Goal: Information Seeking & Learning: Check status

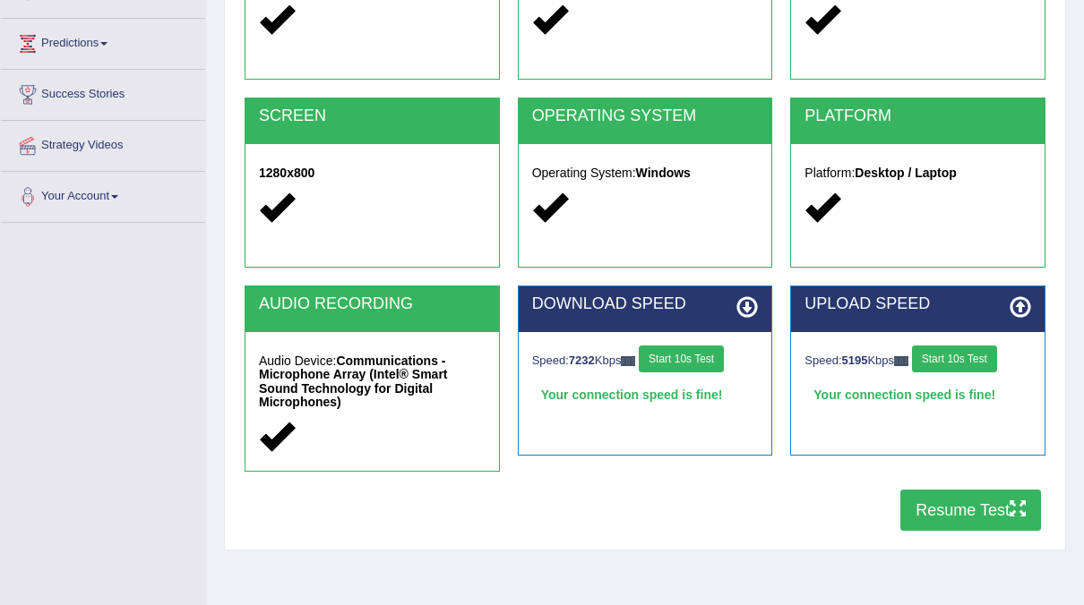
scroll to position [274, 0]
click at [927, 493] on button "Resume Test" at bounding box center [970, 510] width 141 height 41
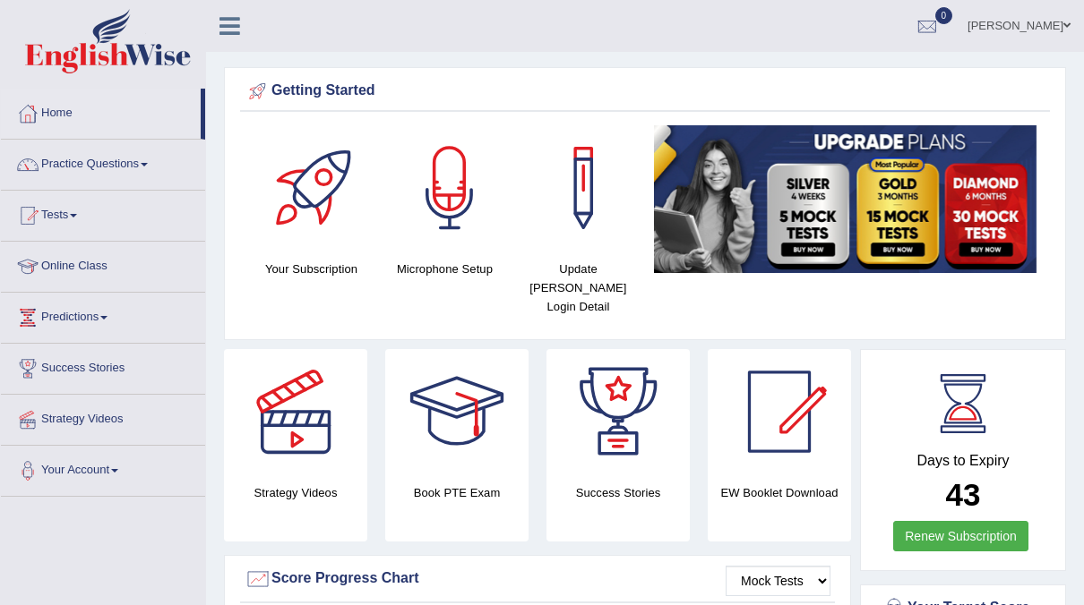
drag, startPoint x: 0, startPoint y: 0, endPoint x: 337, endPoint y: 342, distance: 480.0
click at [337, 349] on div at bounding box center [295, 411] width 125 height 125
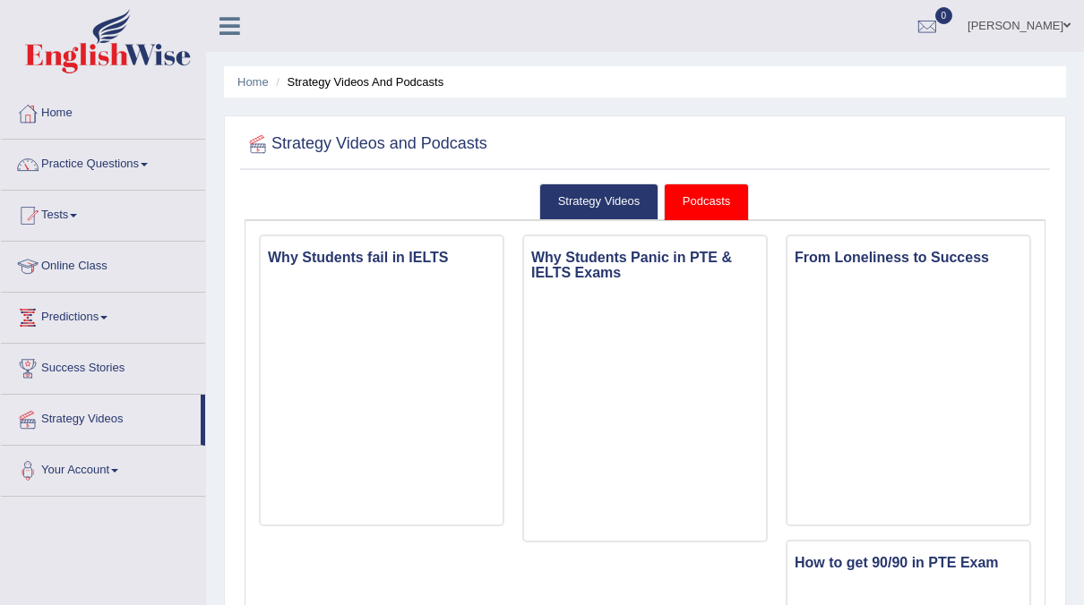
click at [676, 78] on ul "Home Strategy Videos and Podcasts" at bounding box center [645, 81] width 842 height 31
click at [51, 118] on link "Home" at bounding box center [103, 111] width 204 height 45
click at [1025, 36] on link "[PERSON_NAME]" at bounding box center [1019, 23] width 130 height 47
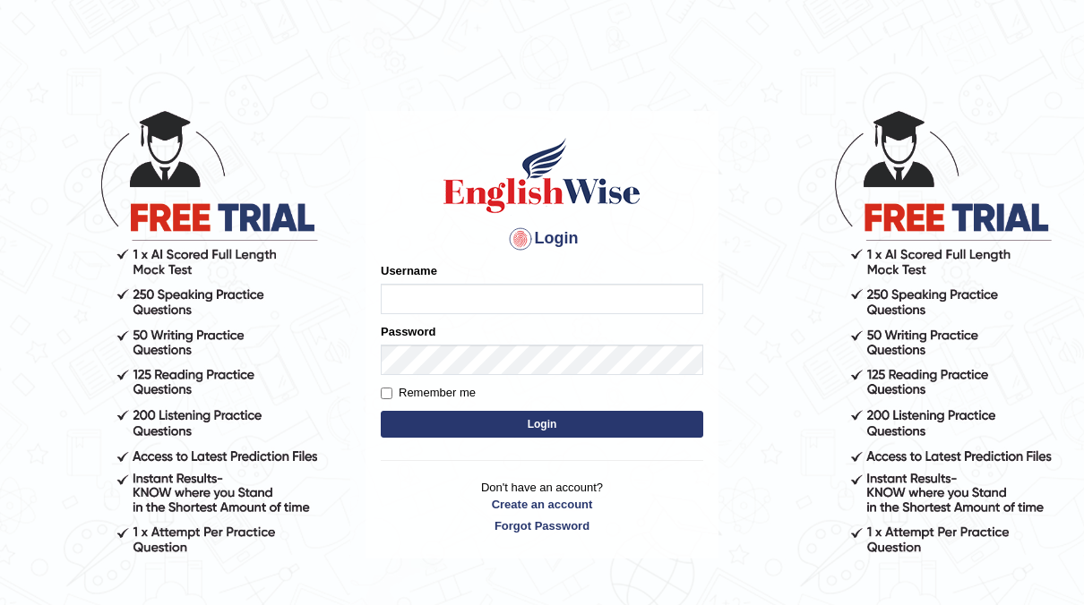
type input "neyam"
click at [553, 423] on button "Login" at bounding box center [542, 424] width 322 height 27
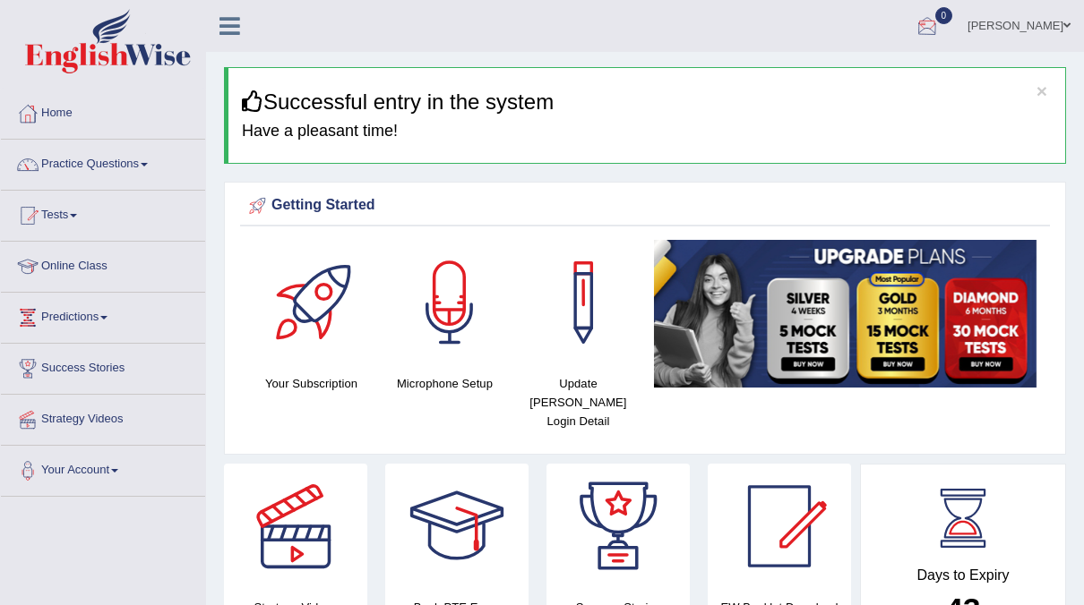
click at [954, 45] on link "0" at bounding box center [927, 23] width 54 height 47
click at [853, 75] on strong "See All Alerts" at bounding box center [814, 75] width 80 height 14
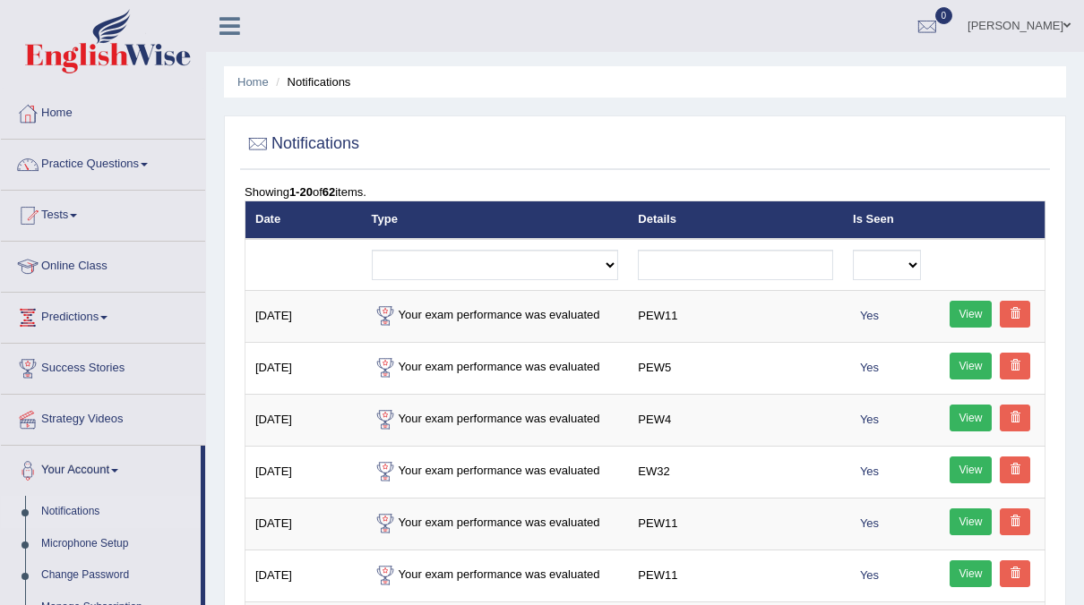
click at [65, 215] on link "Tests" at bounding box center [103, 213] width 204 height 45
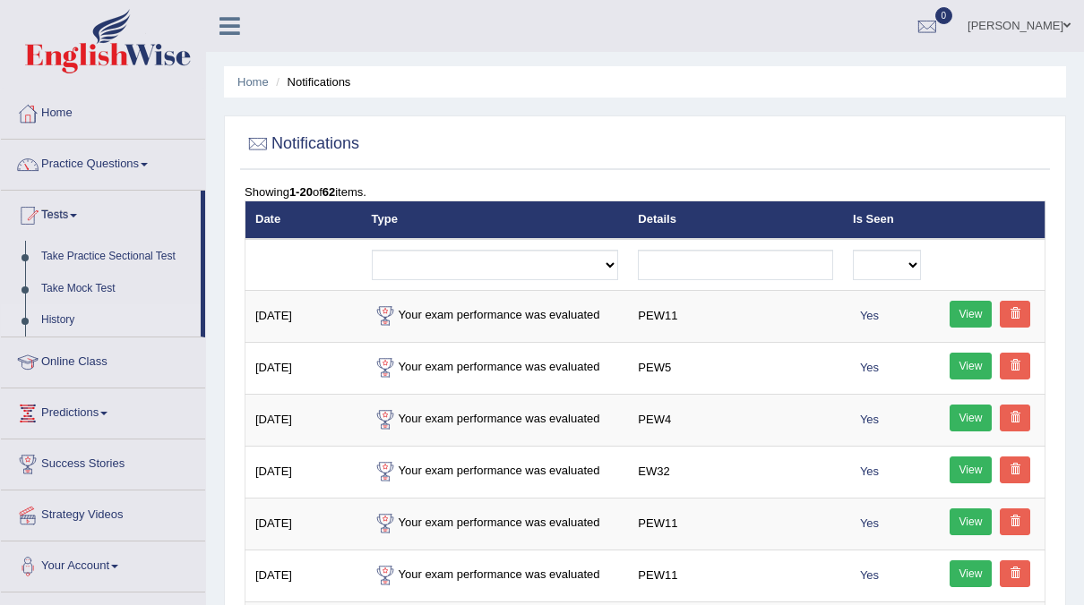
click at [58, 317] on link "History" at bounding box center [116, 320] width 167 height 32
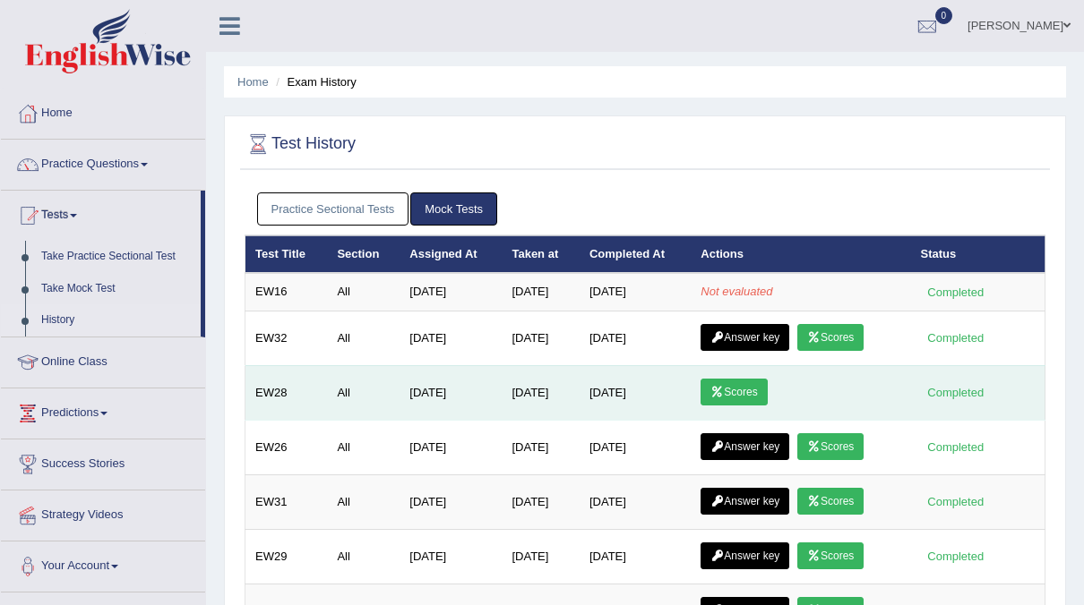
click at [728, 389] on link "Scores" at bounding box center [733, 392] width 66 height 27
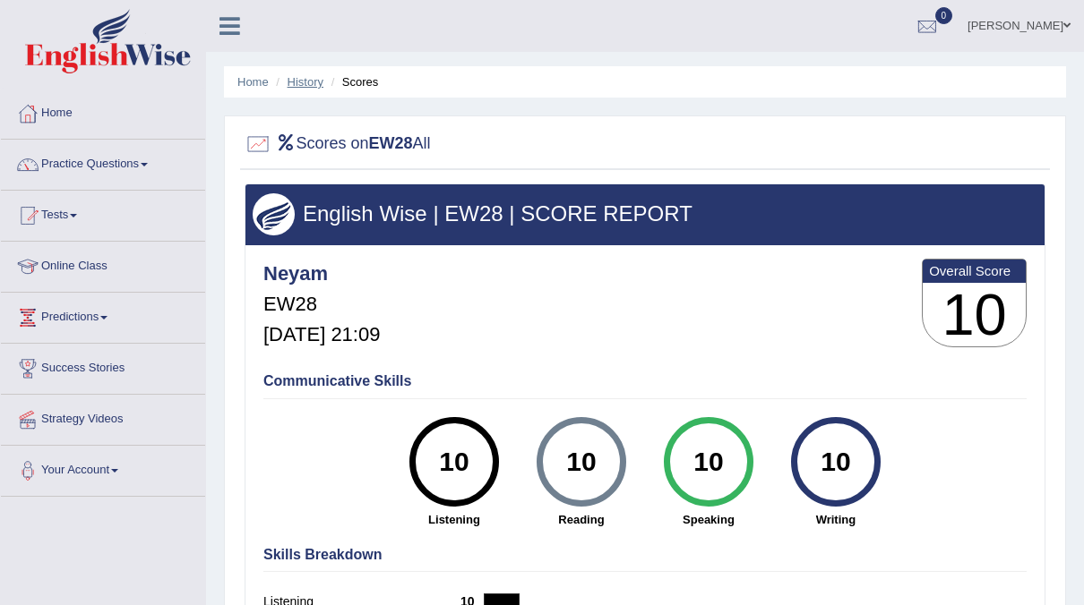
click at [303, 86] on link "History" at bounding box center [305, 81] width 36 height 13
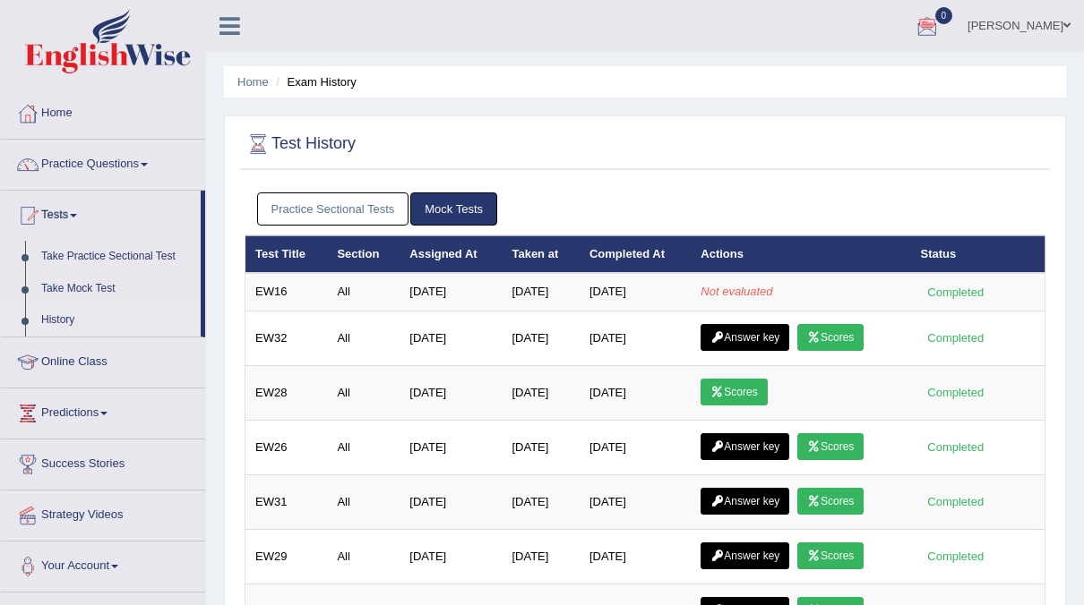
click at [964, 152] on div at bounding box center [644, 144] width 801 height 37
click at [64, 321] on link "History" at bounding box center [116, 320] width 167 height 32
click at [354, 208] on link "Practice Sectional Tests" at bounding box center [333, 209] width 152 height 33
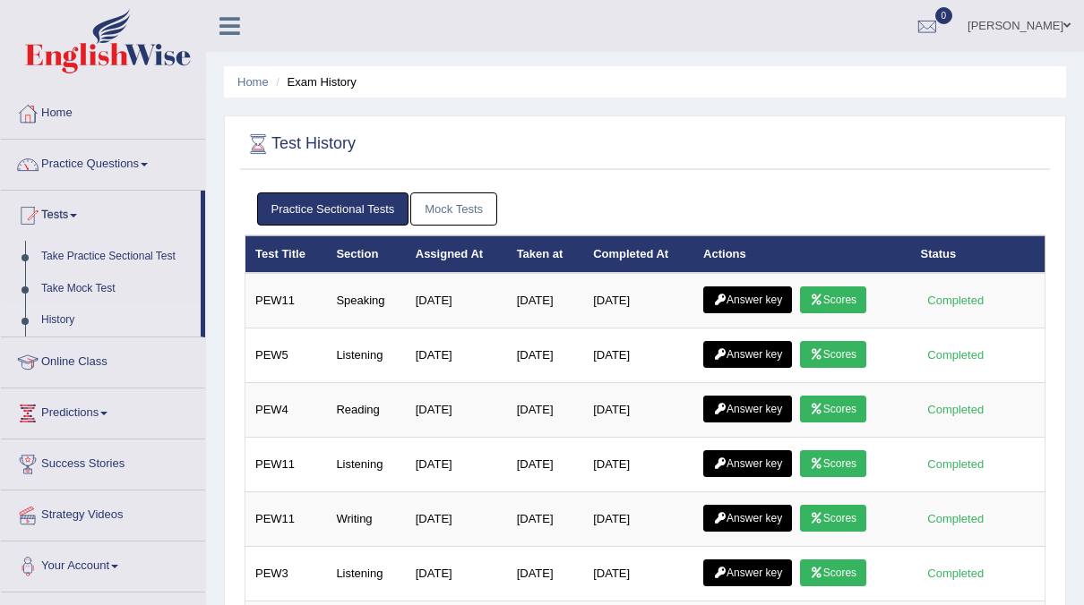
click at [454, 206] on link "Mock Tests" at bounding box center [453, 209] width 87 height 33
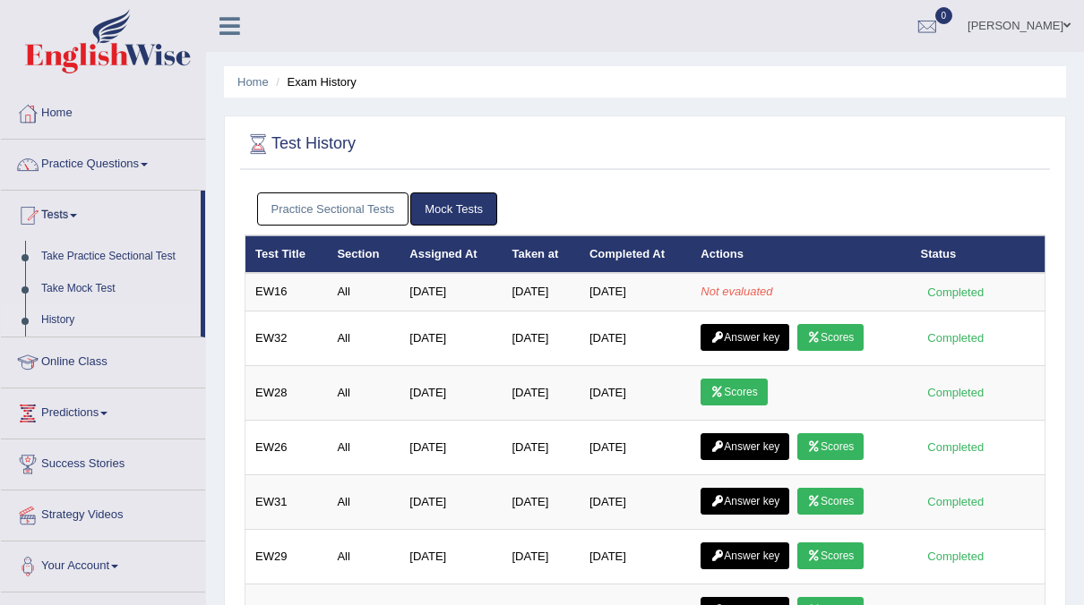
click at [1046, 47] on li "naimo Toggle navigation Username: neyam Access Type: Online Subscription: Diamo…" at bounding box center [1019, 25] width 130 height 51
click at [1043, 35] on link "[PERSON_NAME]" at bounding box center [1019, 23] width 130 height 47
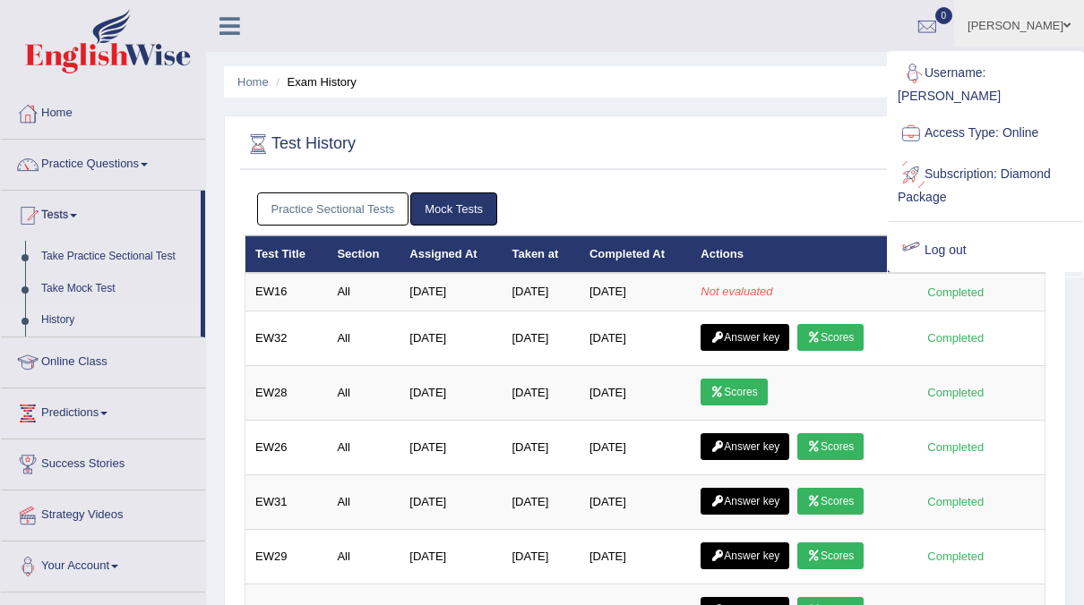
click at [928, 231] on link "Log out" at bounding box center [984, 250] width 193 height 41
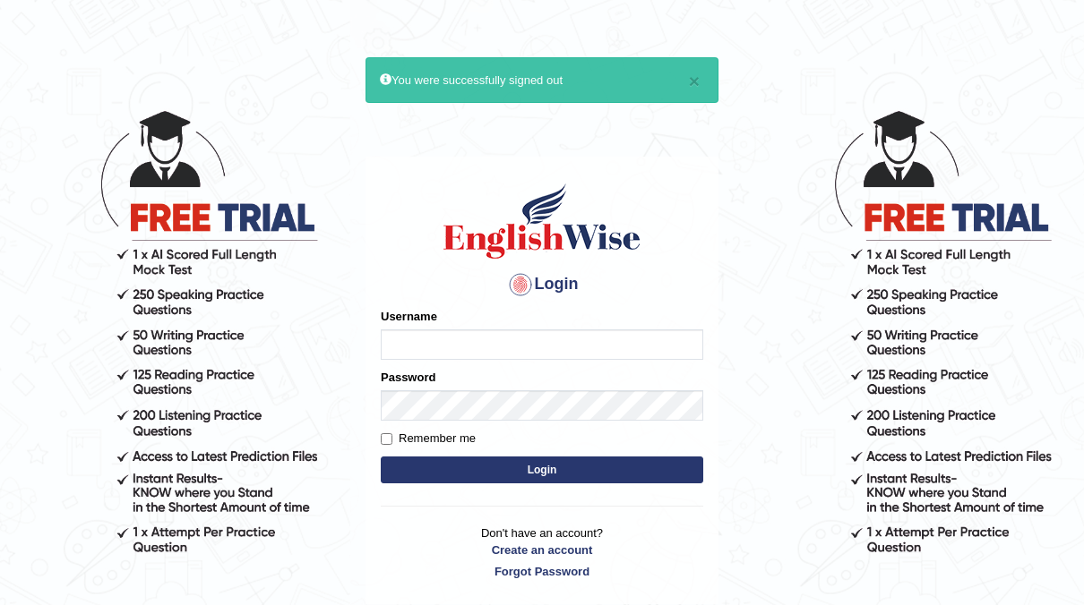
type input "neyam"
click at [511, 464] on button "Login" at bounding box center [542, 470] width 322 height 27
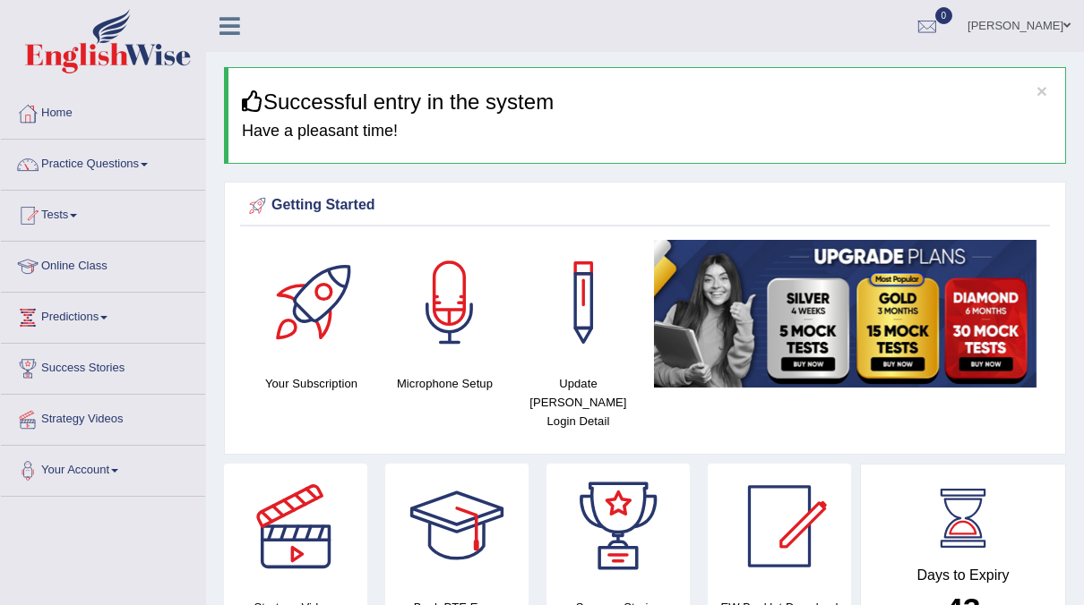
click at [55, 210] on link "Tests" at bounding box center [103, 213] width 204 height 45
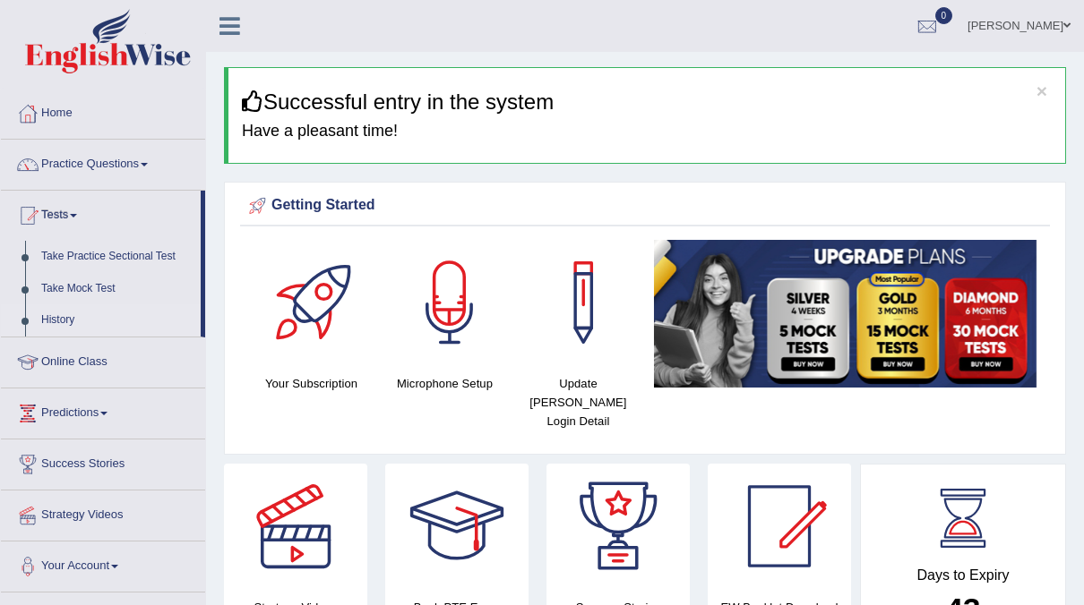
click at [62, 329] on link "History" at bounding box center [116, 320] width 167 height 32
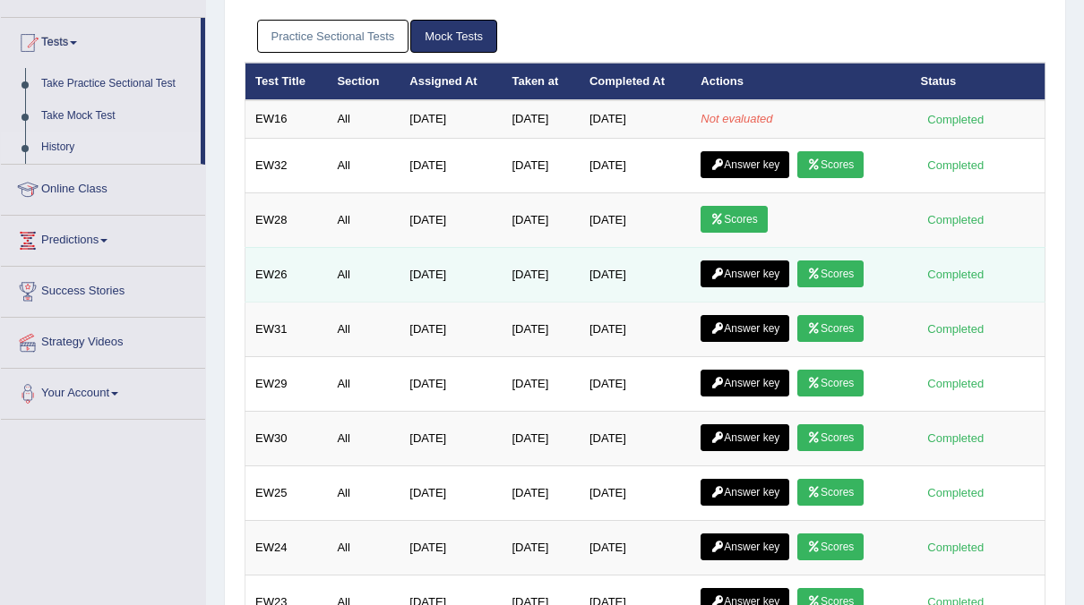
scroll to position [41, 0]
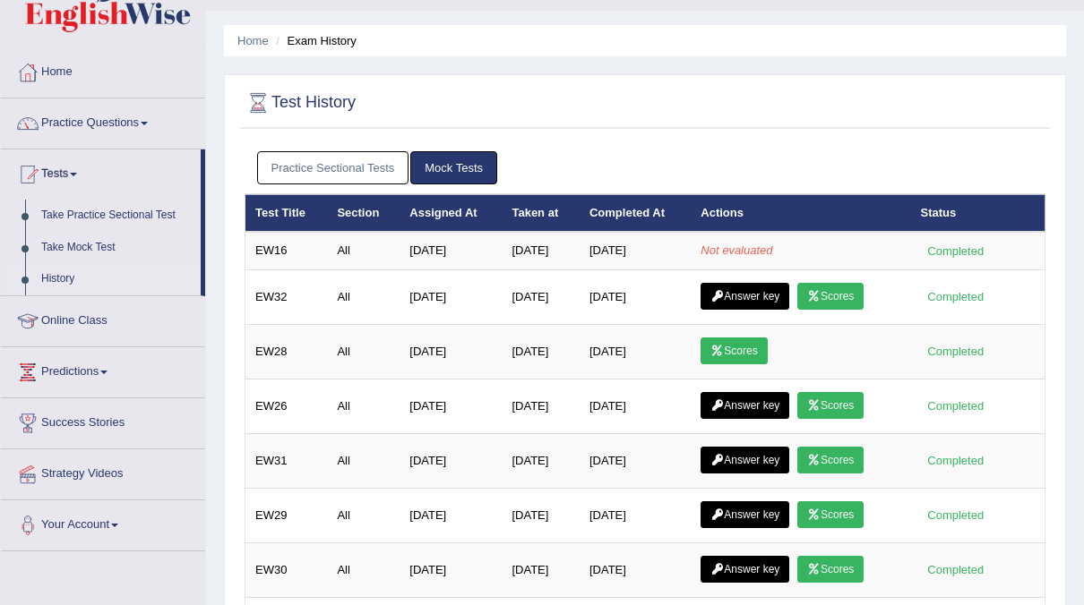
click at [332, 167] on link "Practice Sectional Tests" at bounding box center [333, 167] width 152 height 33
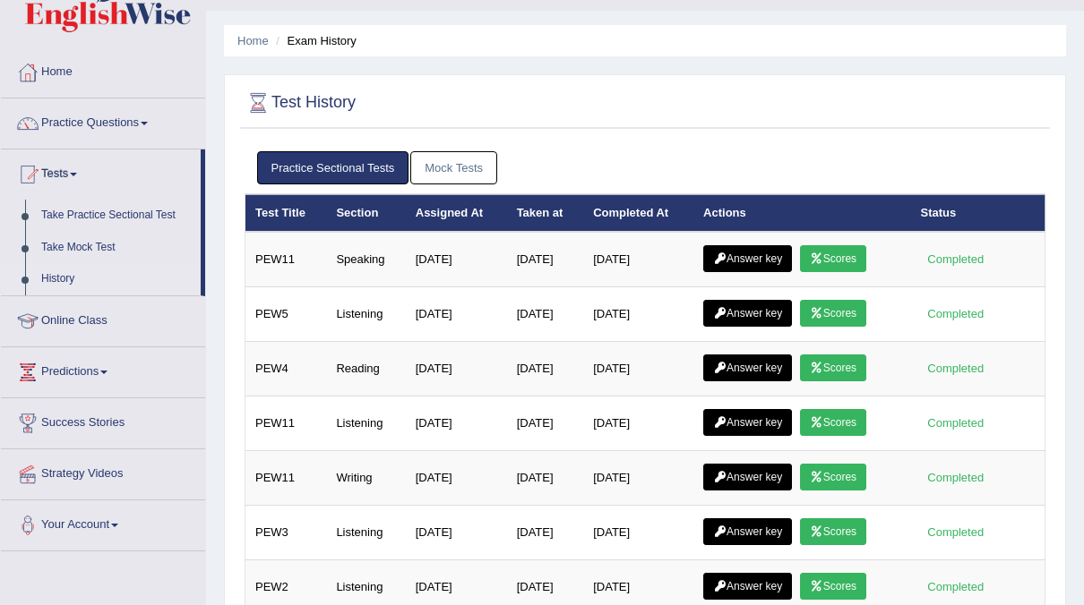
click at [455, 167] on link "Mock Tests" at bounding box center [453, 167] width 87 height 33
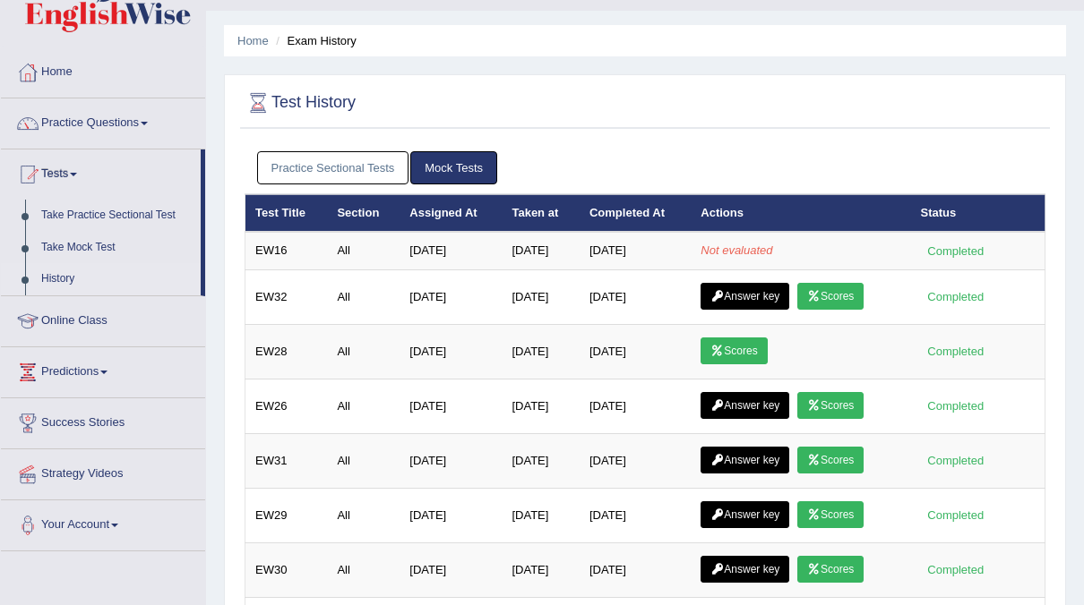
click at [322, 181] on link "Practice Sectional Tests" at bounding box center [333, 167] width 152 height 33
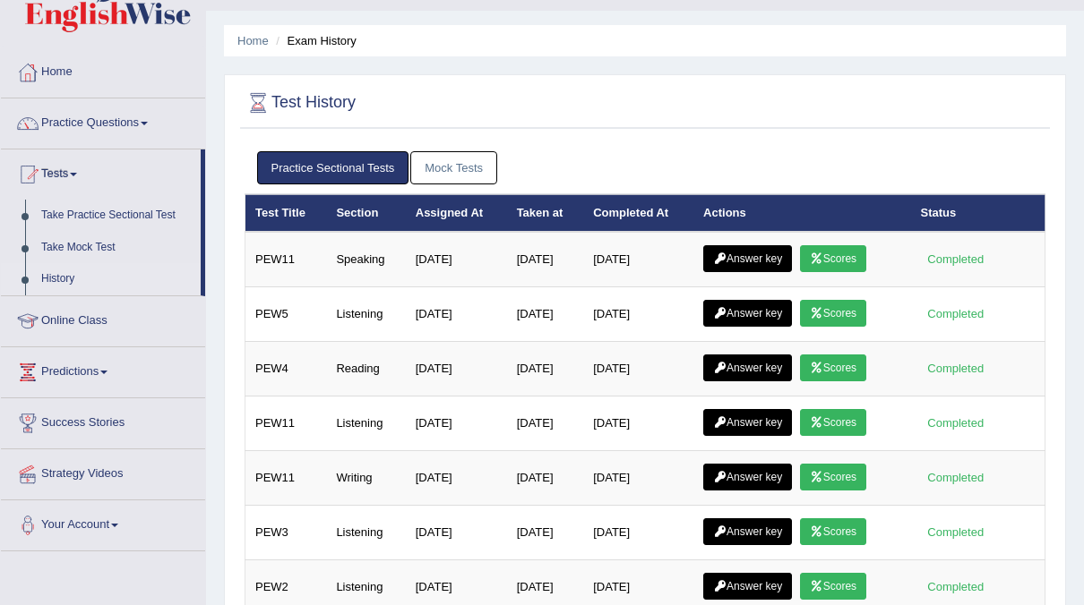
click at [464, 179] on link "Mock Tests" at bounding box center [453, 167] width 87 height 33
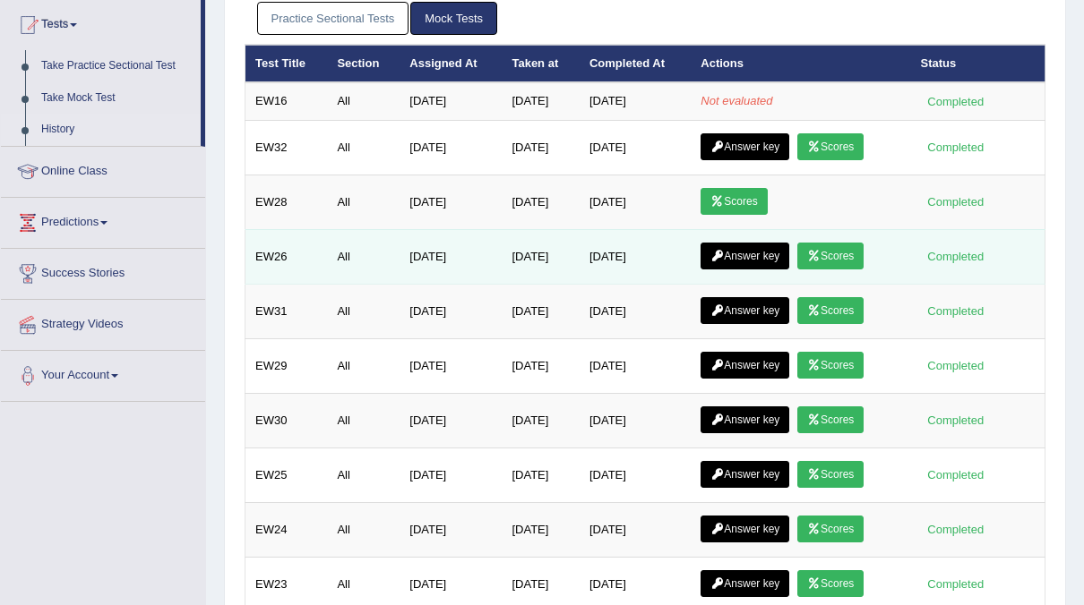
scroll to position [0, 0]
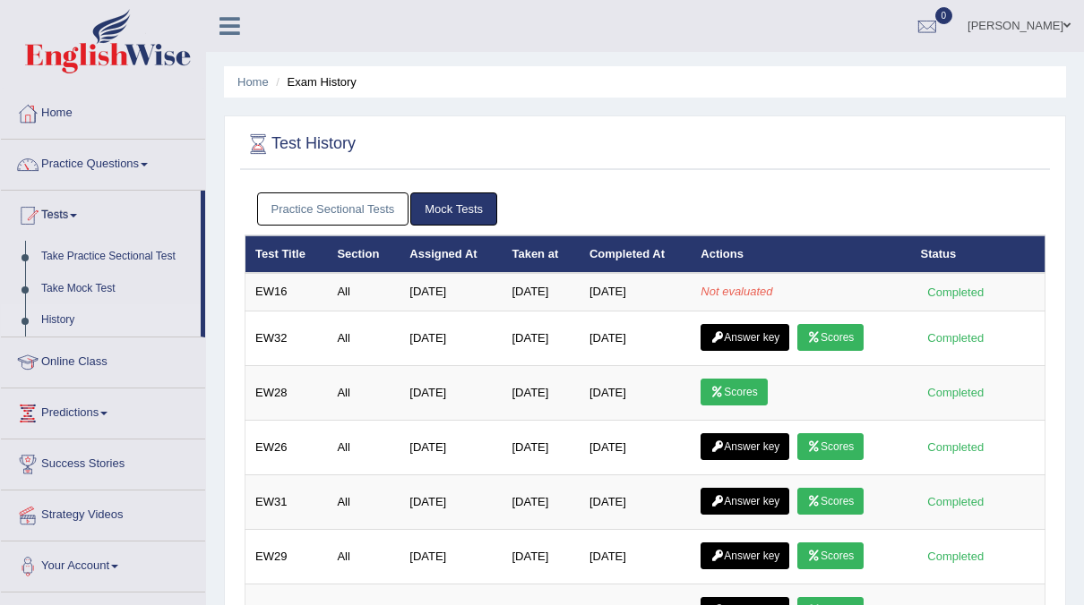
click at [297, 212] on link "Practice Sectional Tests" at bounding box center [333, 209] width 152 height 33
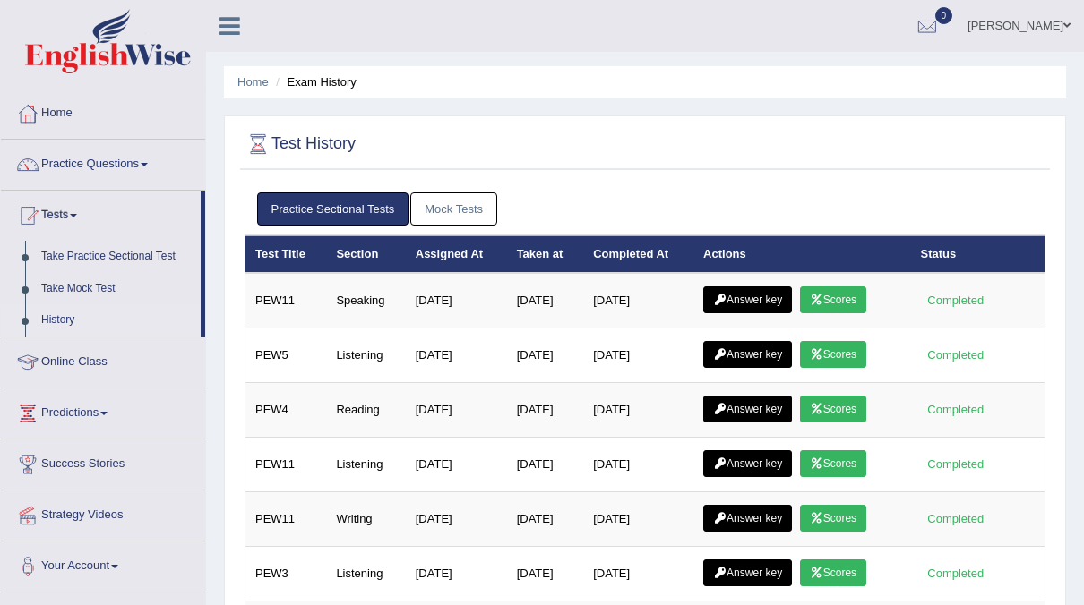
click at [1044, 25] on link "[PERSON_NAME]" at bounding box center [1019, 23] width 130 height 47
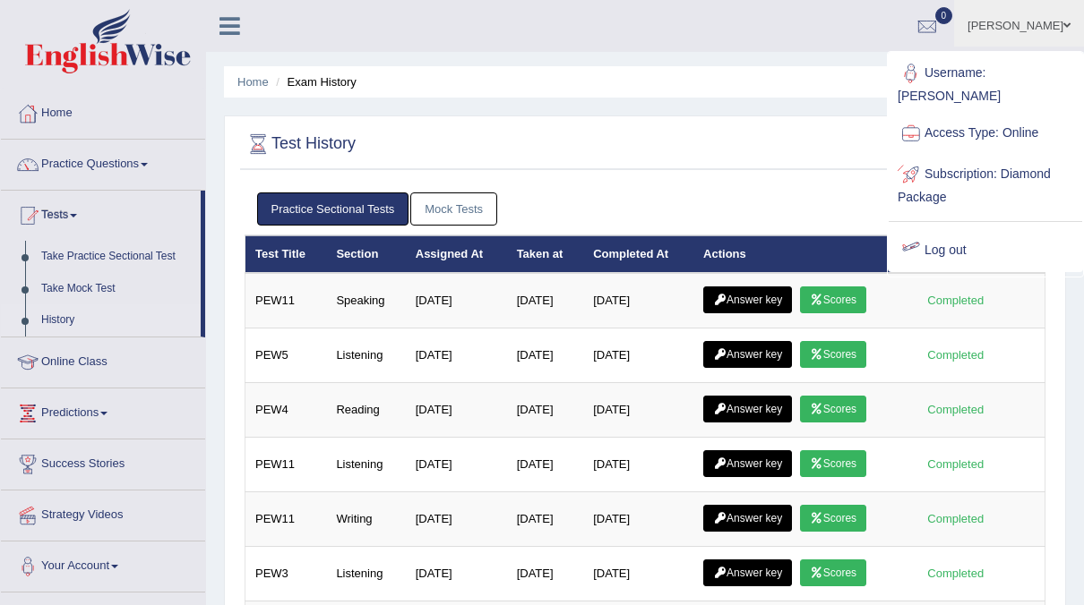
click at [960, 231] on link "Log out" at bounding box center [984, 250] width 193 height 41
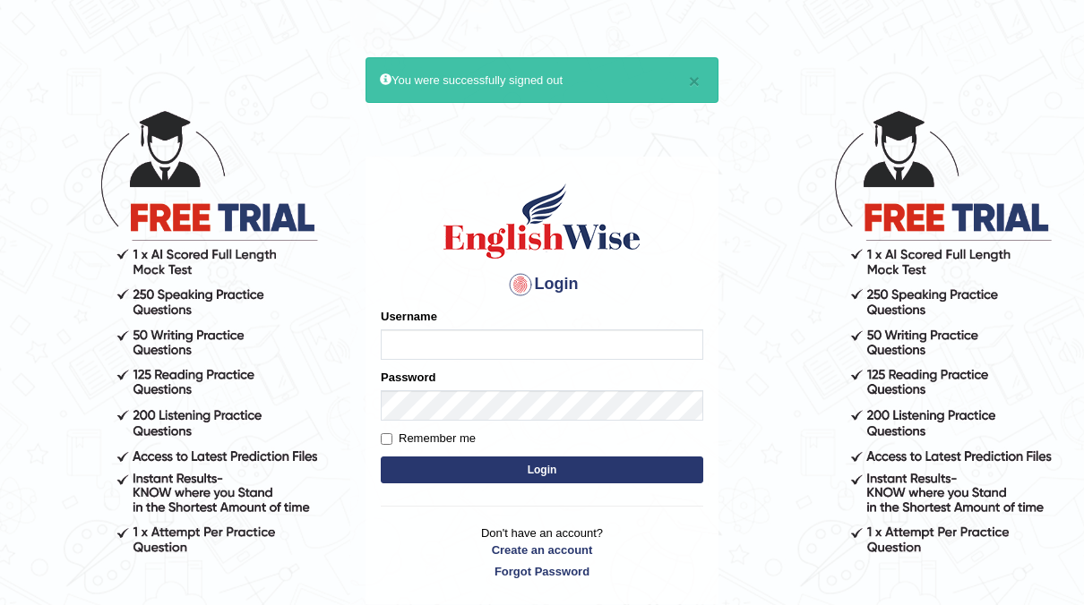
type input "neyam"
click at [515, 469] on button "Login" at bounding box center [542, 470] width 322 height 27
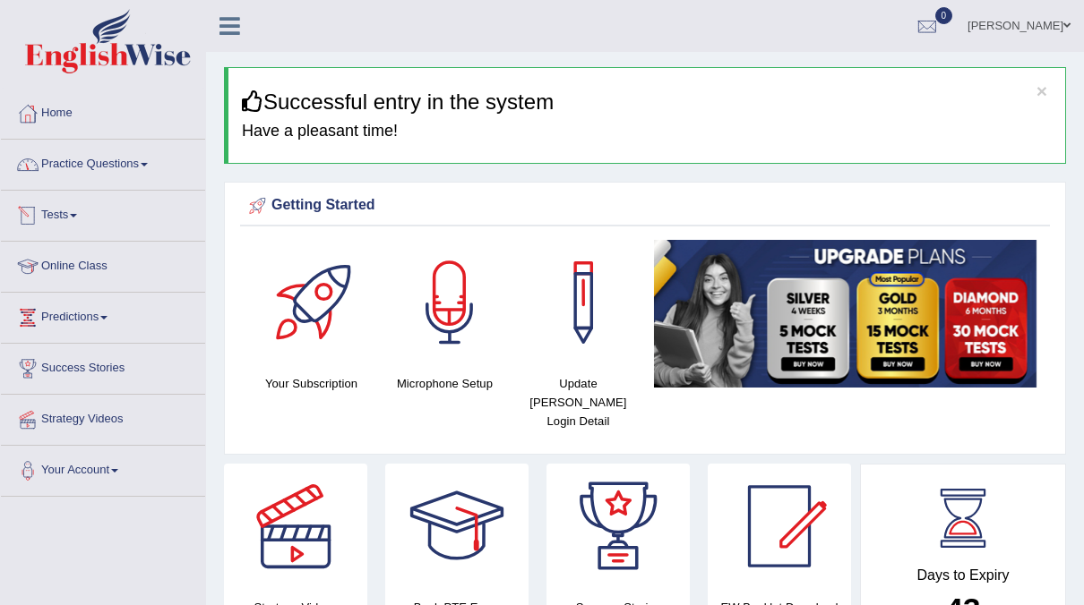
click at [53, 209] on link "Tests" at bounding box center [103, 213] width 204 height 45
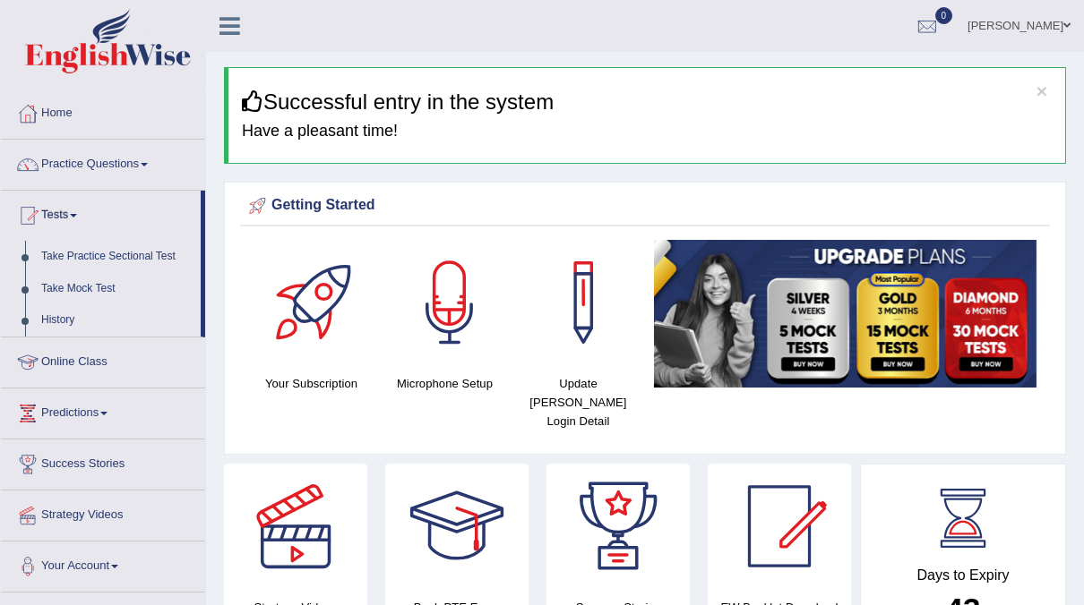
click at [60, 326] on link "History" at bounding box center [116, 320] width 167 height 32
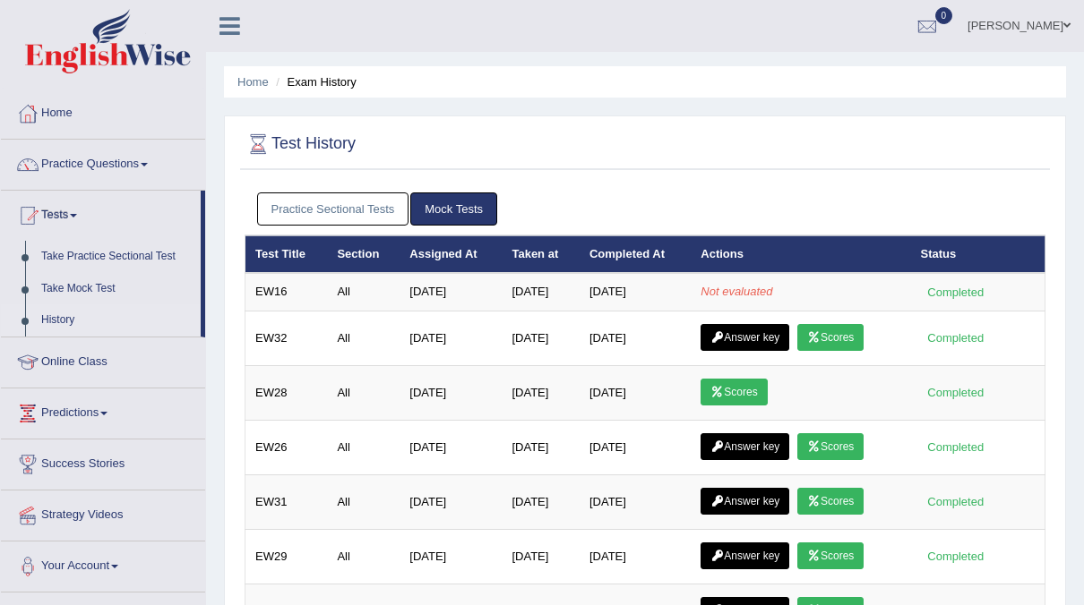
click at [303, 213] on link "Practice Sectional Tests" at bounding box center [333, 209] width 152 height 33
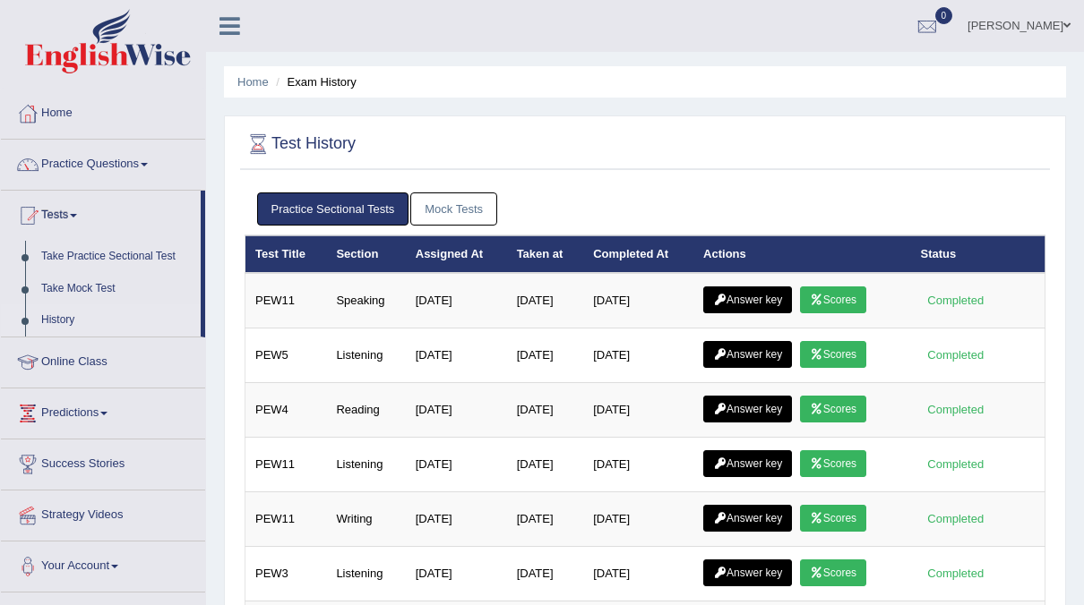
click at [465, 210] on link "Mock Tests" at bounding box center [453, 209] width 87 height 33
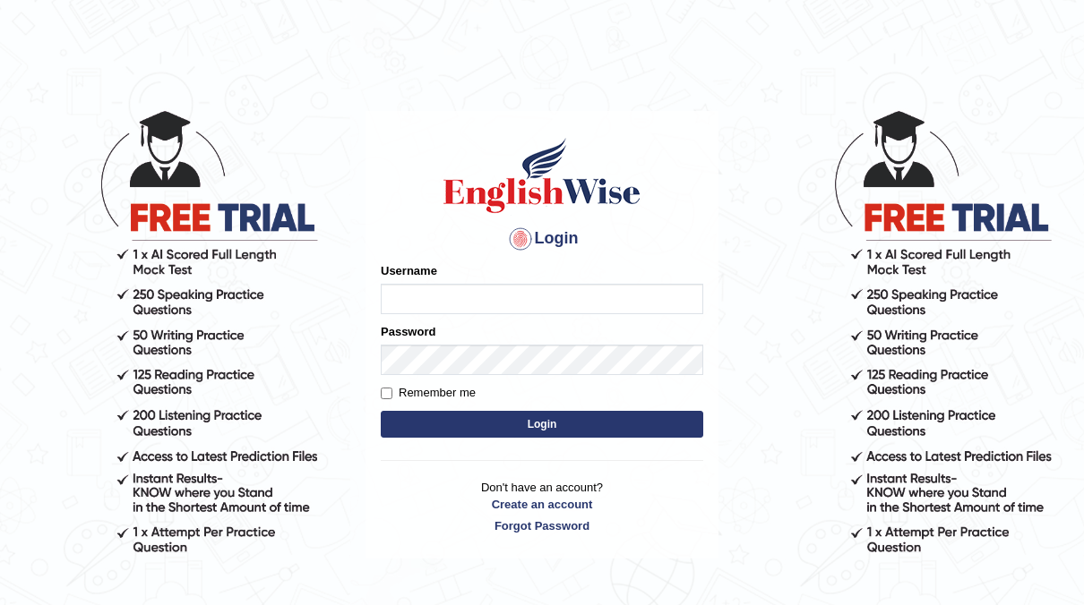
type input "neyam"
click at [566, 430] on button "Login" at bounding box center [542, 424] width 322 height 27
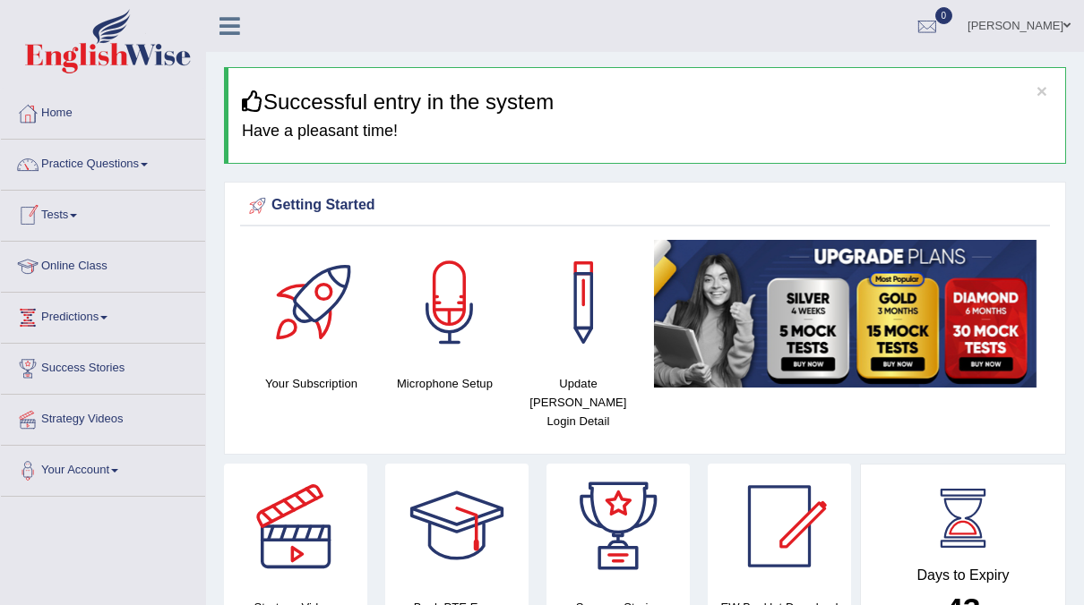
click at [49, 230] on link "Tests" at bounding box center [103, 213] width 204 height 45
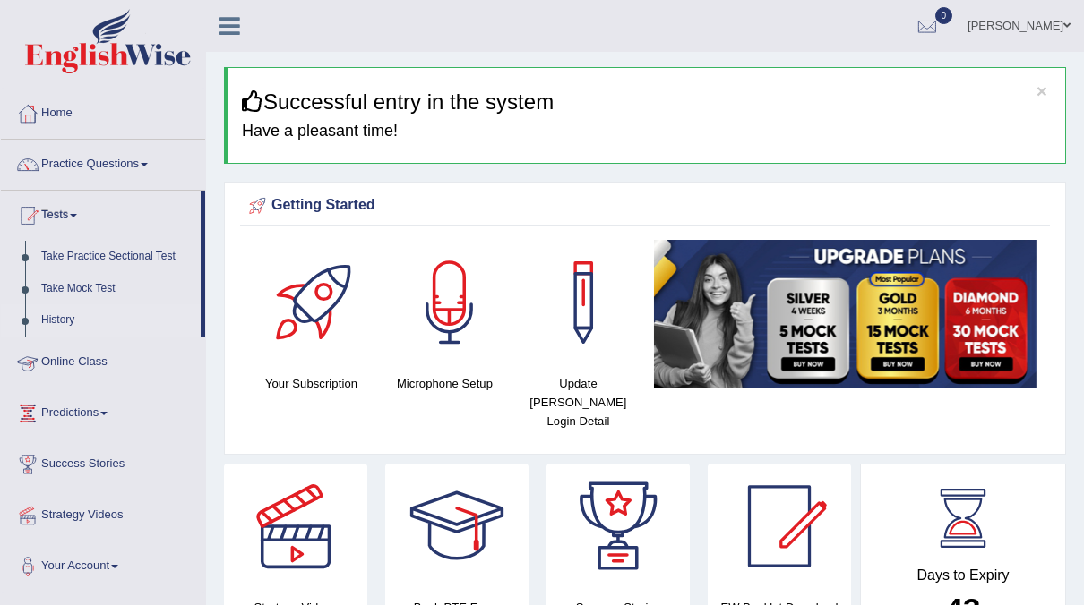
click at [49, 315] on link "History" at bounding box center [116, 320] width 167 height 32
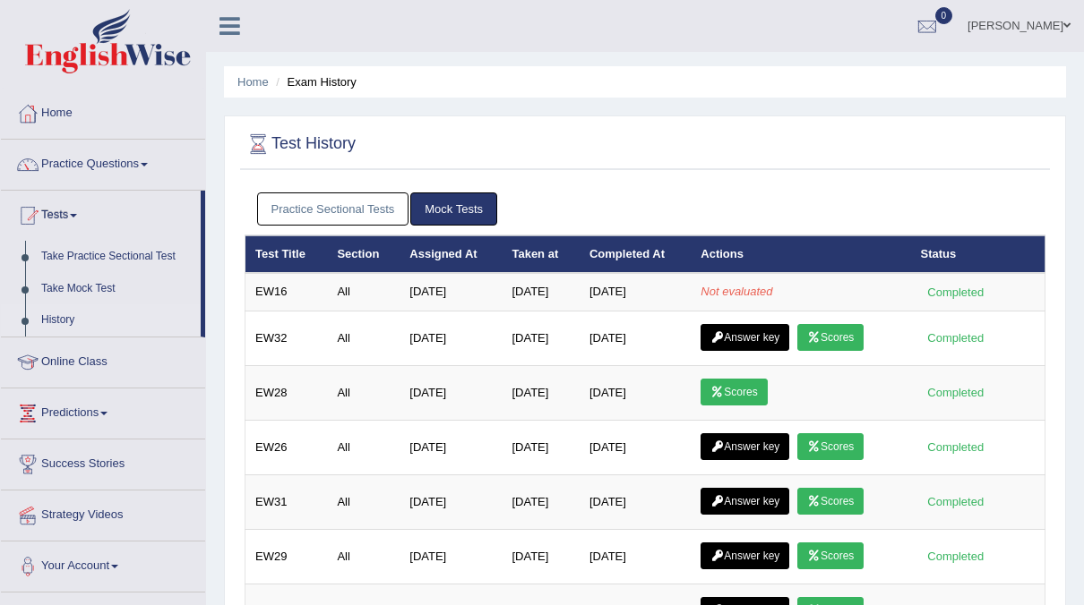
click at [342, 215] on link "Practice Sectional Tests" at bounding box center [333, 209] width 152 height 33
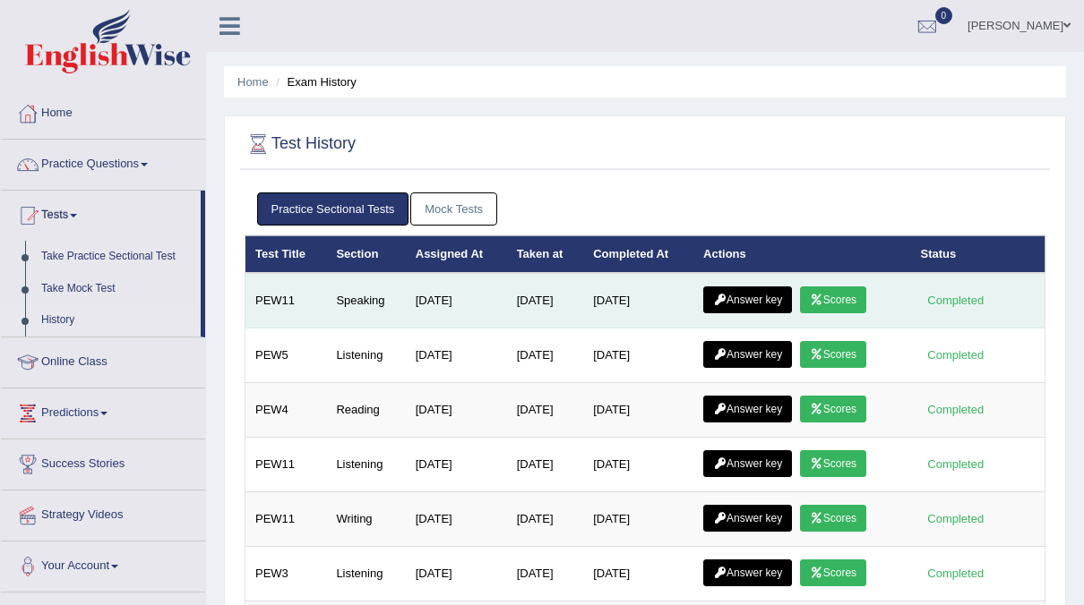
click at [823, 302] on icon at bounding box center [816, 300] width 13 height 11
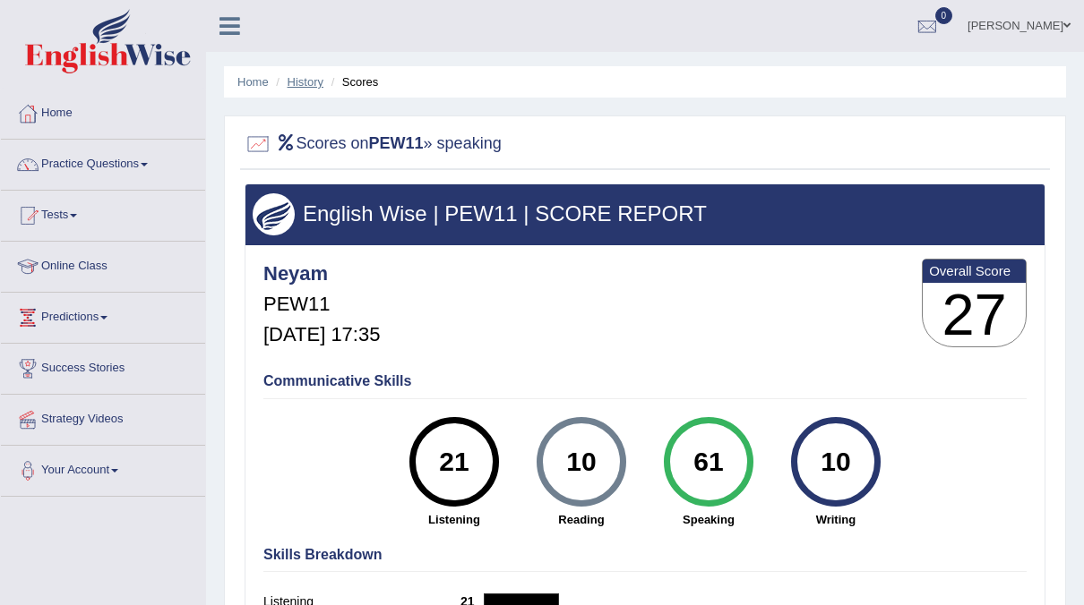
click at [298, 77] on link "History" at bounding box center [305, 81] width 36 height 13
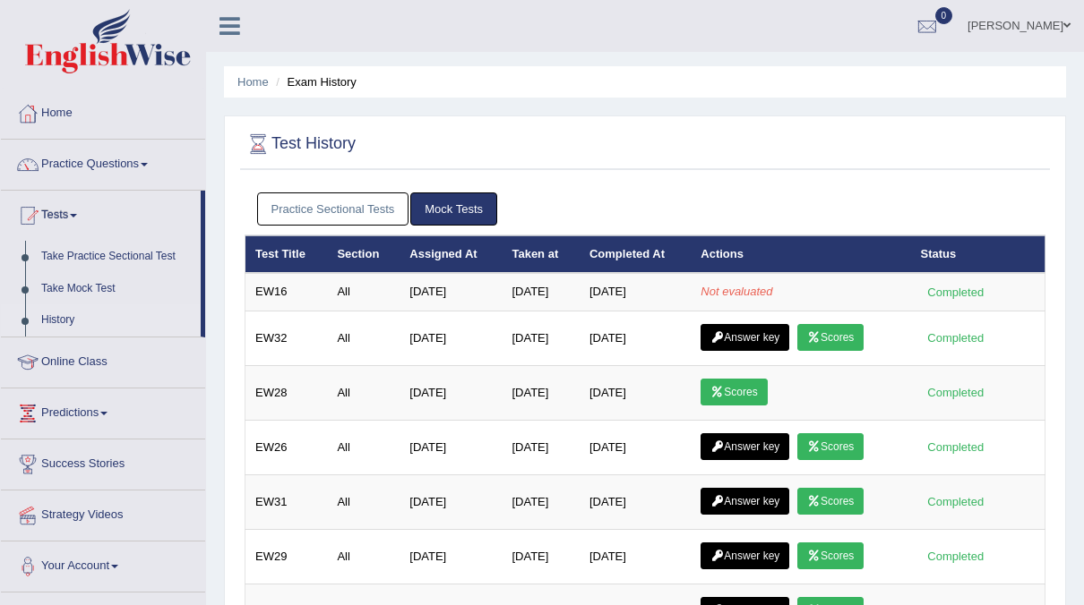
click at [319, 206] on link "Practice Sectional Tests" at bounding box center [333, 209] width 152 height 33
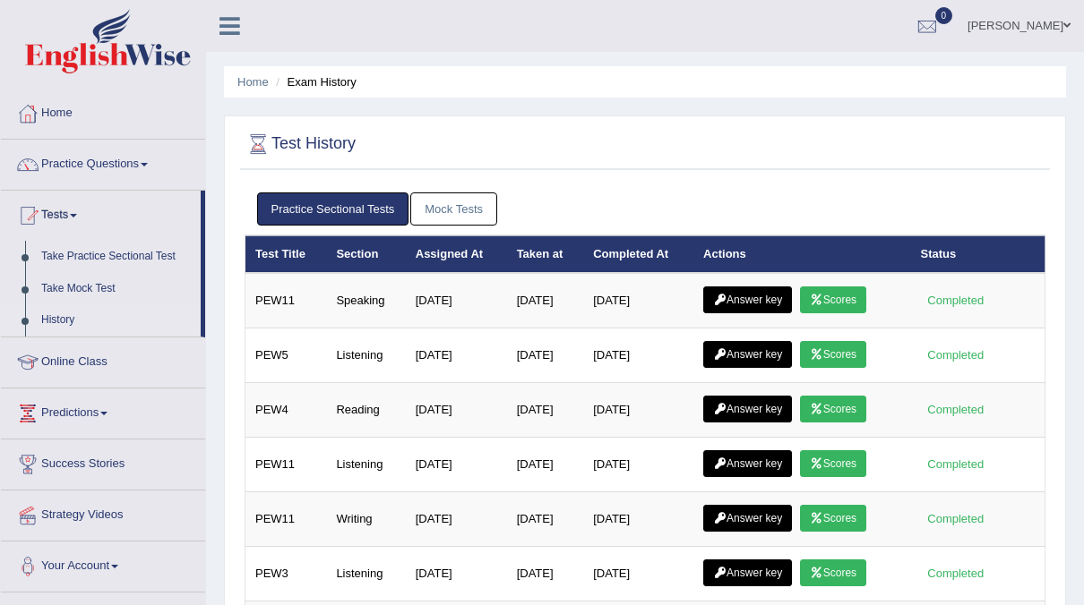
click at [477, 199] on link "Mock Tests" at bounding box center [453, 209] width 87 height 33
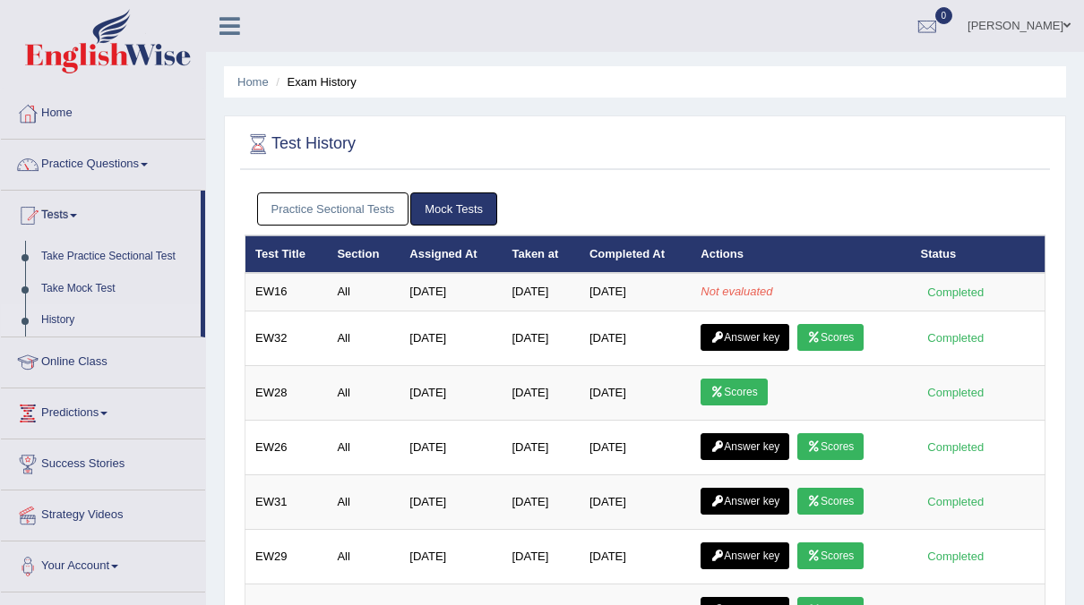
click at [1033, 25] on link "[PERSON_NAME]" at bounding box center [1019, 23] width 130 height 47
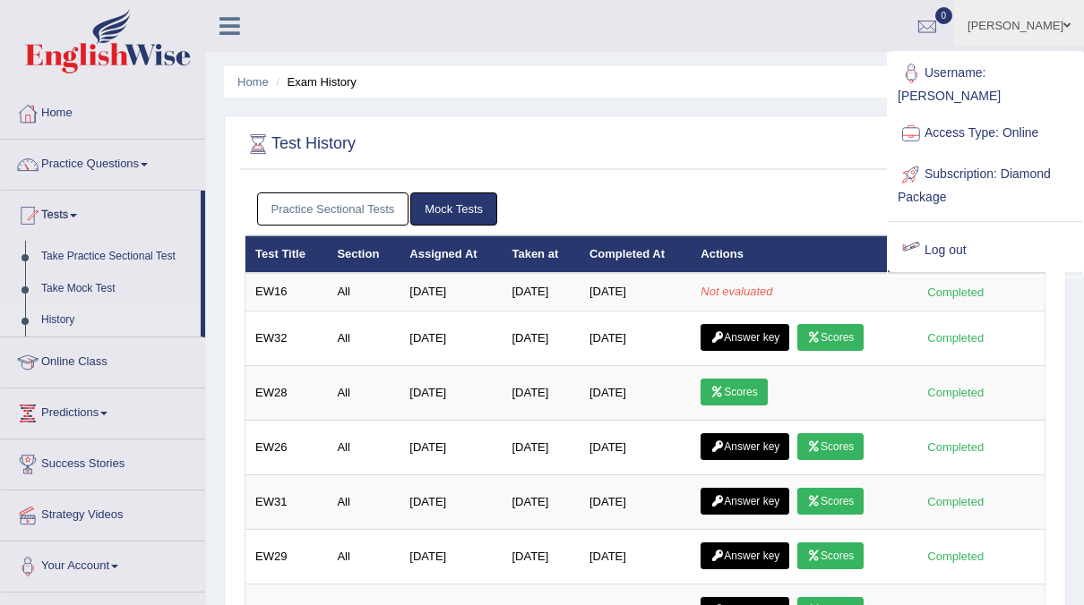
click at [930, 230] on link "Log out" at bounding box center [984, 250] width 193 height 41
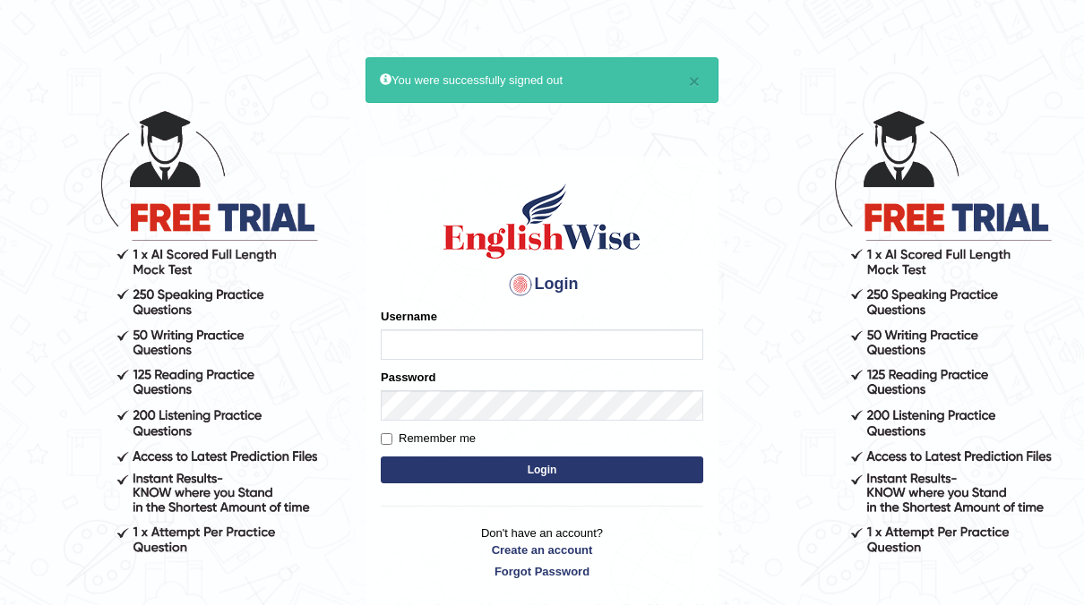
type input "neyam"
click at [501, 463] on button "Login" at bounding box center [542, 470] width 322 height 27
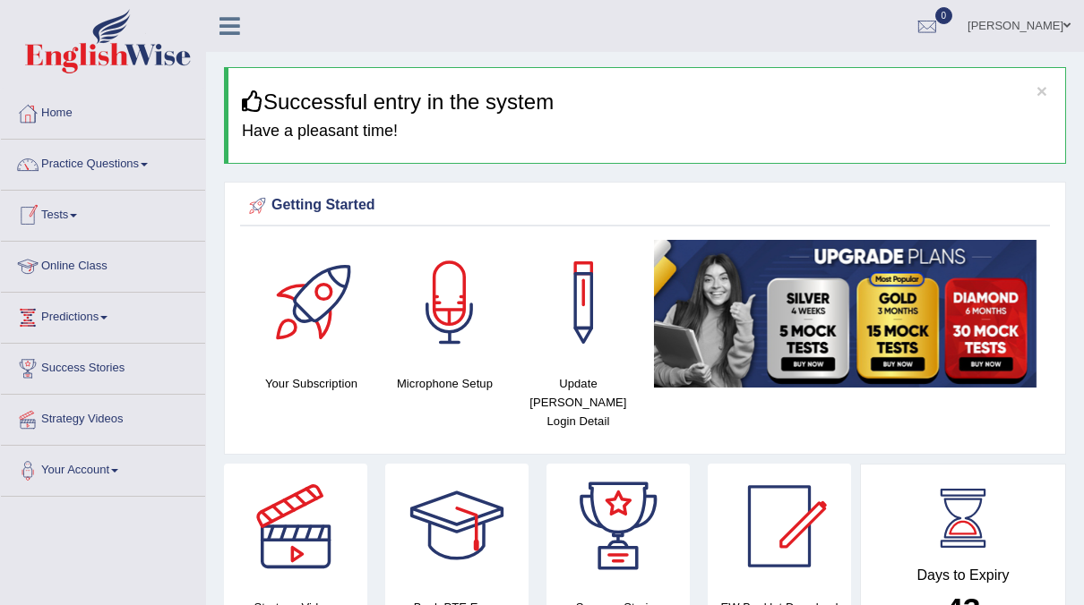
click at [69, 212] on link "Tests" at bounding box center [103, 213] width 204 height 45
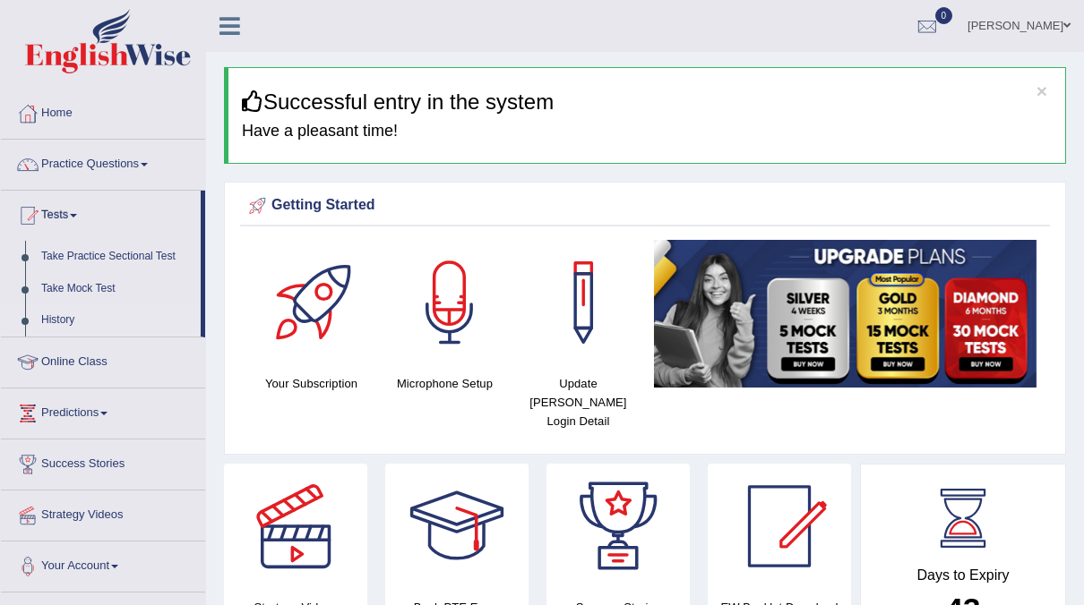
click at [60, 317] on link "History" at bounding box center [116, 320] width 167 height 32
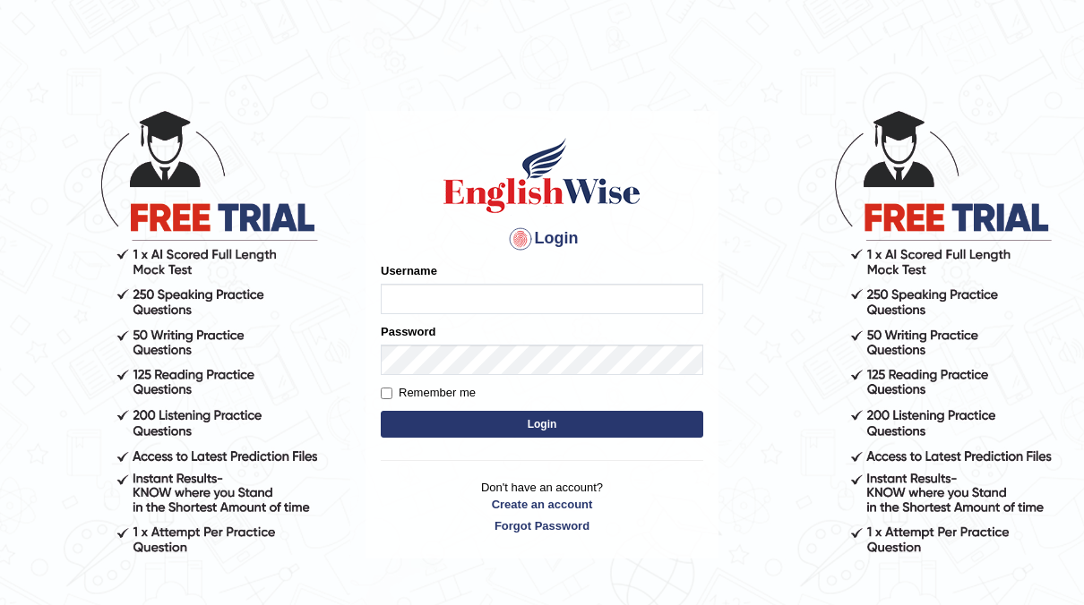
type input "neyam"
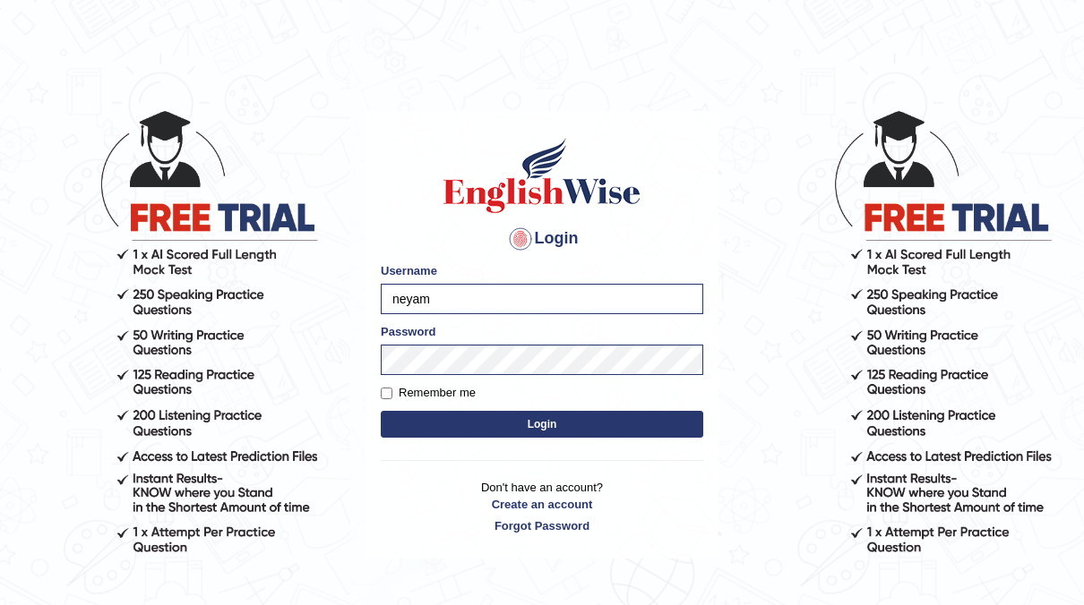
click at [511, 421] on button "Login" at bounding box center [542, 424] width 322 height 27
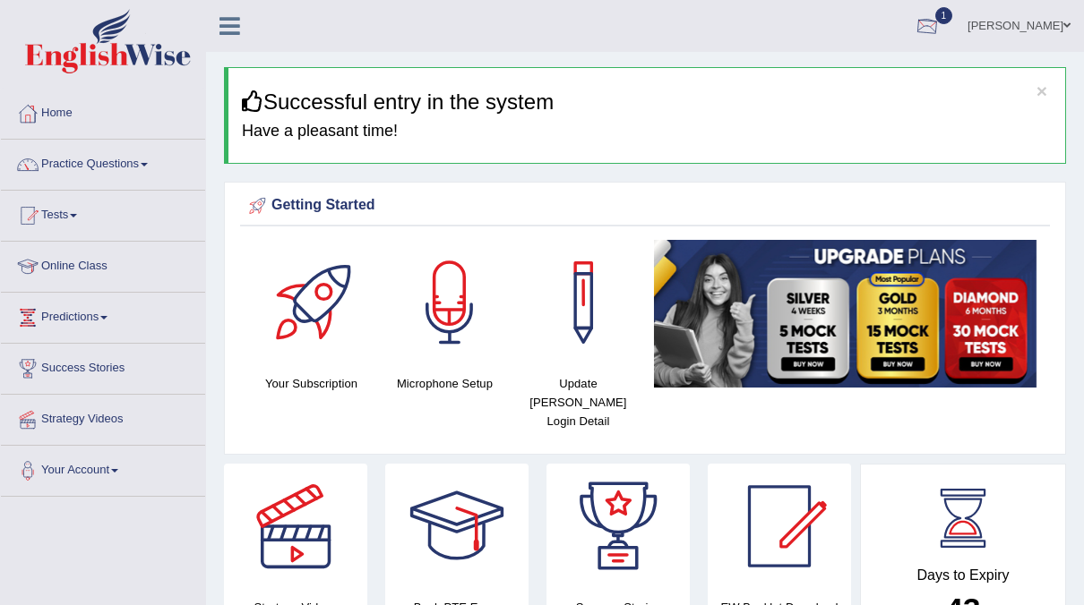
click at [940, 35] on div at bounding box center [926, 26] width 27 height 27
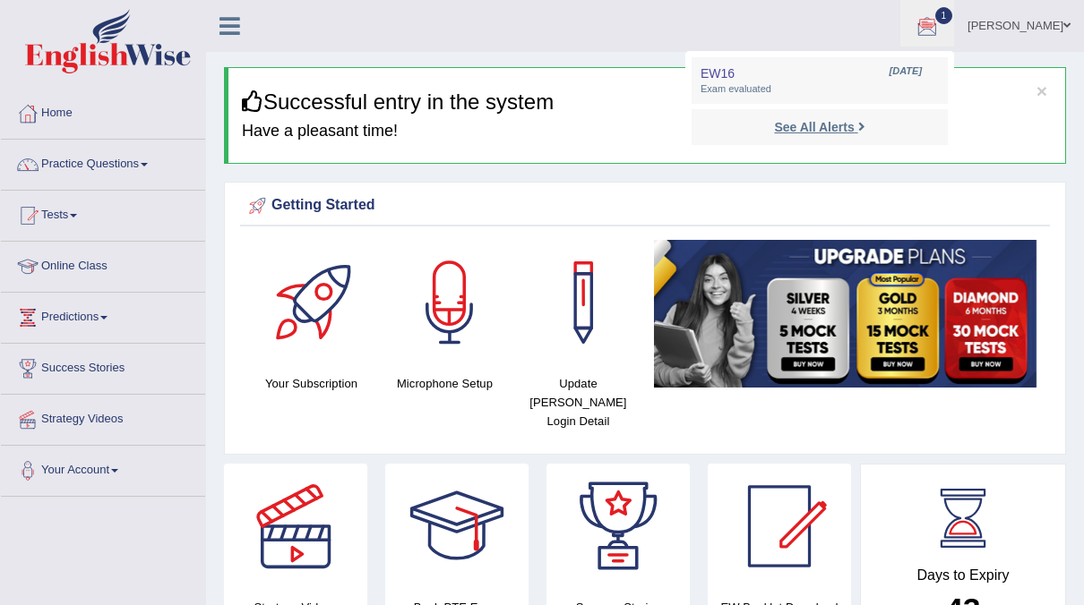
click at [869, 135] on link "See All Alerts" at bounding box center [818, 127] width 99 height 20
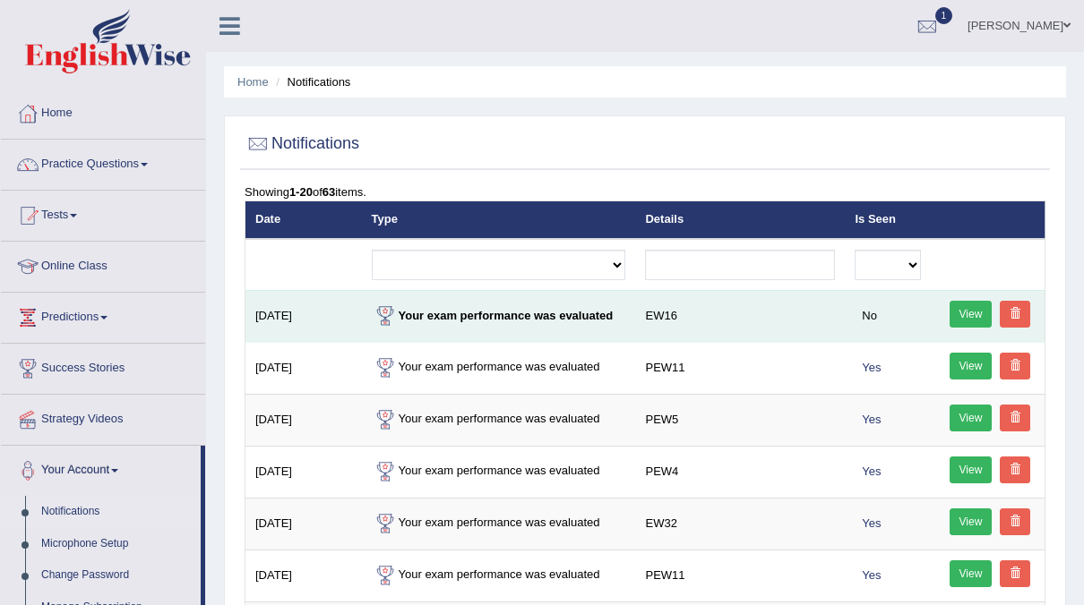
click at [961, 308] on link "View" at bounding box center [970, 314] width 43 height 27
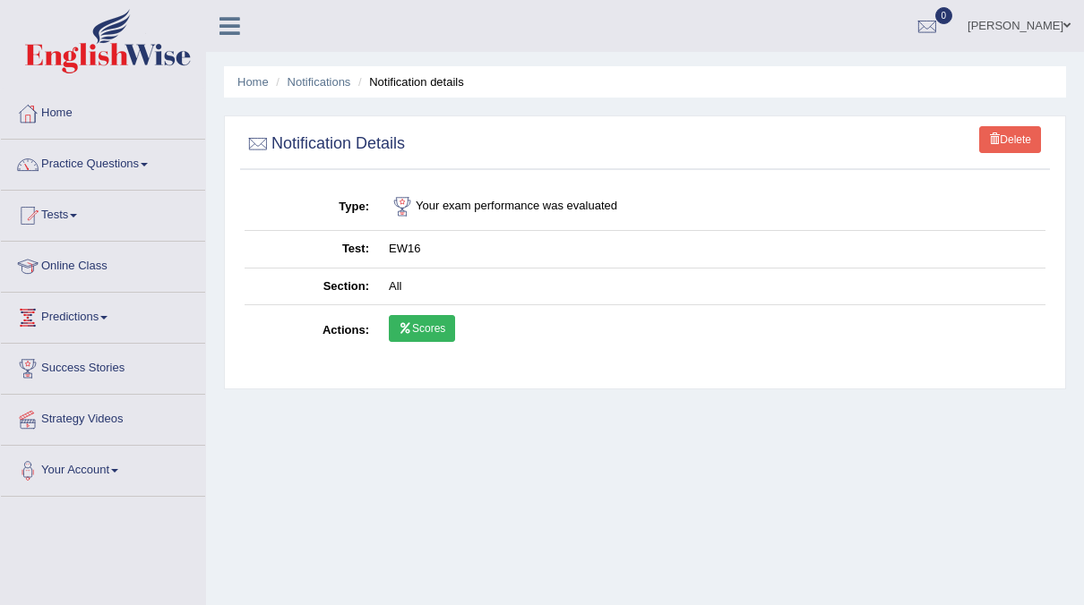
click at [437, 322] on link "Scores" at bounding box center [422, 328] width 66 height 27
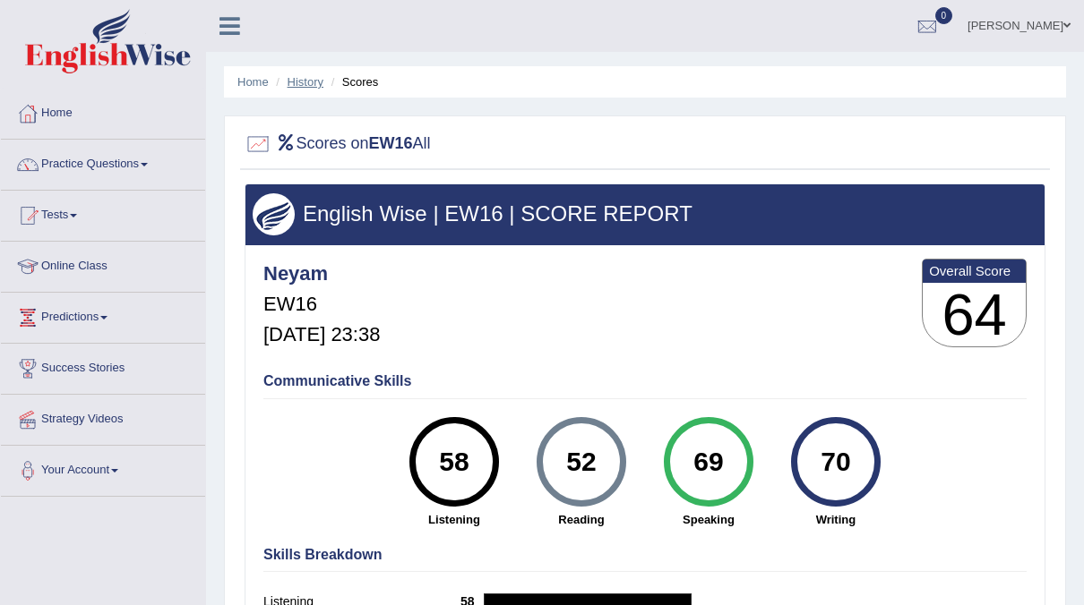
click at [309, 79] on link "History" at bounding box center [305, 81] width 36 height 13
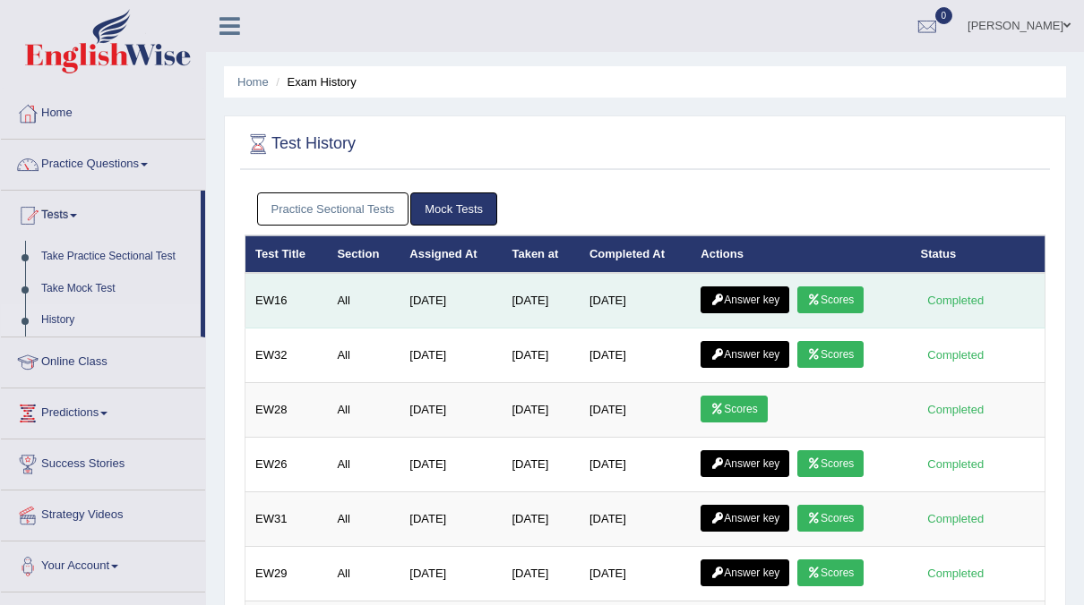
click at [745, 299] on link "Answer key" at bounding box center [744, 300] width 89 height 27
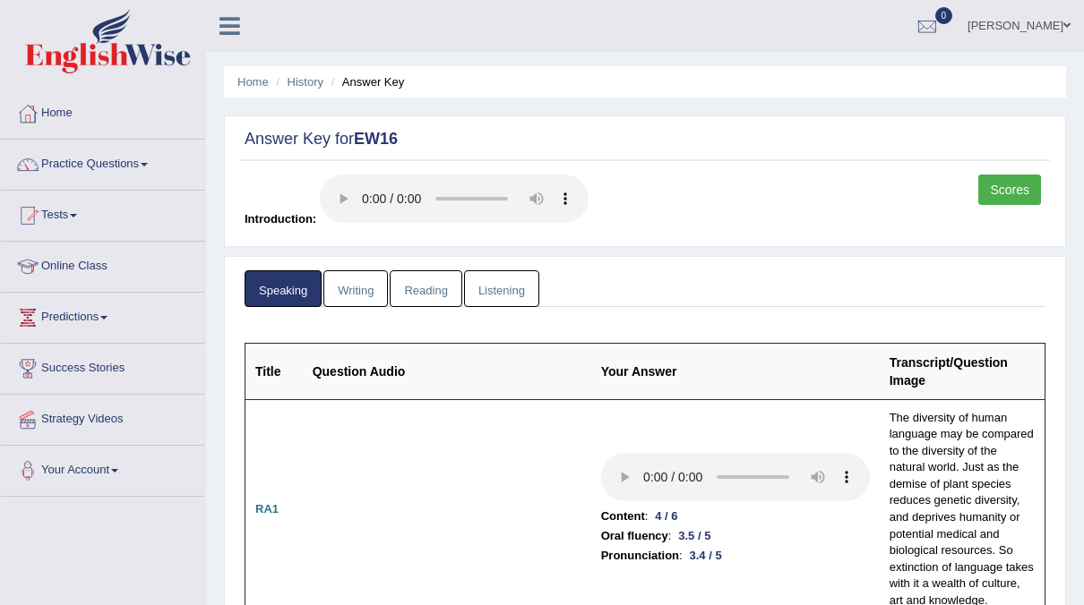
click at [373, 286] on link "Writing" at bounding box center [355, 288] width 64 height 37
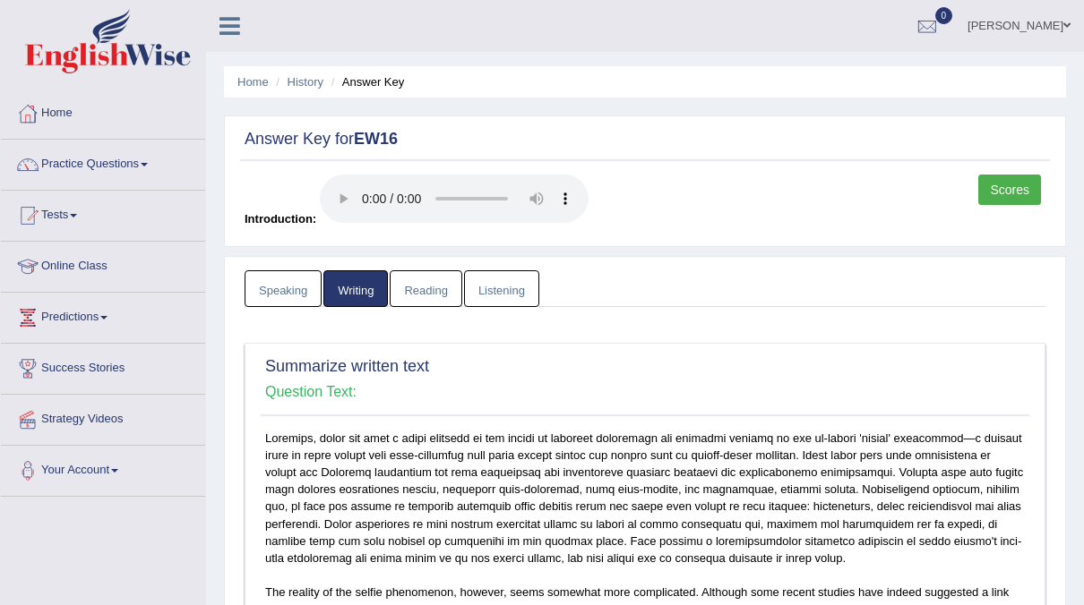
click at [420, 294] on link "Reading" at bounding box center [426, 288] width 72 height 37
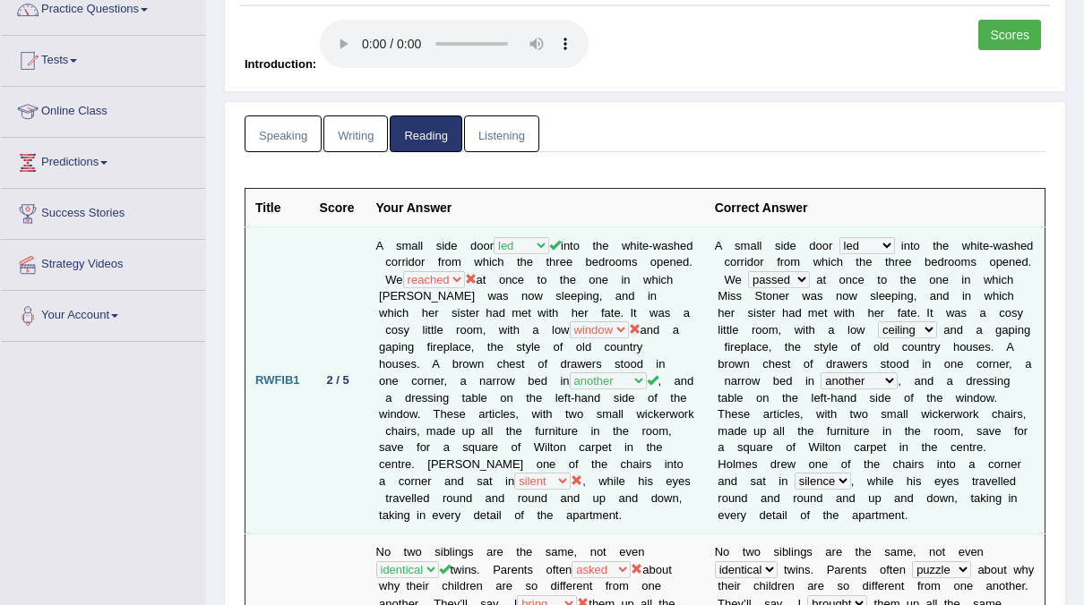
scroll to position [156, 0]
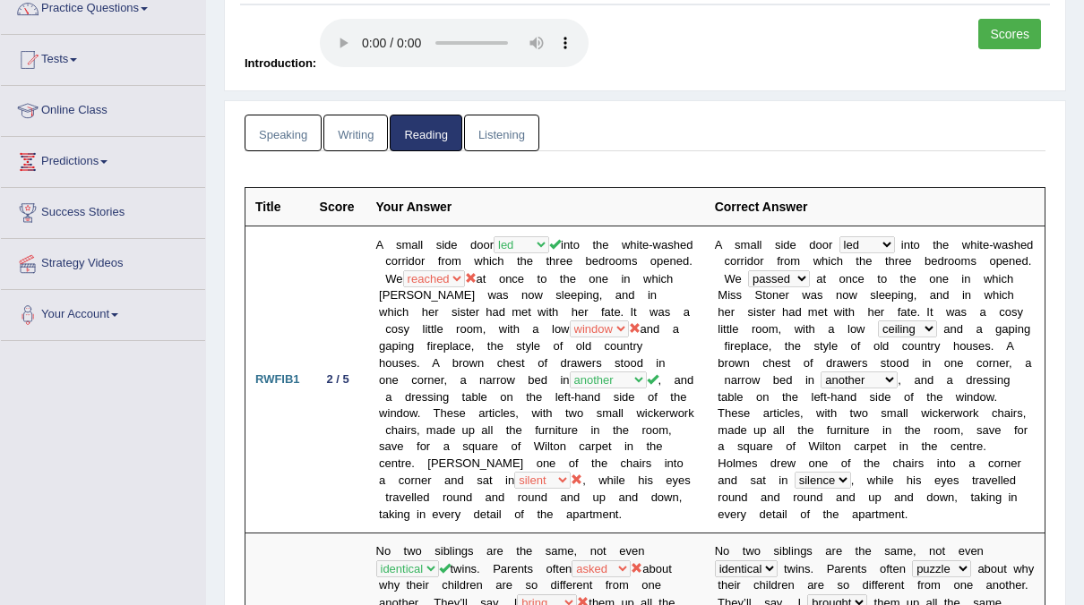
click at [476, 132] on link "Listening" at bounding box center [501, 133] width 75 height 37
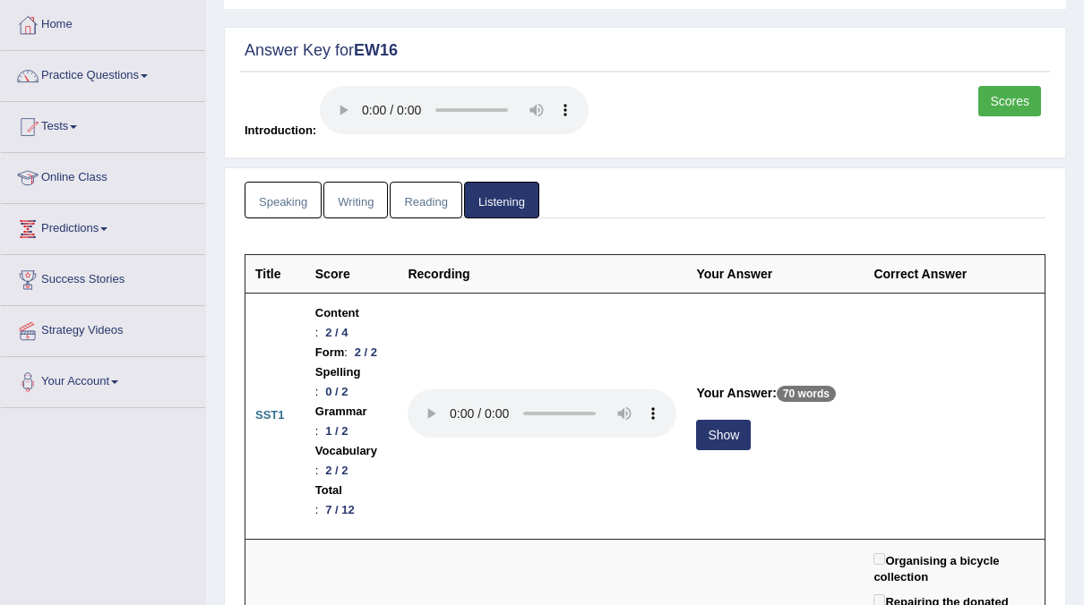
scroll to position [0, 0]
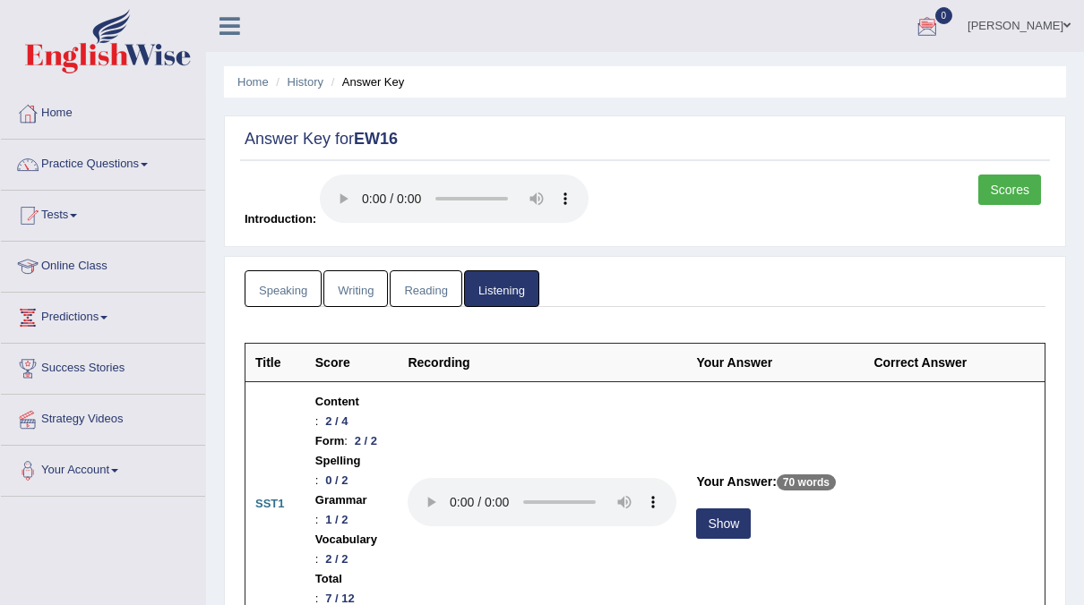
click at [415, 294] on link "Reading" at bounding box center [426, 288] width 72 height 37
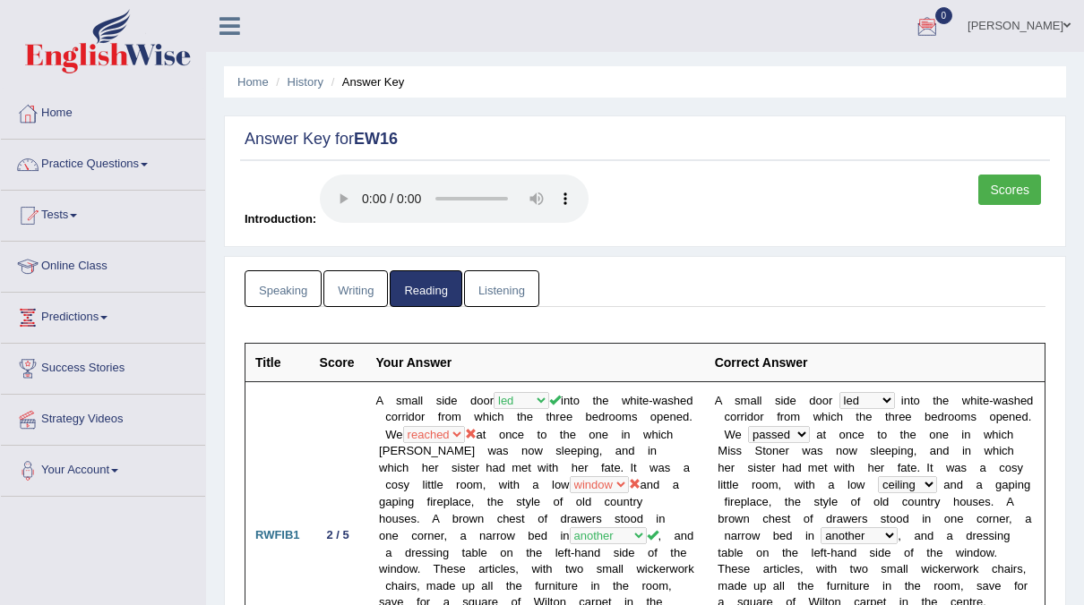
click at [490, 295] on link "Listening" at bounding box center [501, 288] width 75 height 37
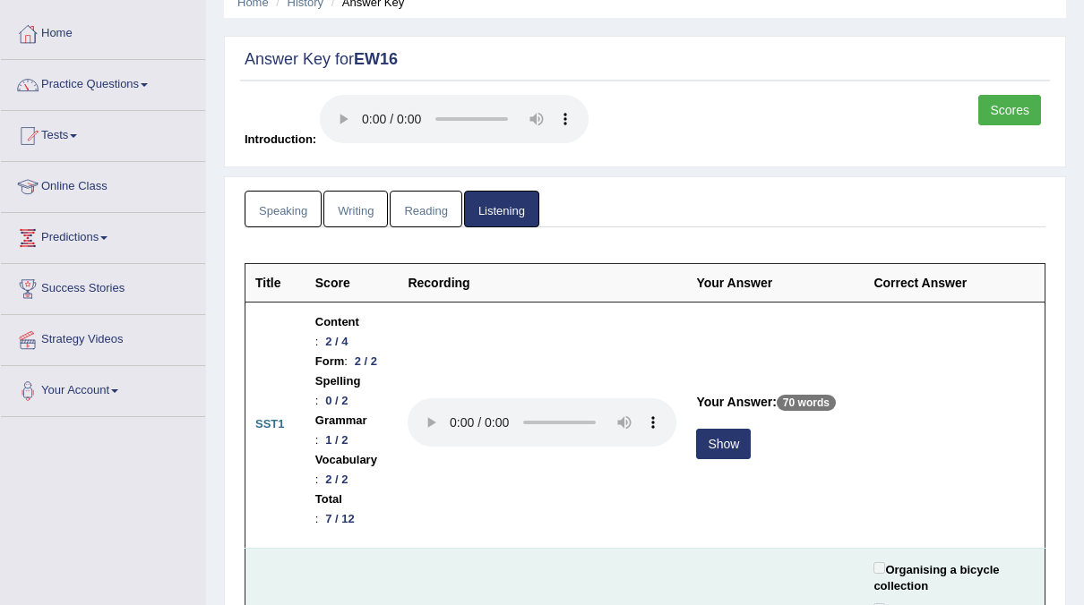
scroll to position [81, 0]
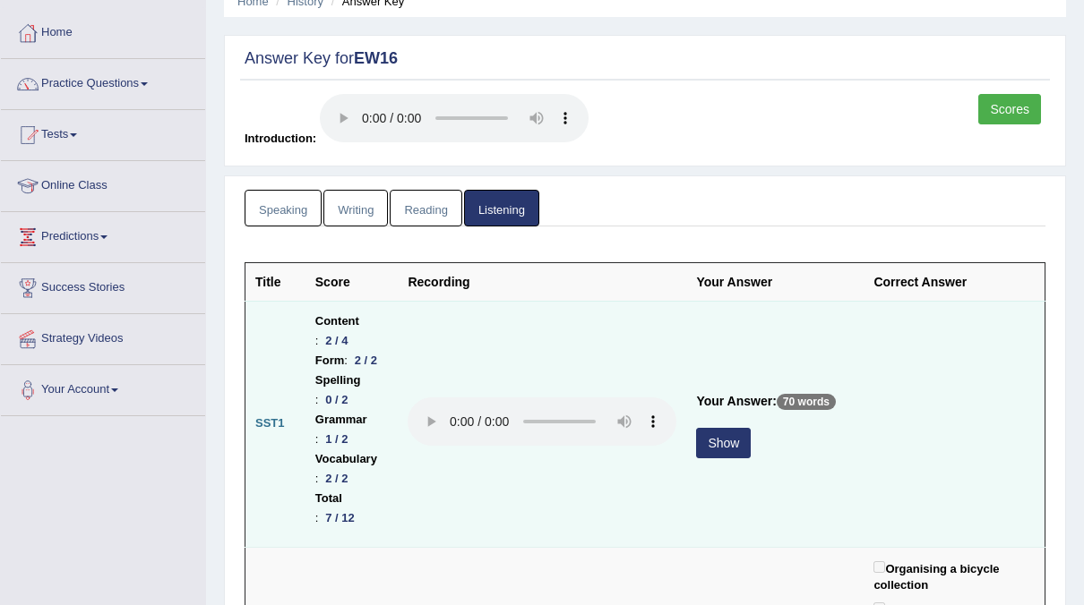
click at [741, 428] on button "Show" at bounding box center [723, 443] width 55 height 30
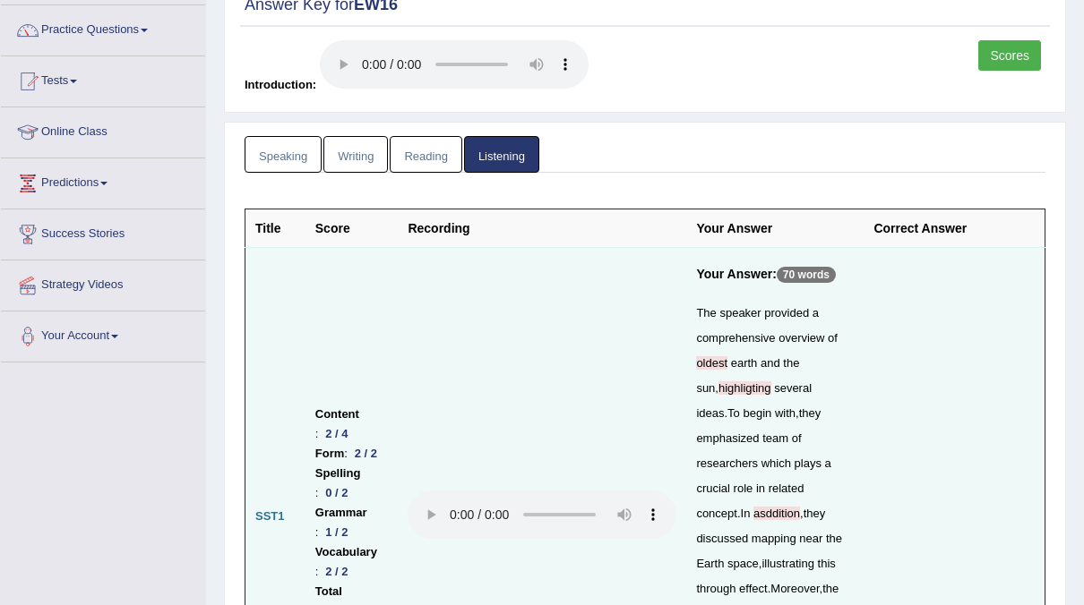
scroll to position [0, 0]
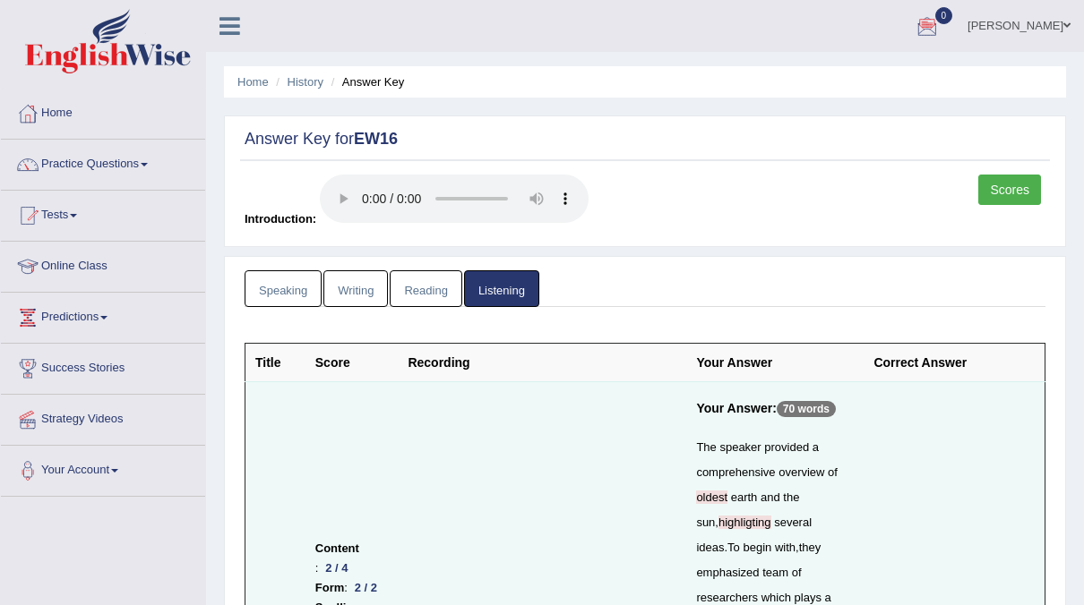
click at [294, 298] on link "Speaking" at bounding box center [282, 288] width 77 height 37
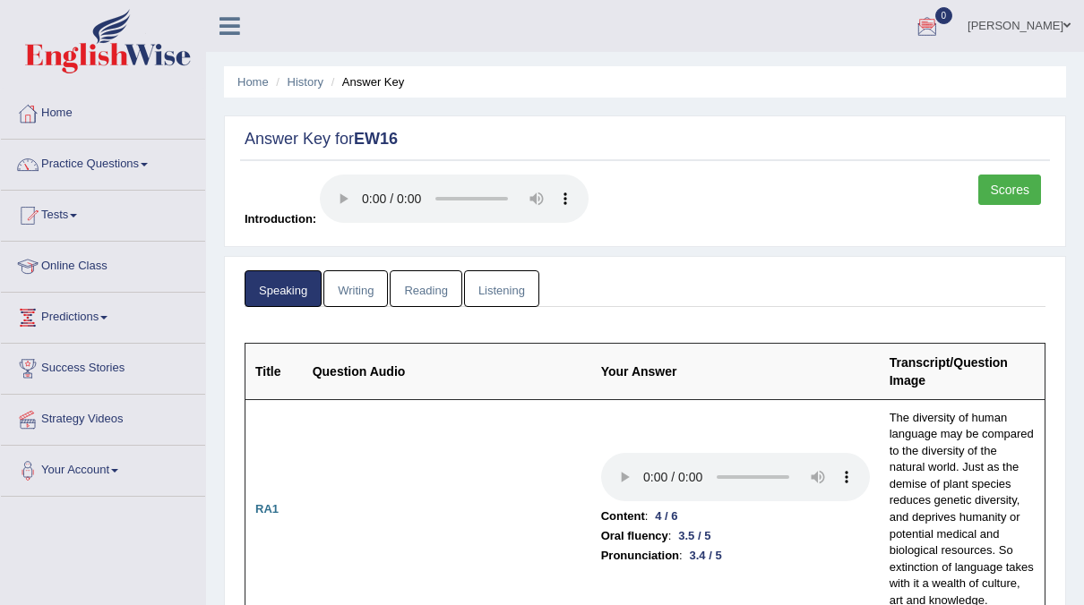
click at [437, 295] on link "Reading" at bounding box center [426, 288] width 72 height 37
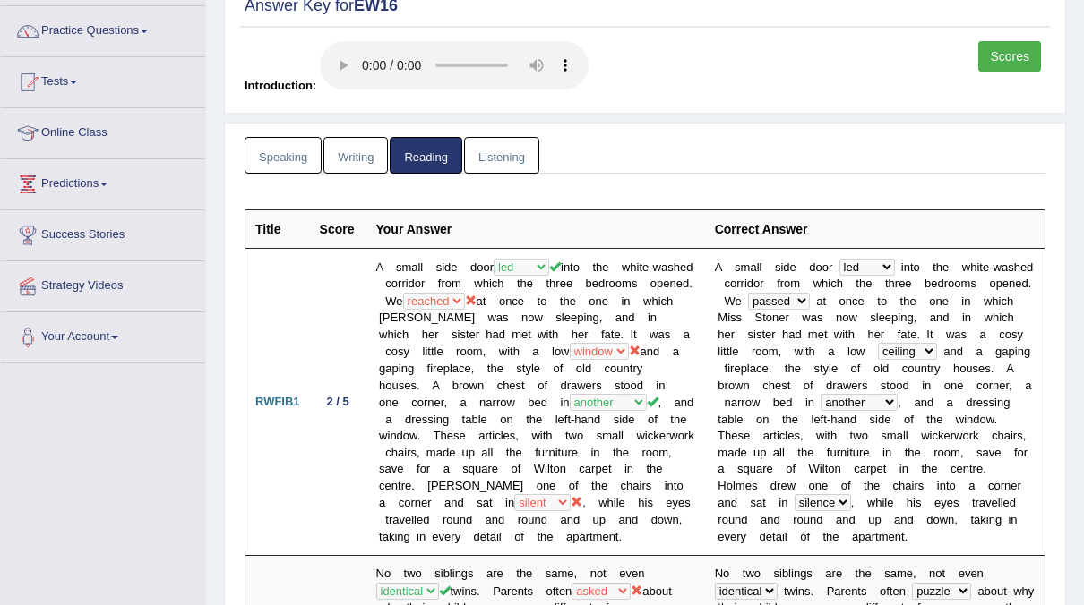
scroll to position [133, 0]
click at [483, 161] on link "Listening" at bounding box center [501, 156] width 75 height 37
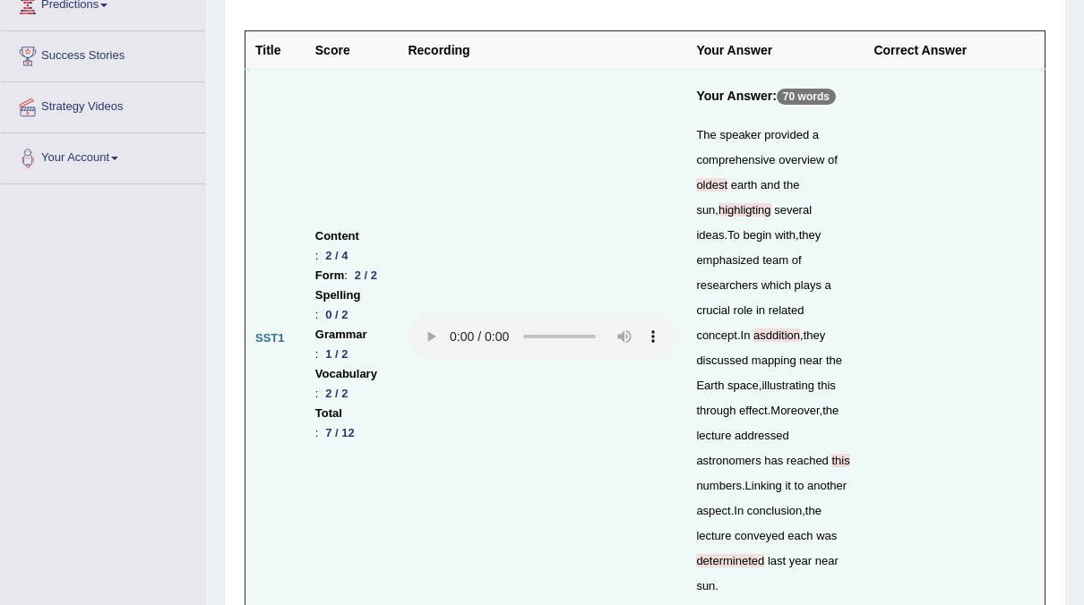
scroll to position [0, 0]
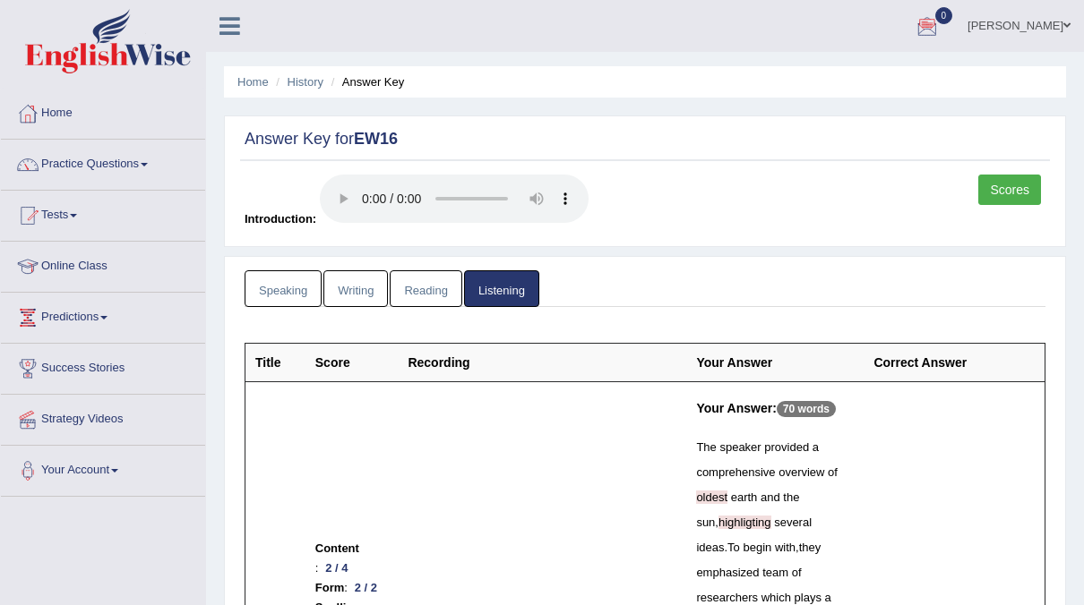
click at [1000, 198] on link "Scores" at bounding box center [1009, 190] width 63 height 30
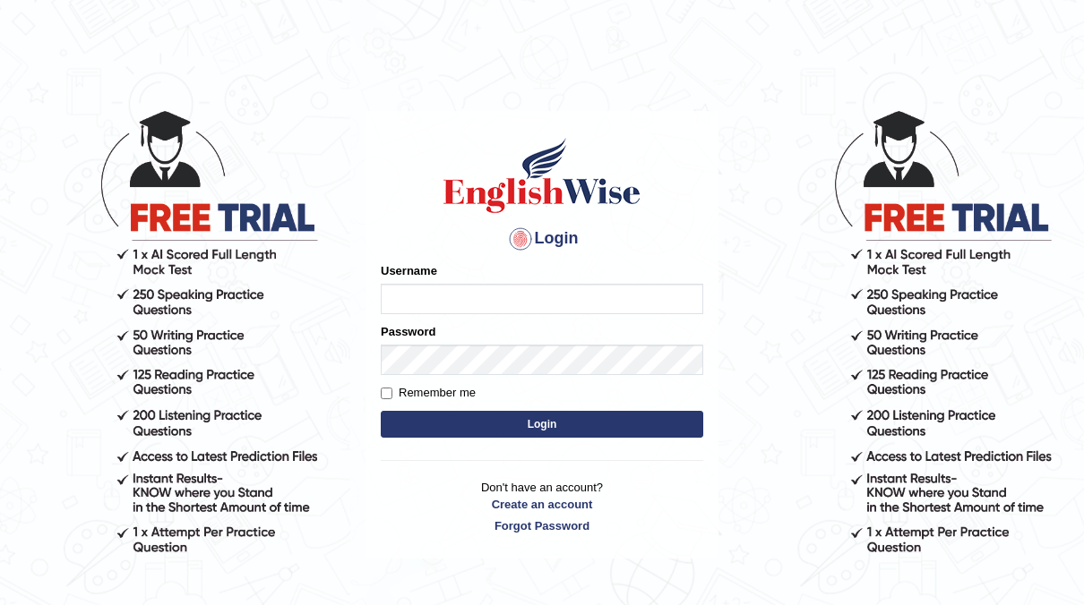
type input "neyam"
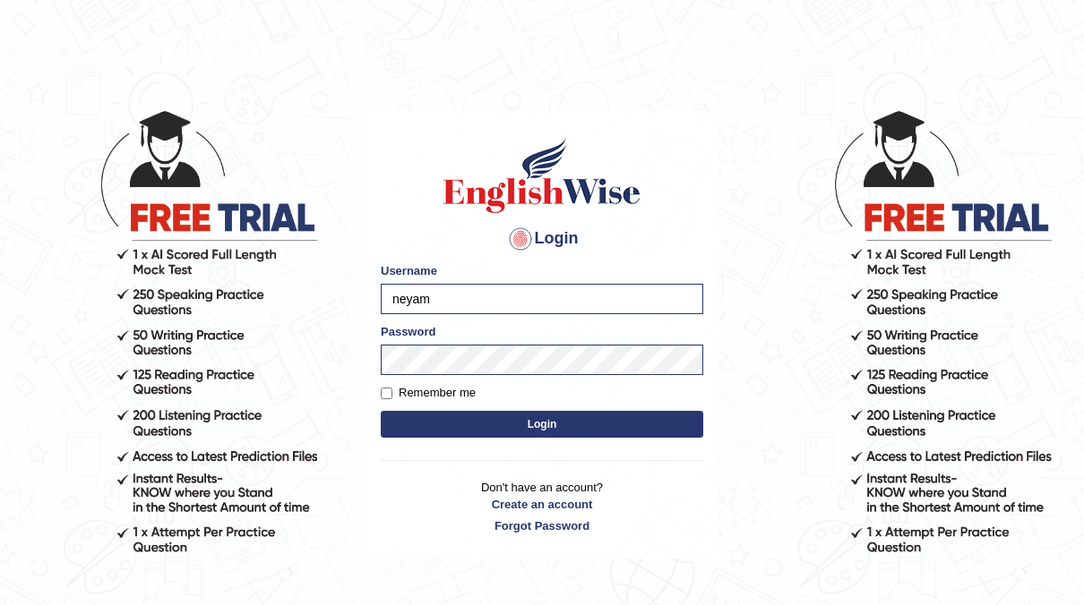
click at [547, 423] on button "Login" at bounding box center [542, 424] width 322 height 27
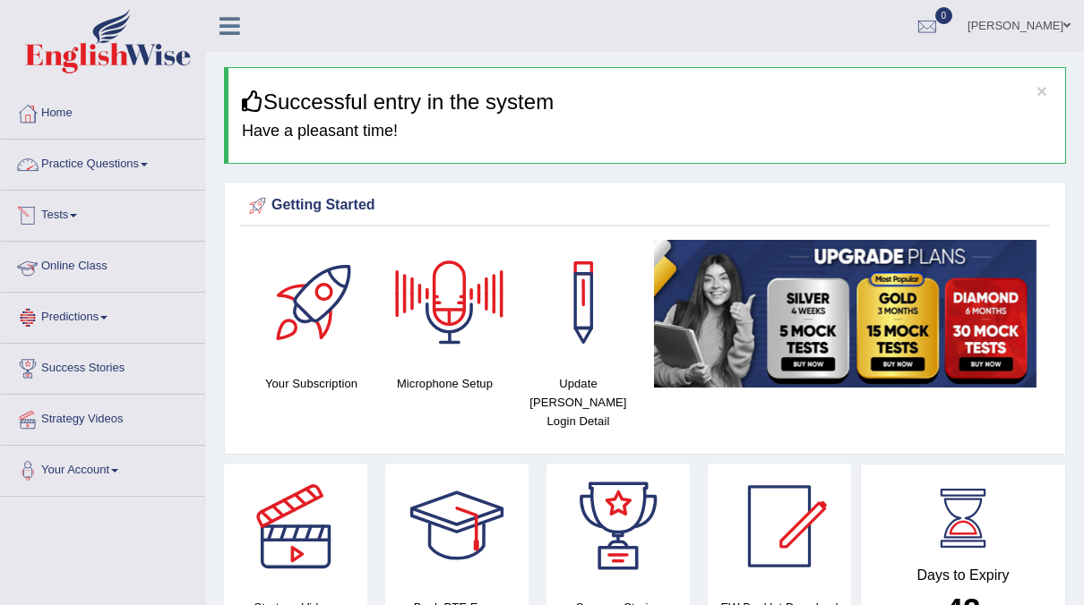
click at [74, 220] on link "Tests" at bounding box center [103, 213] width 204 height 45
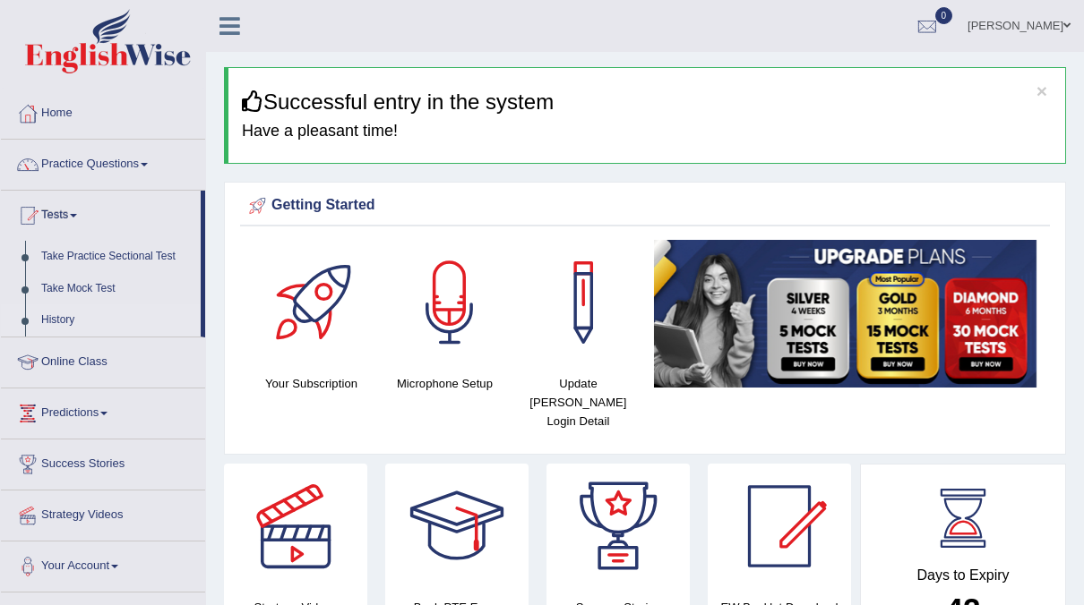
click at [56, 318] on link "History" at bounding box center [116, 320] width 167 height 32
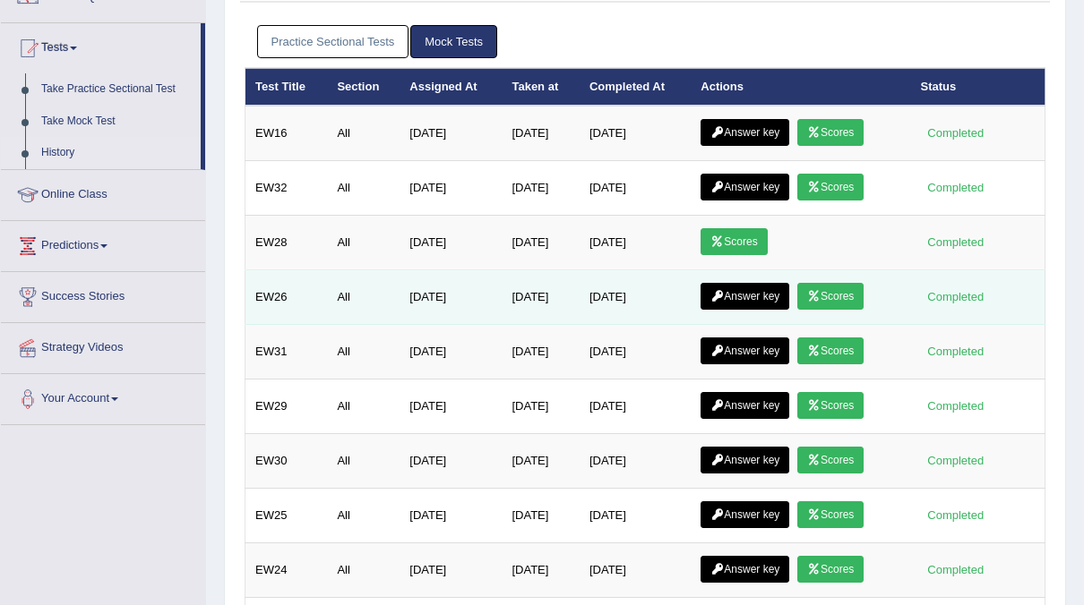
scroll to position [59, 0]
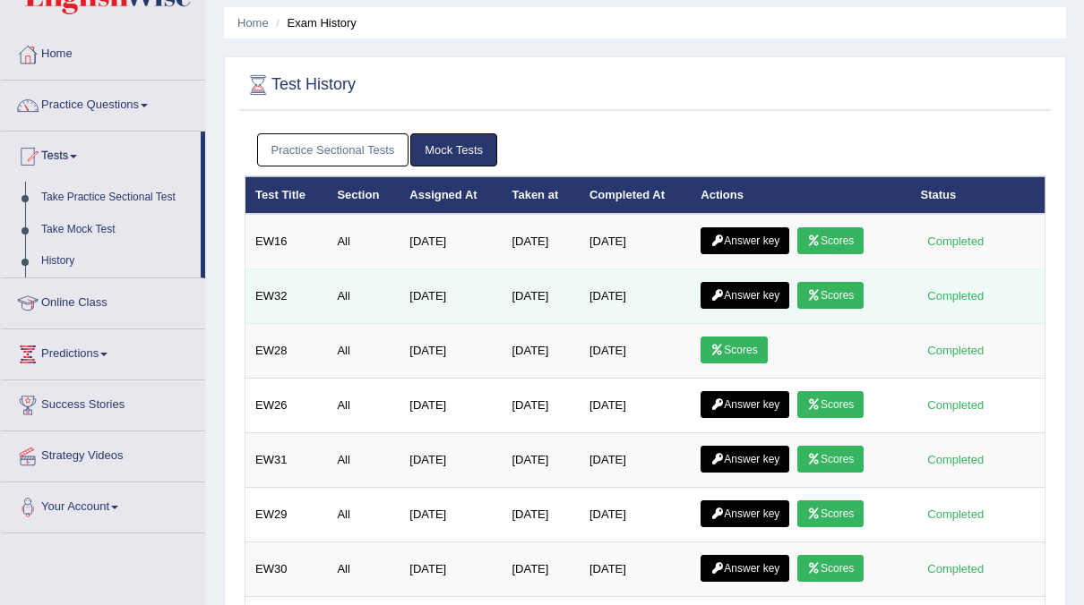
click at [839, 283] on link "Scores" at bounding box center [830, 295] width 66 height 27
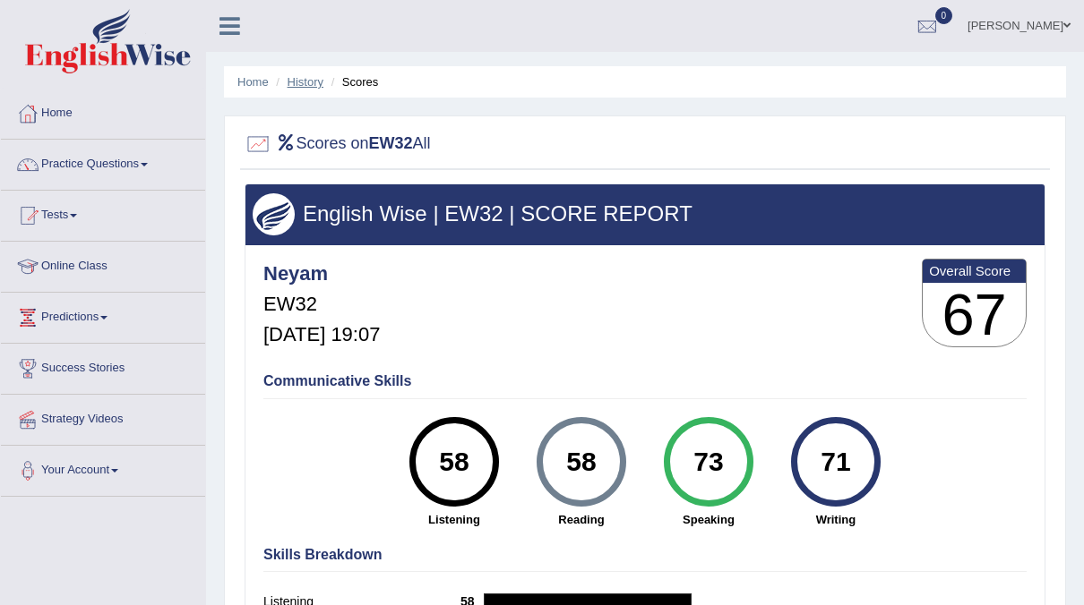
click at [311, 85] on link "History" at bounding box center [305, 81] width 36 height 13
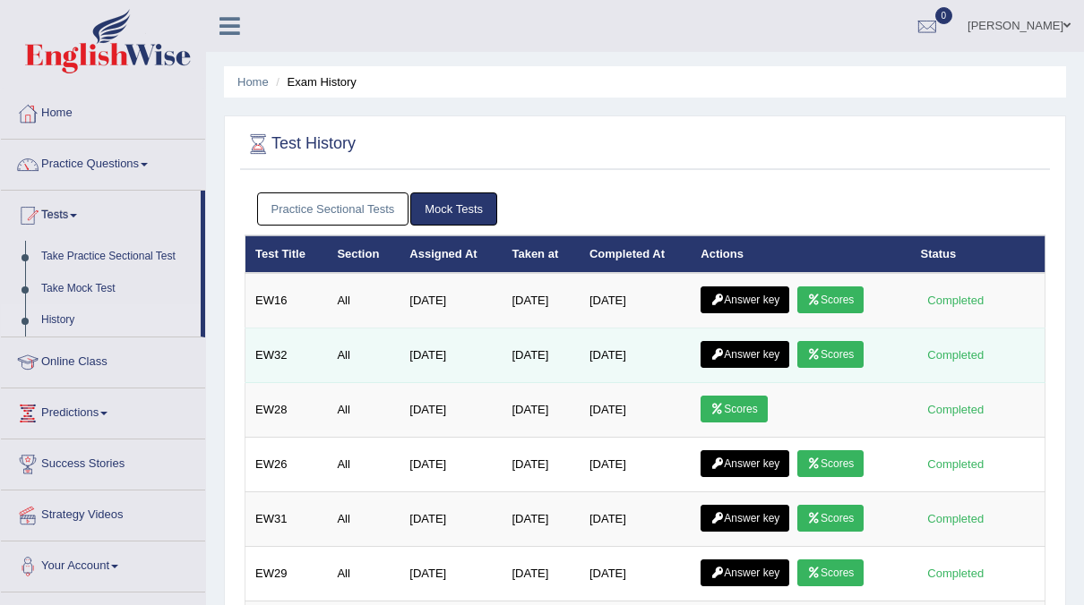
click at [735, 361] on link "Answer key" at bounding box center [744, 354] width 89 height 27
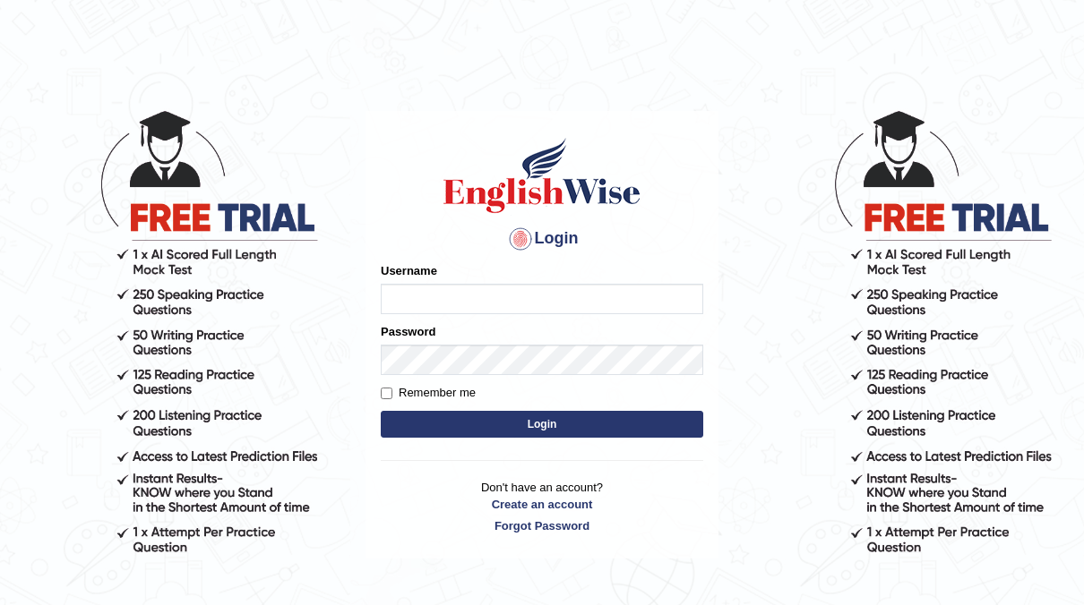
type input "neyam"
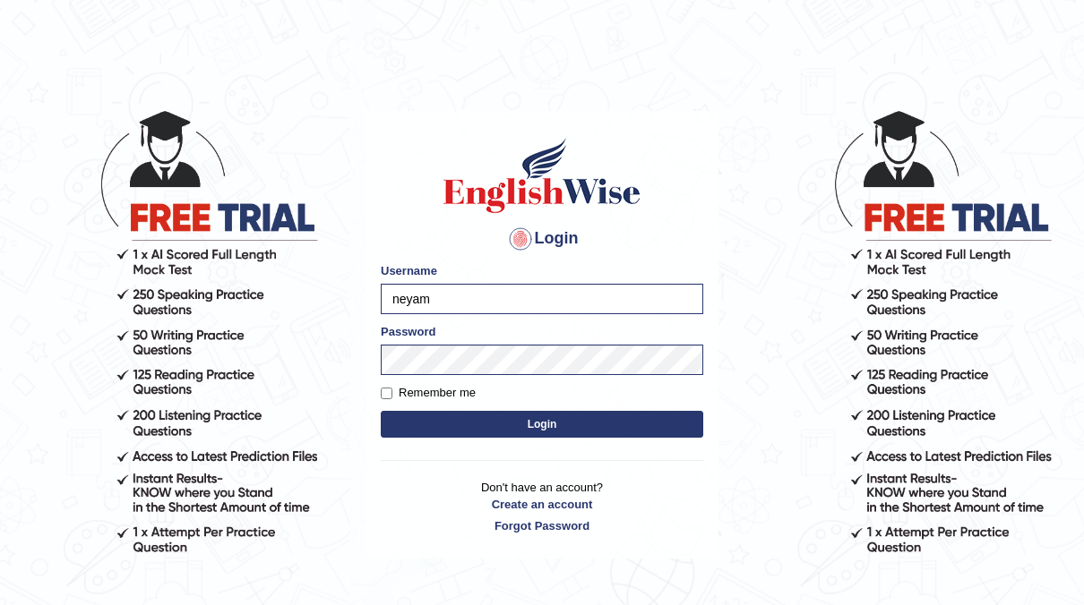
click at [522, 420] on button "Login" at bounding box center [542, 424] width 322 height 27
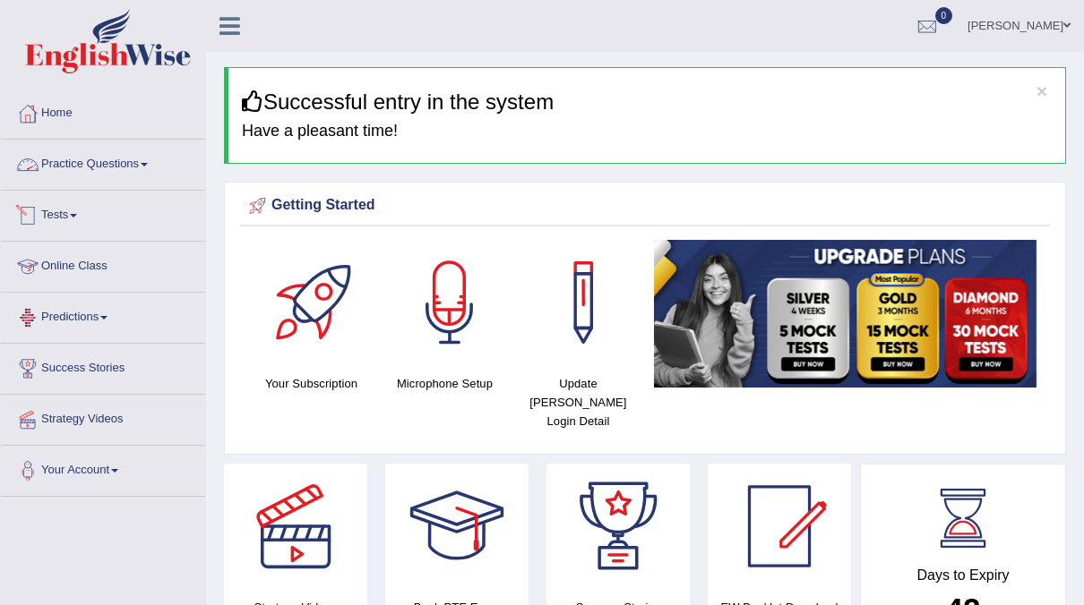
click at [70, 210] on link "Tests" at bounding box center [103, 213] width 204 height 45
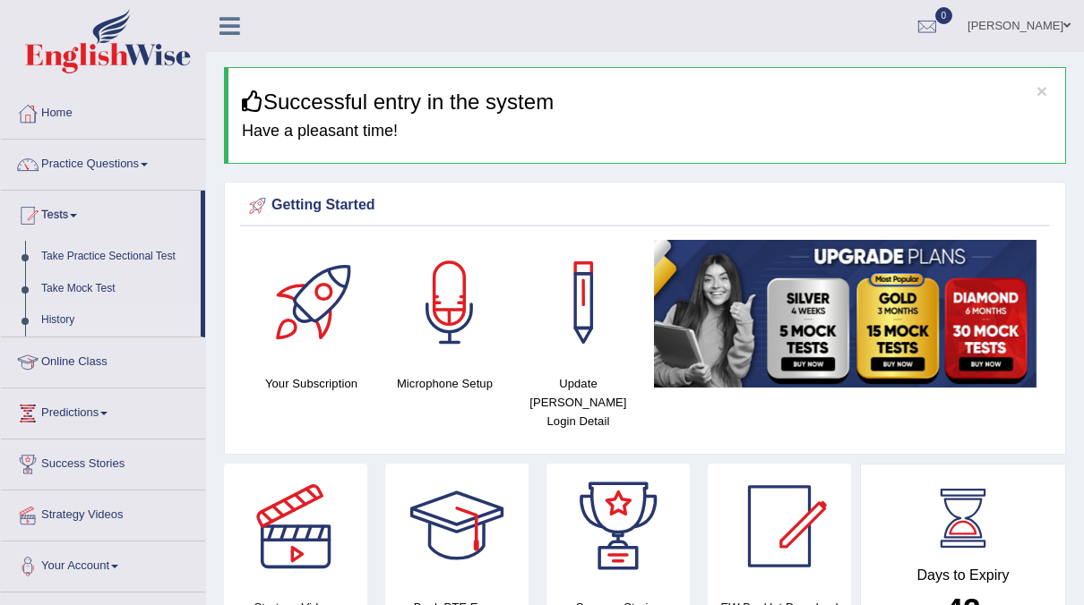
click at [44, 325] on link "History" at bounding box center [116, 320] width 167 height 32
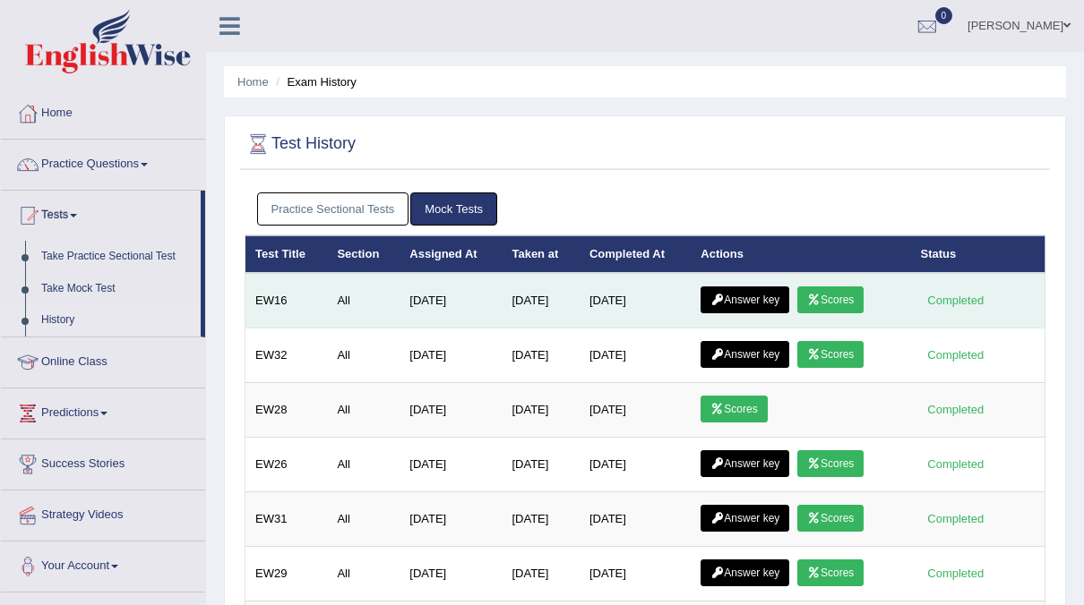
click at [838, 292] on link "Scores" at bounding box center [830, 300] width 66 height 27
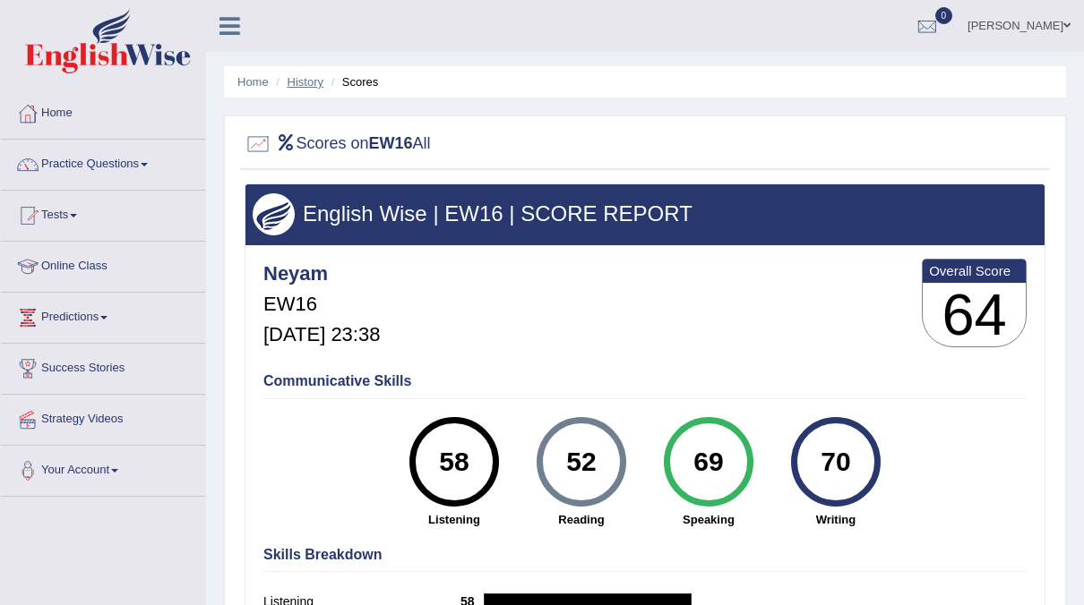
click at [300, 88] on link "History" at bounding box center [305, 81] width 36 height 13
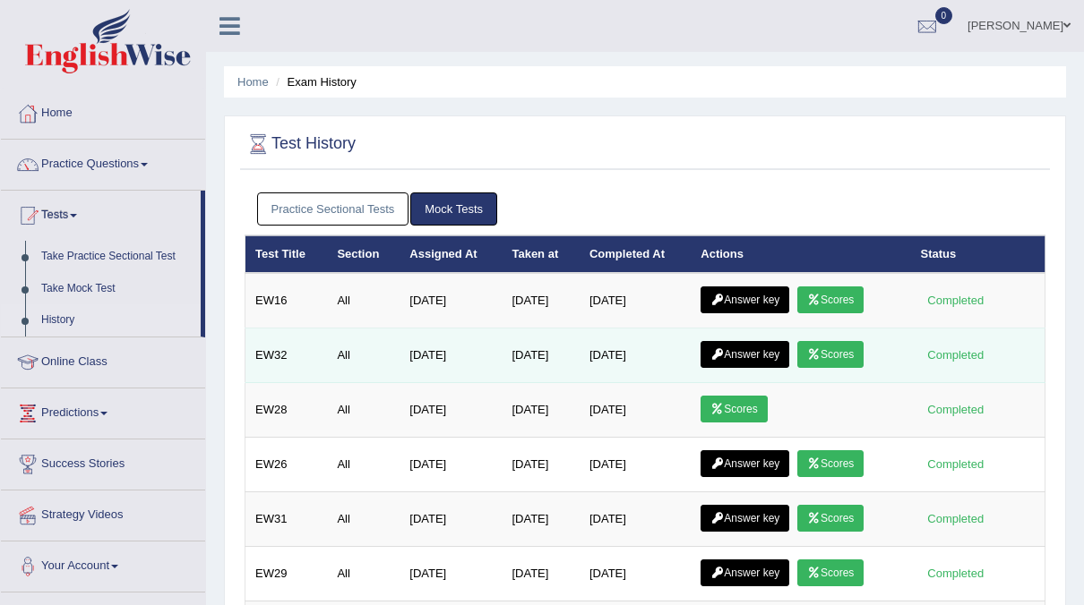
click at [859, 346] on link "Scores" at bounding box center [830, 354] width 66 height 27
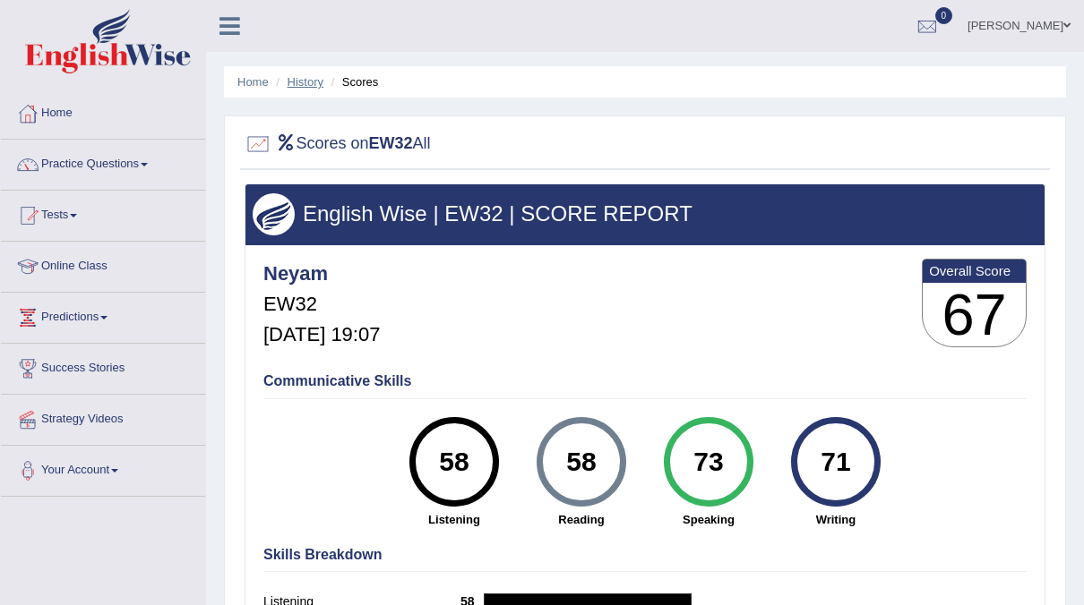
click at [307, 81] on link "History" at bounding box center [305, 81] width 36 height 13
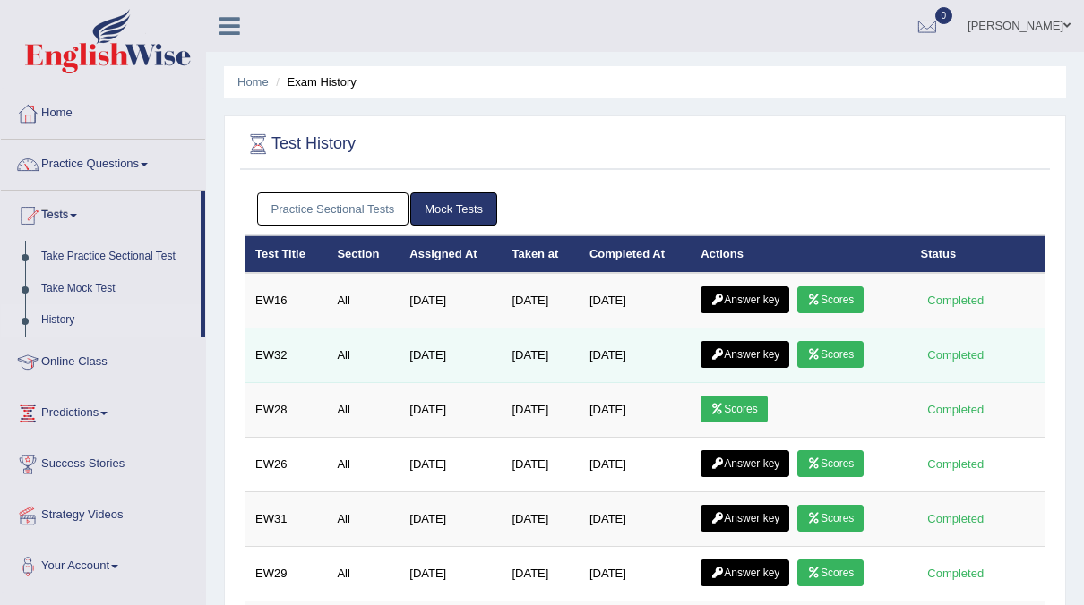
click at [749, 355] on link "Answer key" at bounding box center [744, 354] width 89 height 27
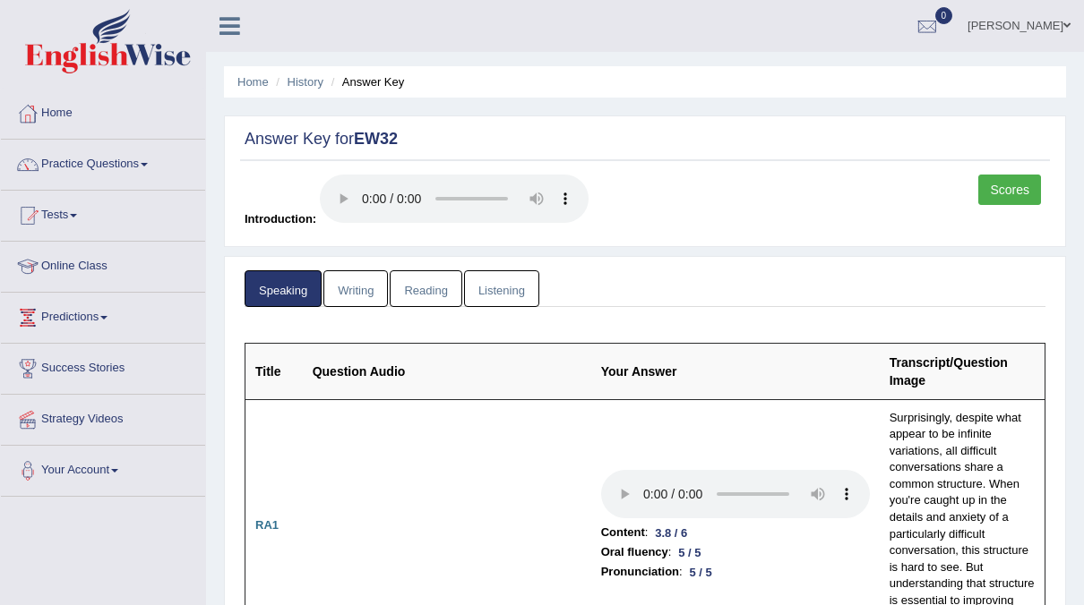
click at [493, 289] on link "Listening" at bounding box center [501, 288] width 75 height 37
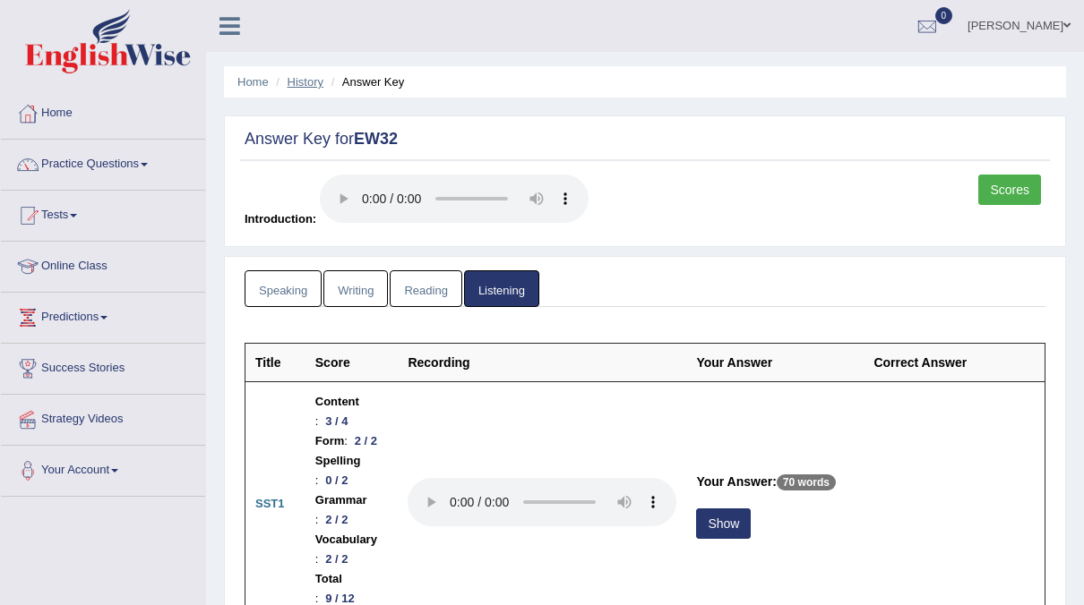
click at [291, 84] on link "History" at bounding box center [305, 81] width 36 height 13
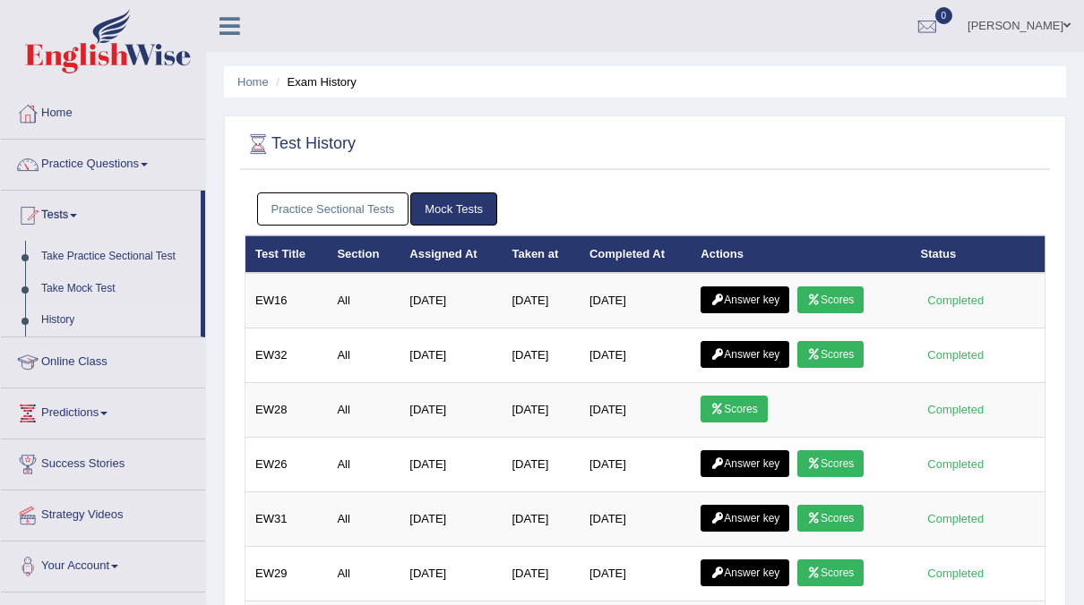
click at [330, 204] on link "Practice Sectional Tests" at bounding box center [333, 209] width 152 height 33
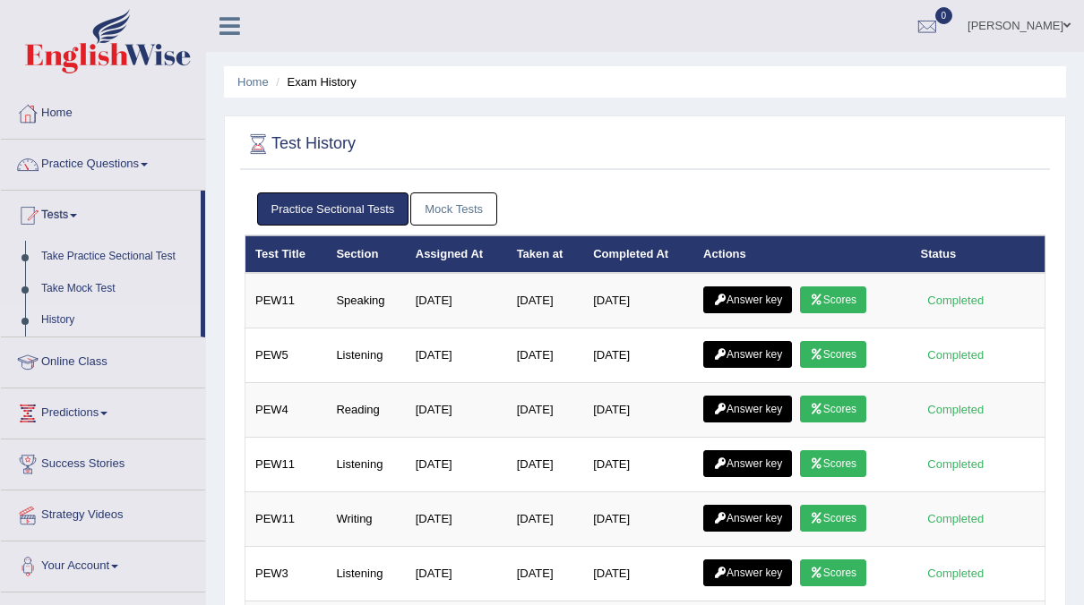
click at [441, 193] on link "Mock Tests" at bounding box center [453, 209] width 87 height 33
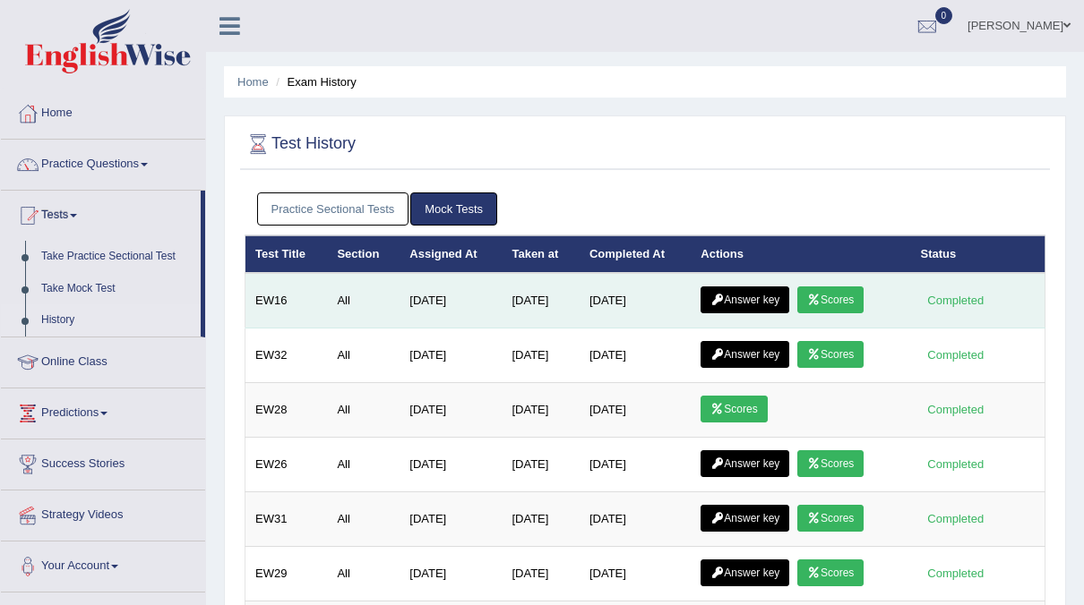
click at [832, 297] on link "Scores" at bounding box center [830, 300] width 66 height 27
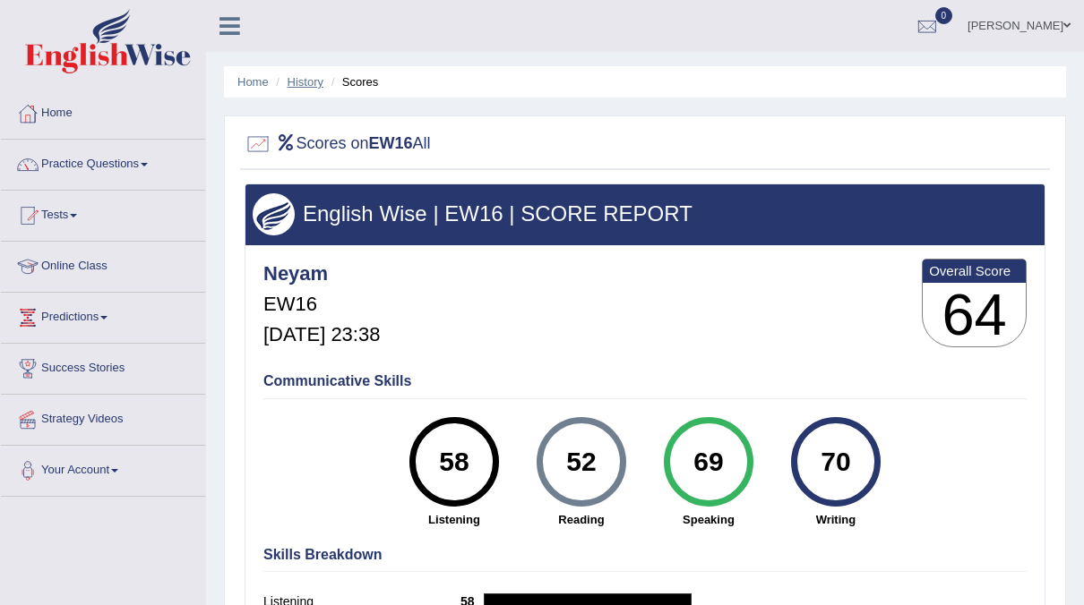
click at [307, 81] on link "History" at bounding box center [305, 81] width 36 height 13
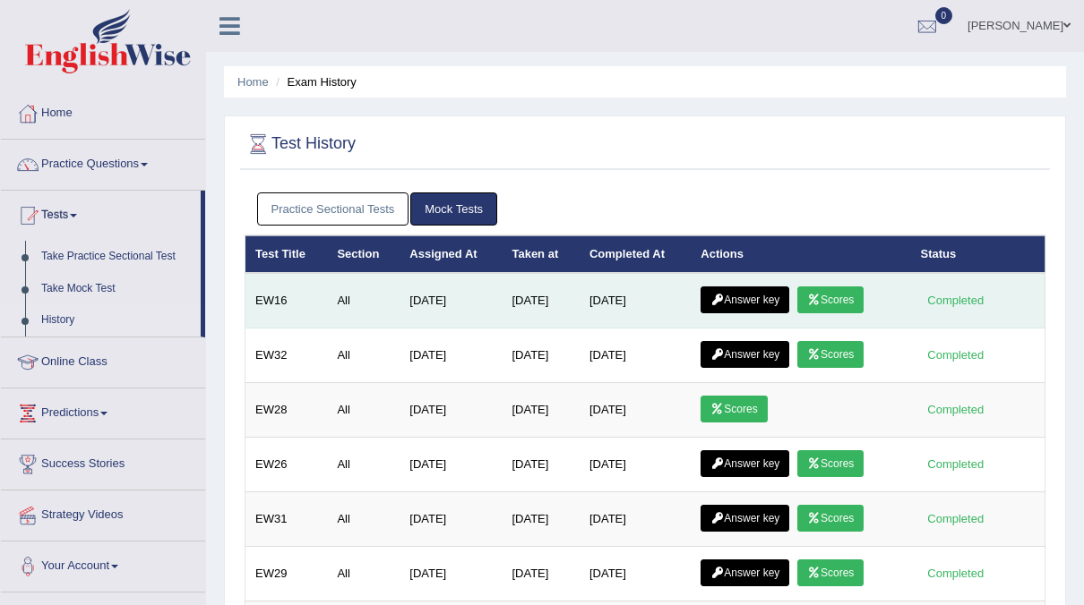
click at [754, 299] on link "Answer key" at bounding box center [744, 300] width 89 height 27
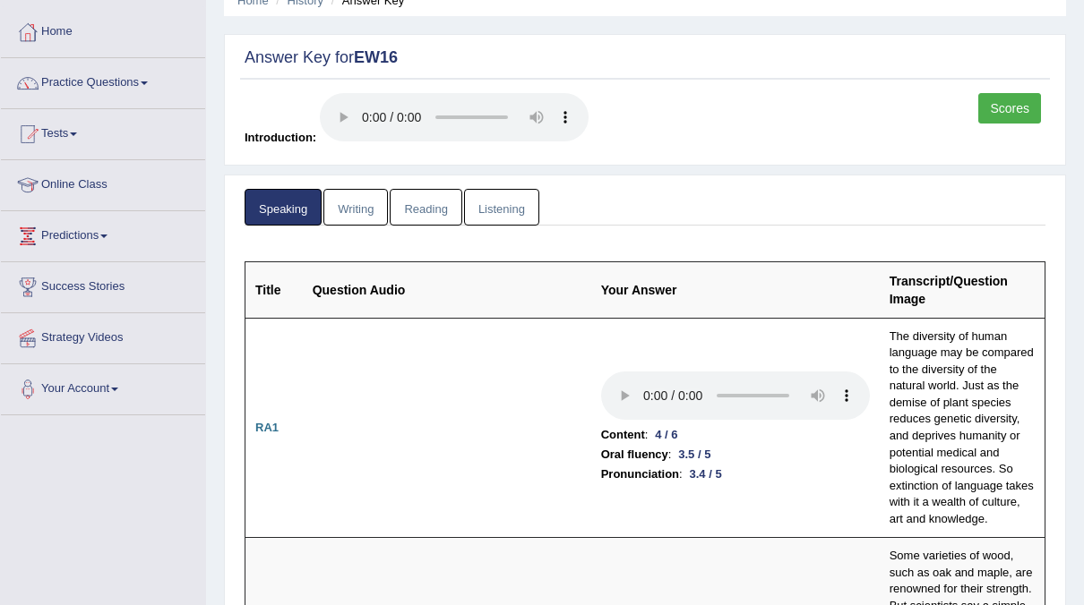
scroll to position [82, 0]
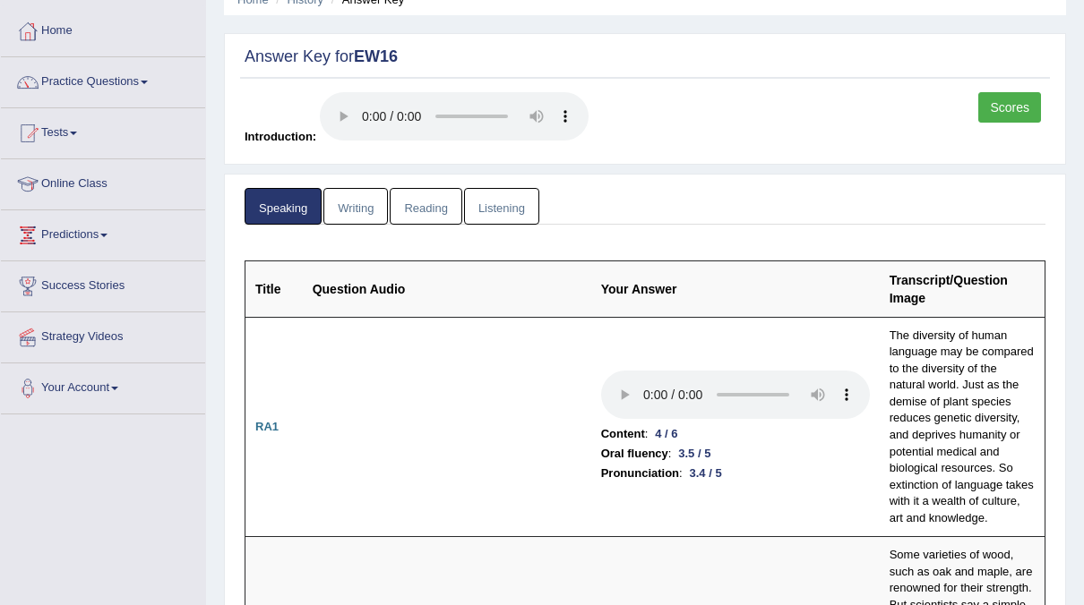
click at [343, 216] on link "Writing" at bounding box center [355, 206] width 64 height 37
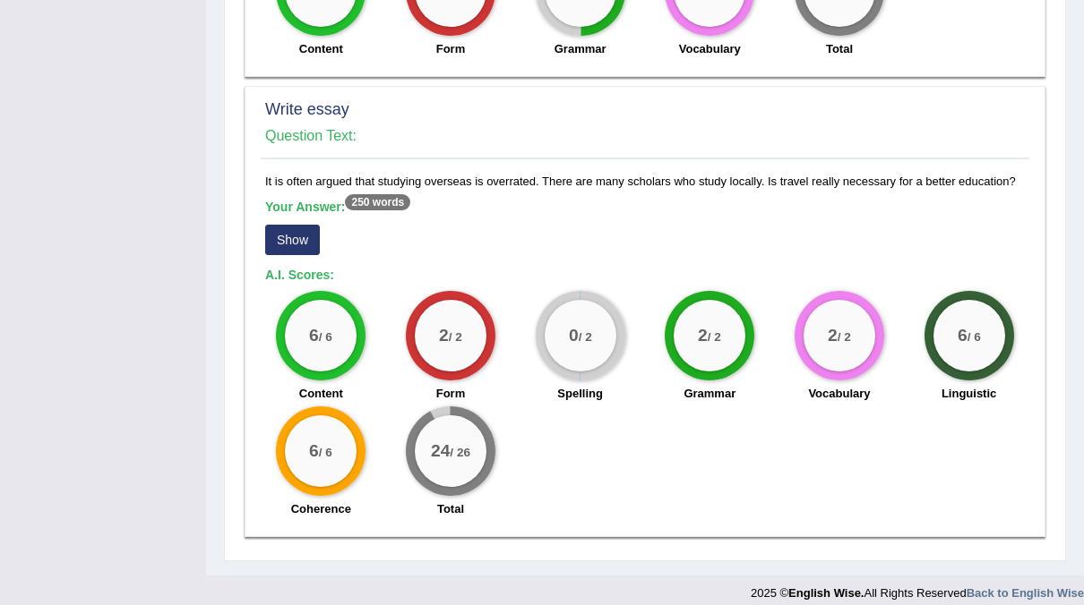
scroll to position [1315, 0]
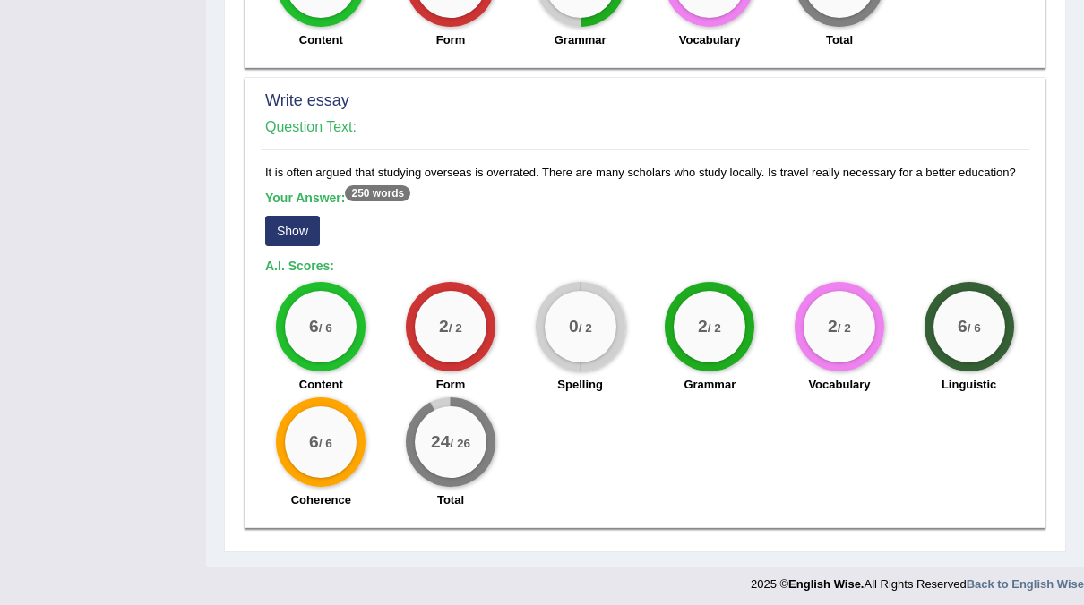
click at [515, 301] on div "0 / 2 Spelling" at bounding box center [580, 340] width 130 height 116
click at [296, 224] on button "Show" at bounding box center [292, 231] width 55 height 30
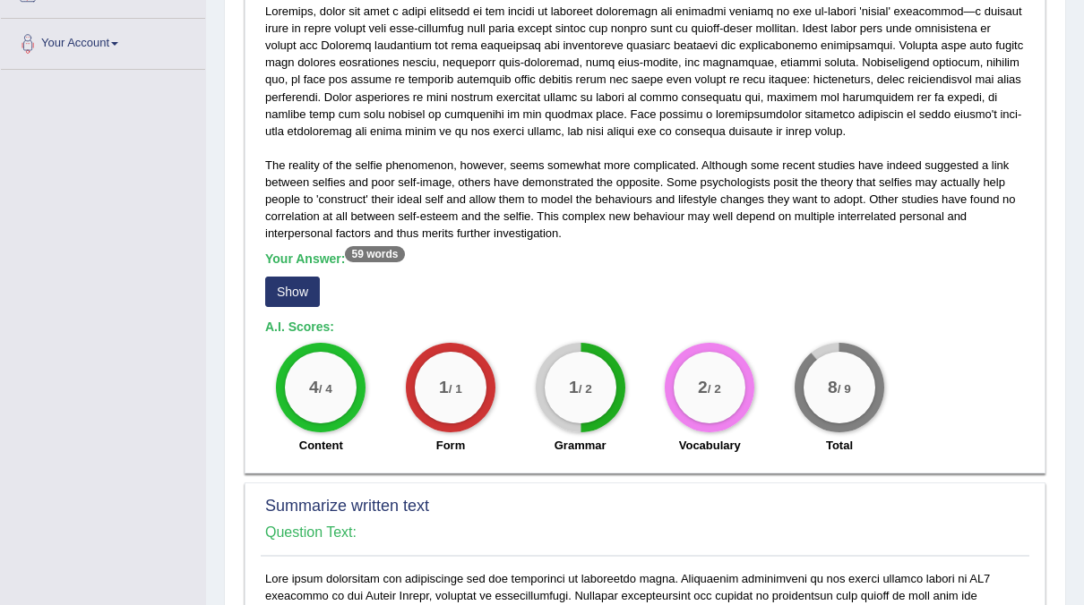
scroll to position [0, 0]
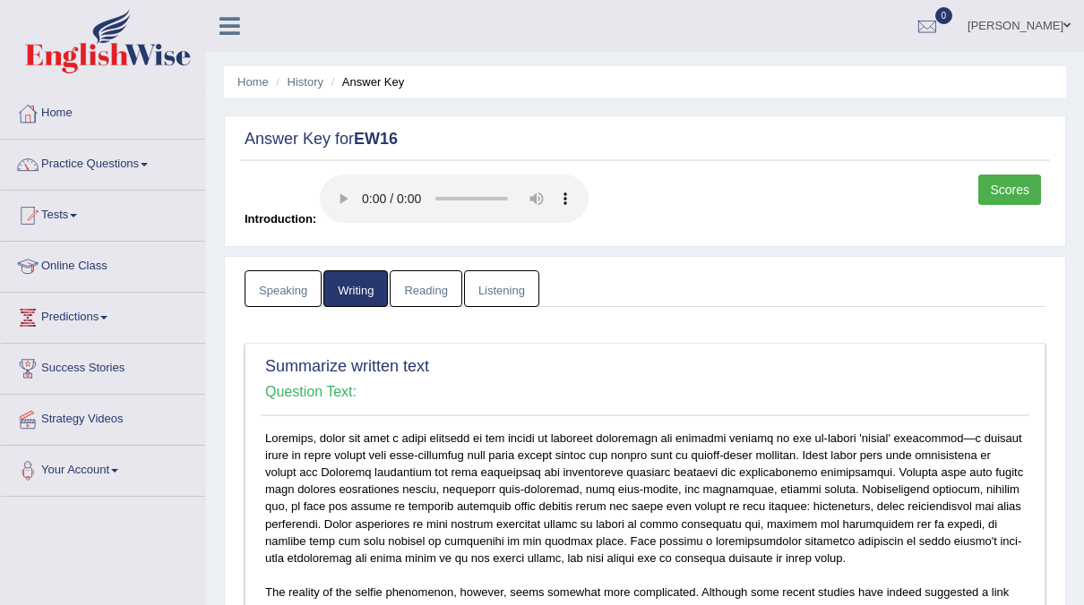
click at [303, 285] on link "Speaking" at bounding box center [282, 288] width 77 height 37
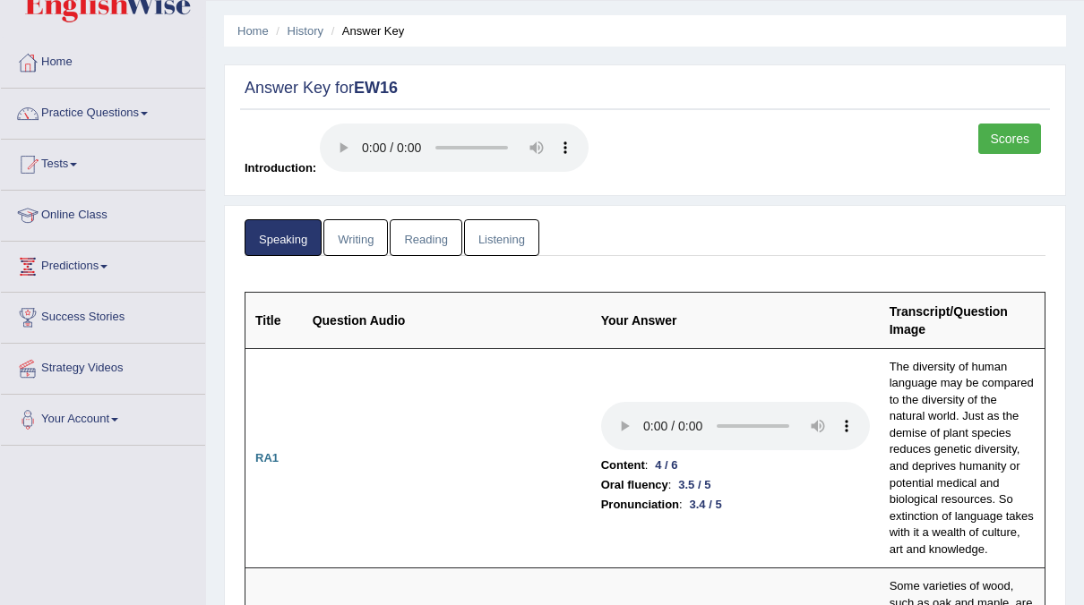
scroll to position [54, 0]
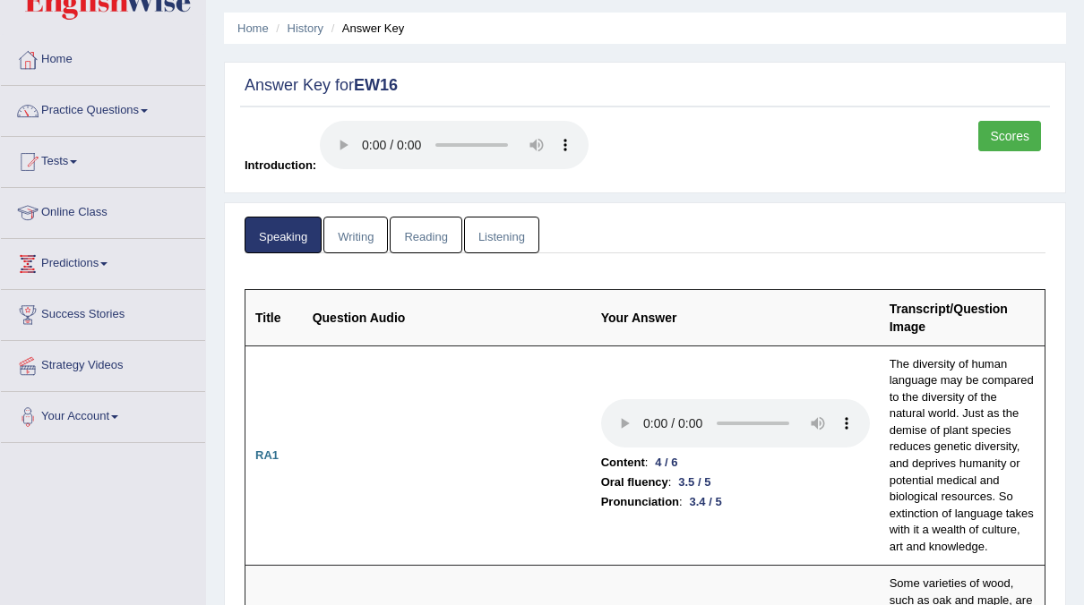
click at [502, 235] on link "Listening" at bounding box center [501, 235] width 75 height 37
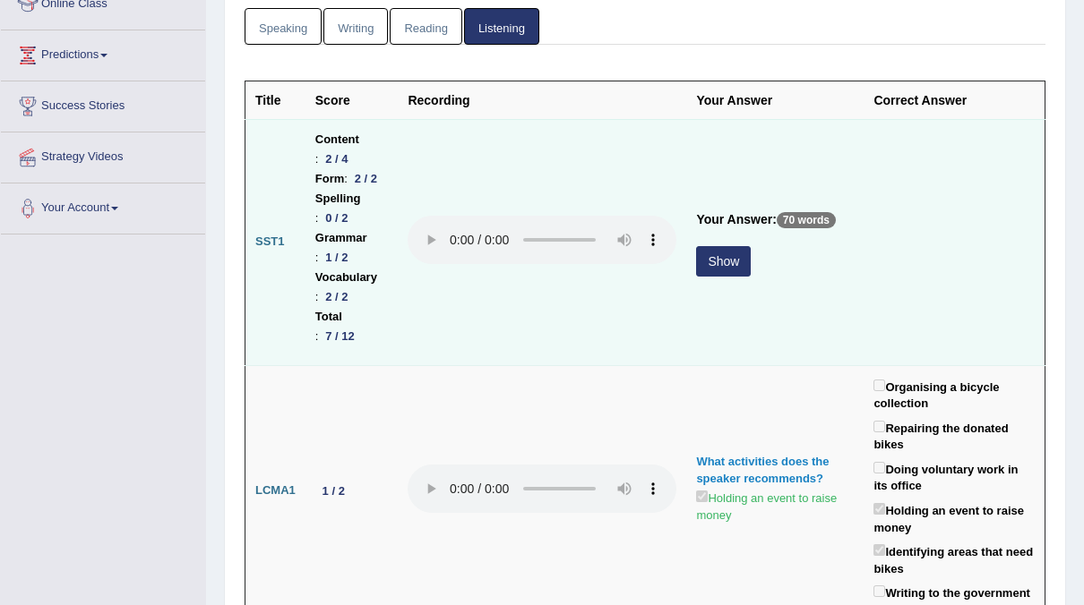
scroll to position [264, 0]
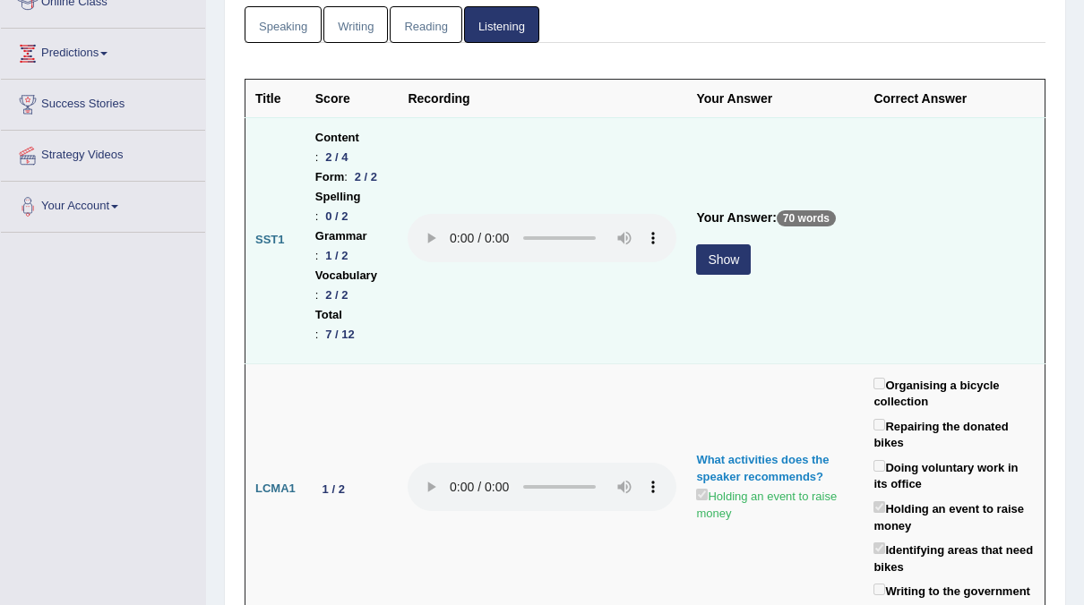
click at [737, 244] on button "Show" at bounding box center [723, 259] width 55 height 30
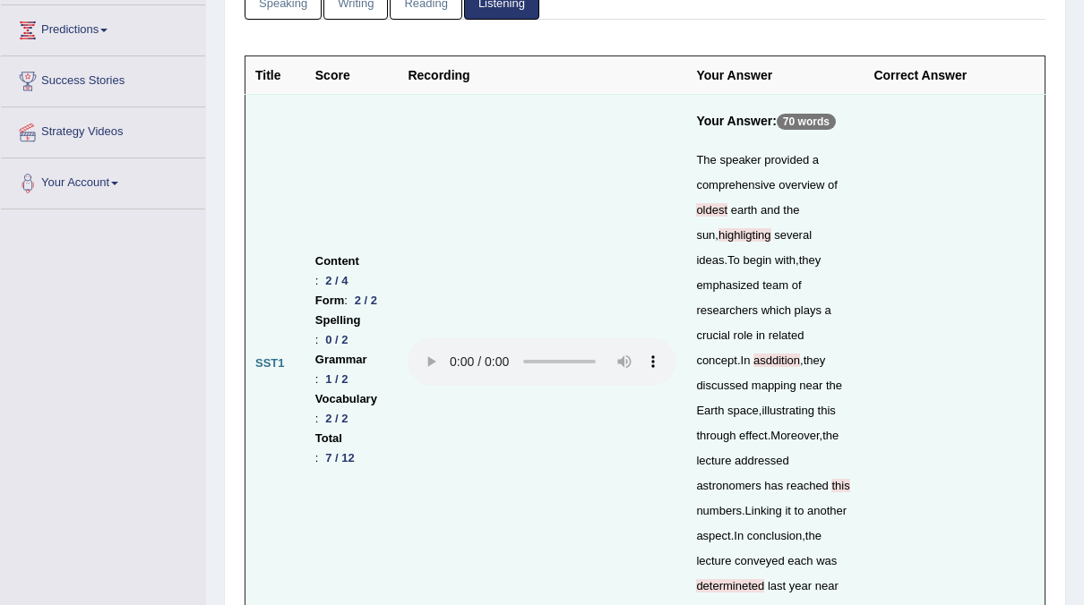
scroll to position [0, 0]
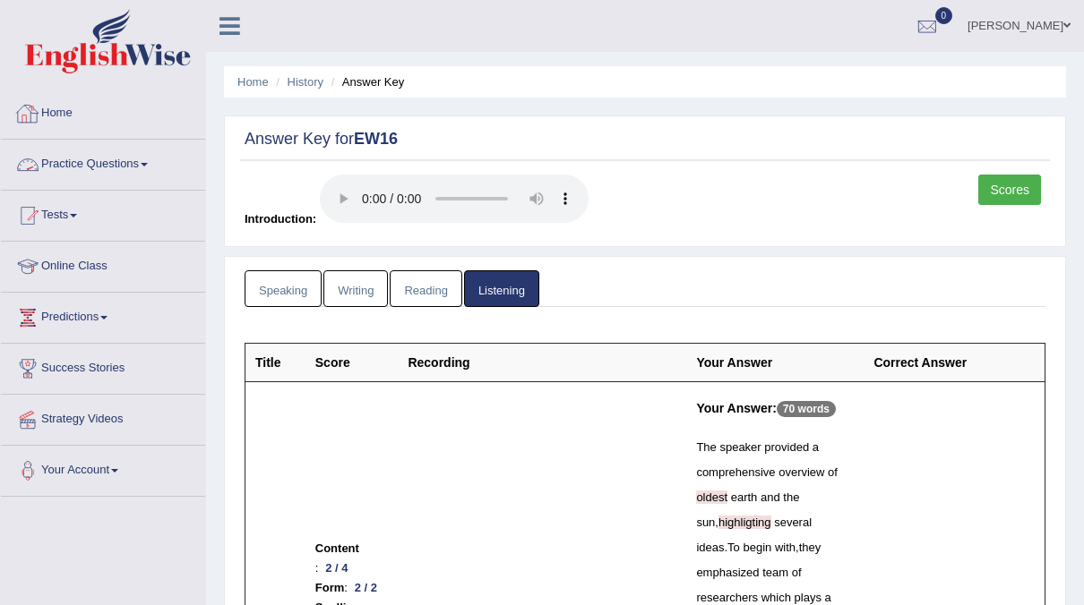
click at [108, 156] on link "Practice Questions" at bounding box center [103, 162] width 204 height 45
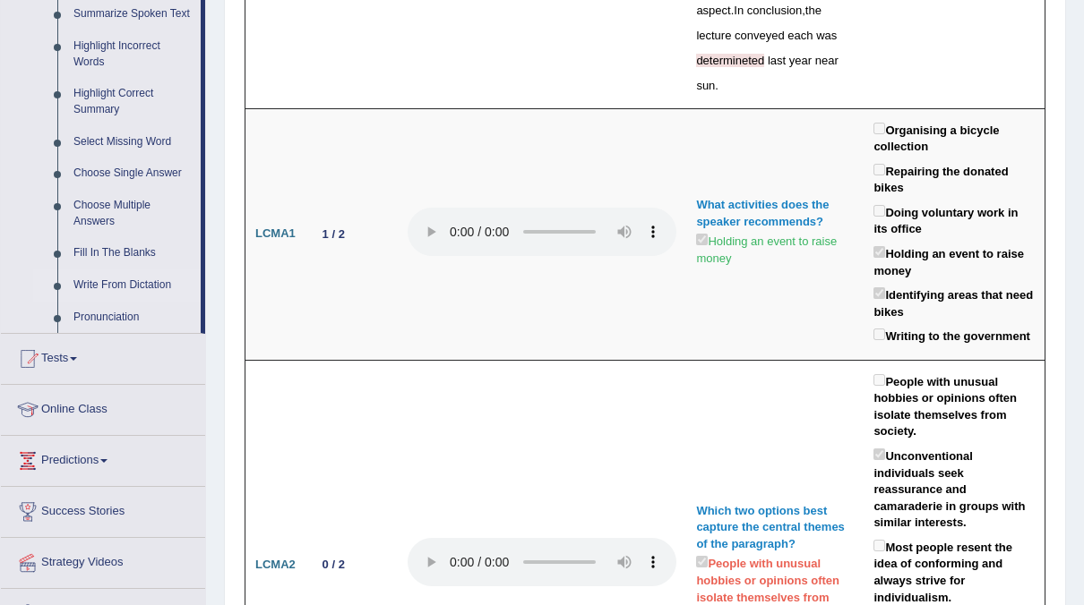
scroll to position [816, 0]
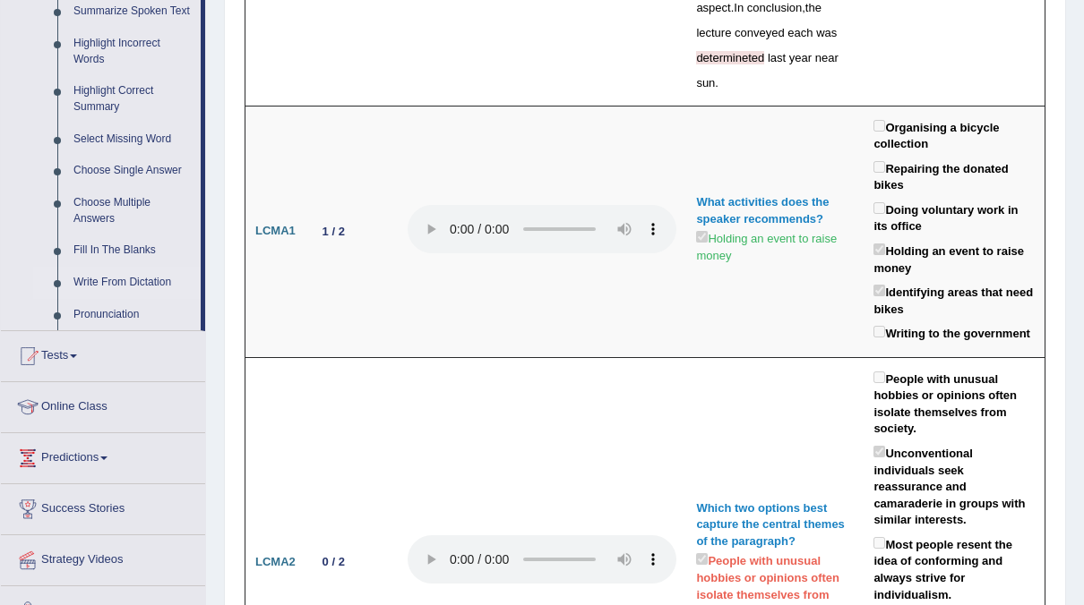
click at [103, 275] on link "Write From Dictation" at bounding box center [132, 283] width 135 height 32
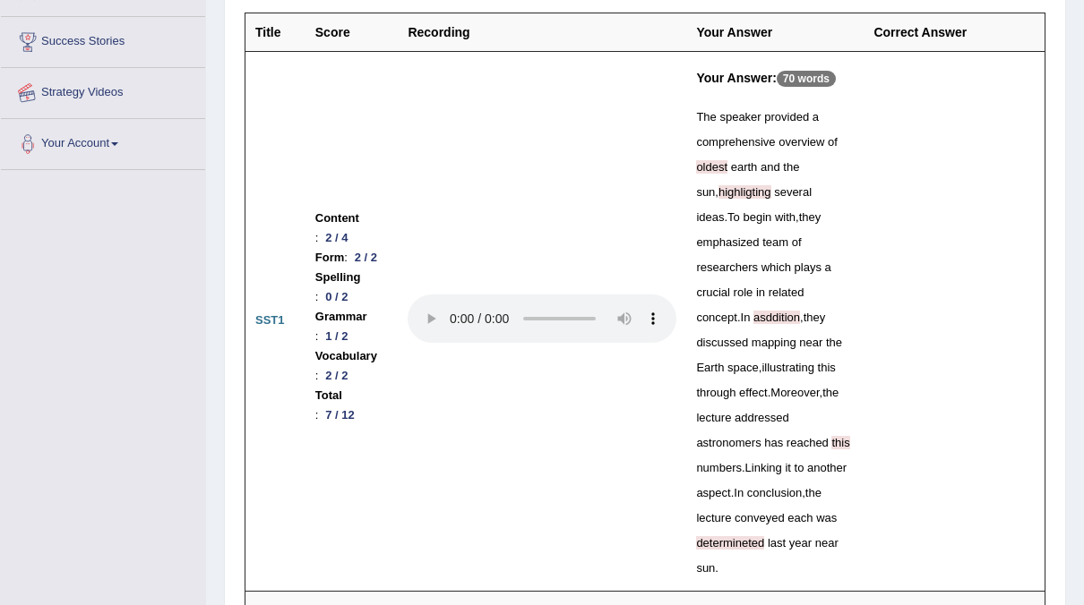
scroll to position [536, 0]
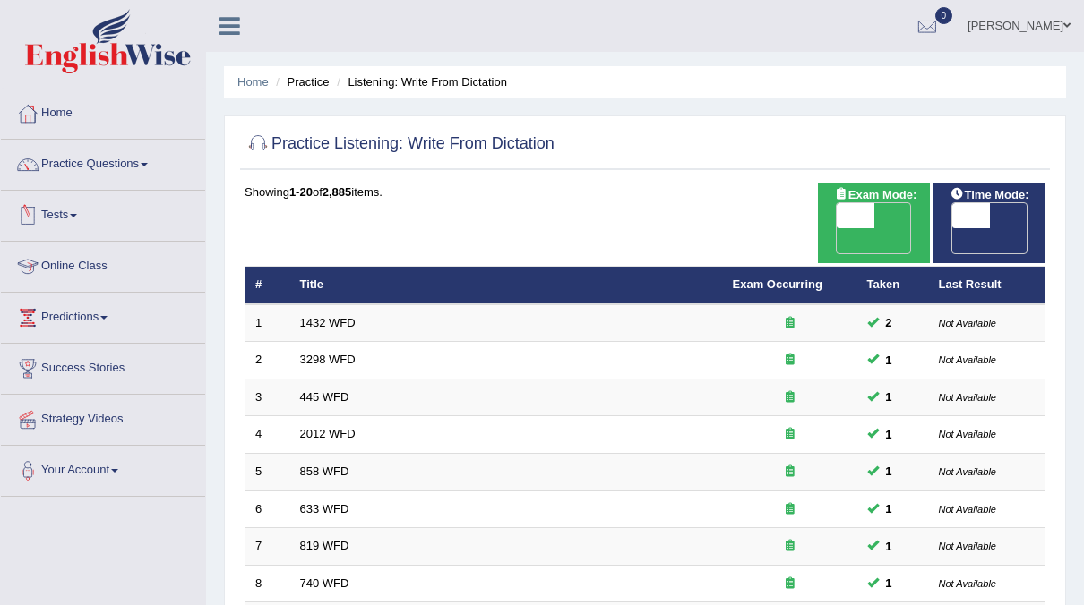
click at [62, 218] on link "Tests" at bounding box center [103, 213] width 204 height 45
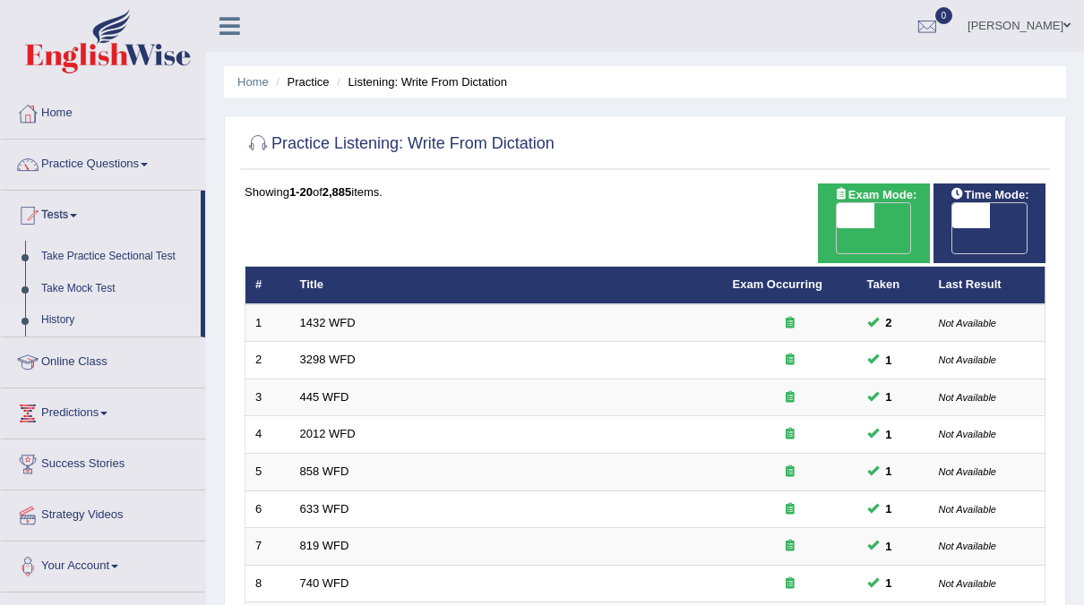
click at [55, 323] on link "History" at bounding box center [116, 320] width 167 height 32
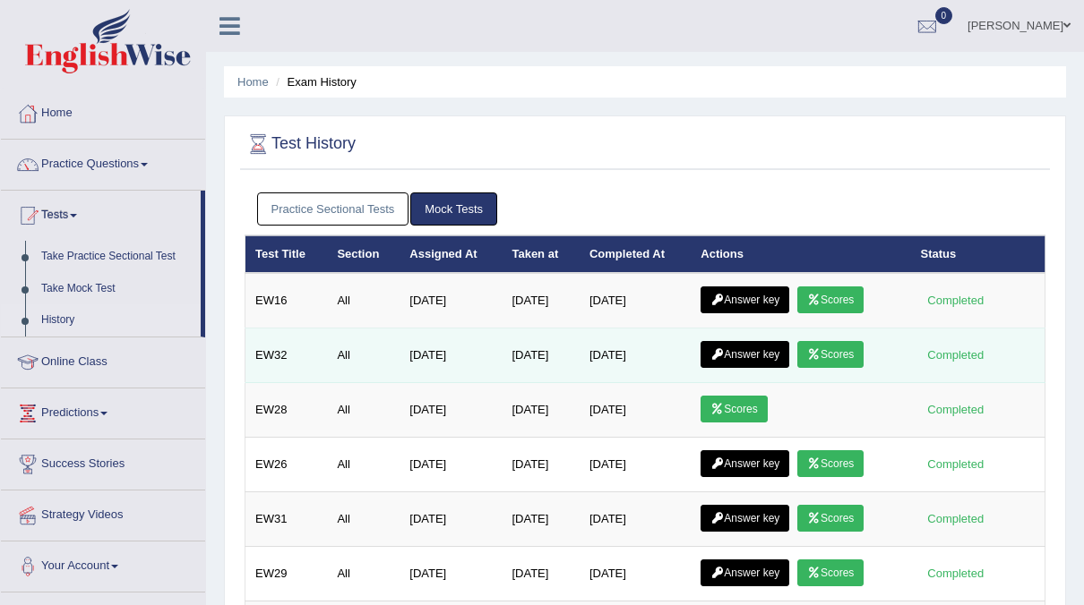
click at [845, 353] on link "Scores" at bounding box center [830, 354] width 66 height 27
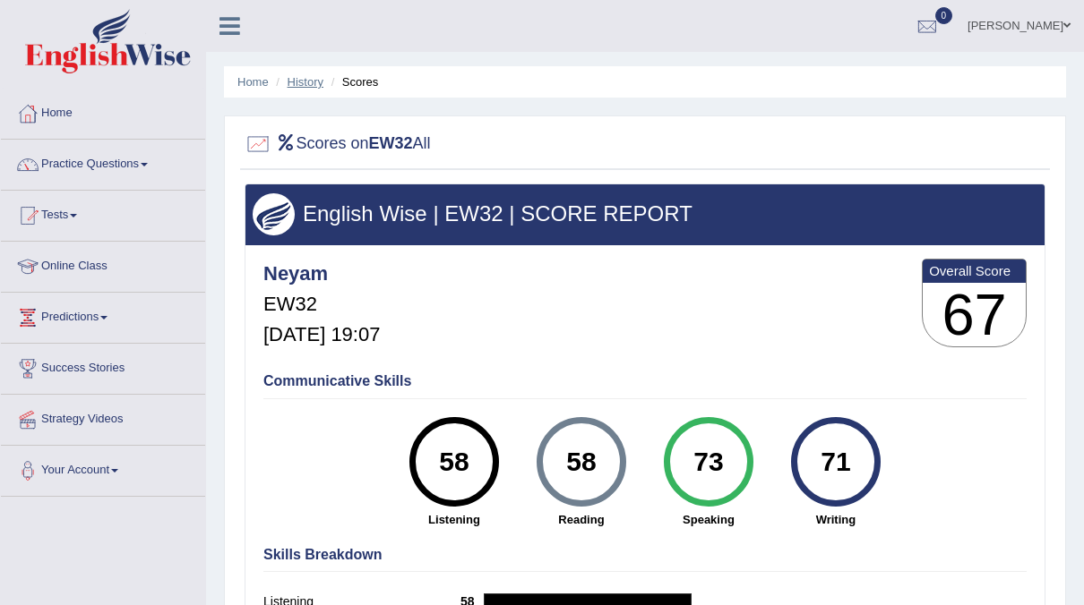
click at [296, 86] on link "History" at bounding box center [305, 81] width 36 height 13
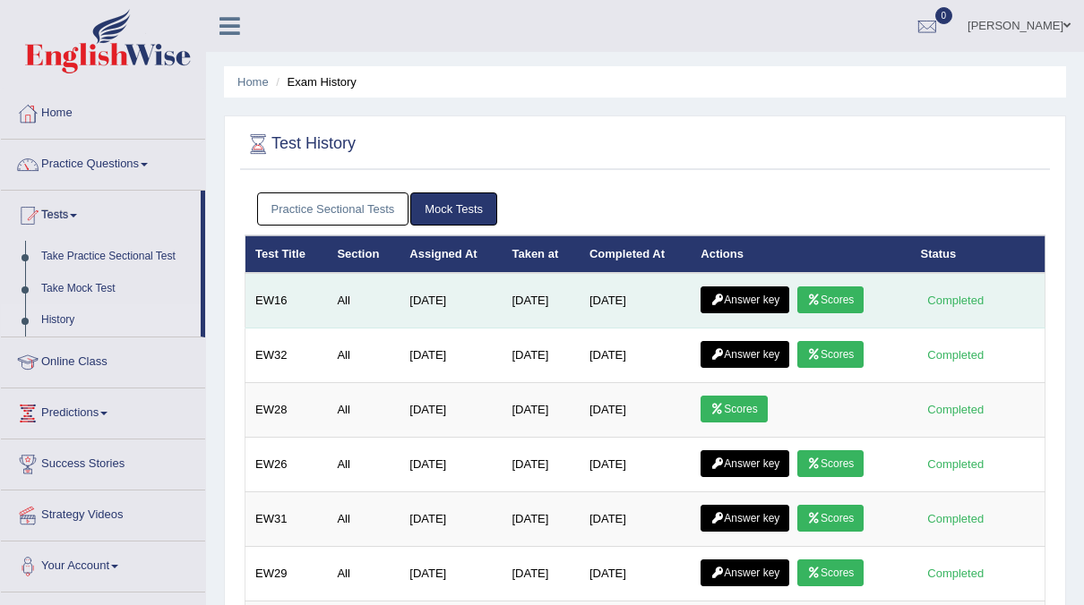
click at [830, 299] on link "Scores" at bounding box center [830, 300] width 66 height 27
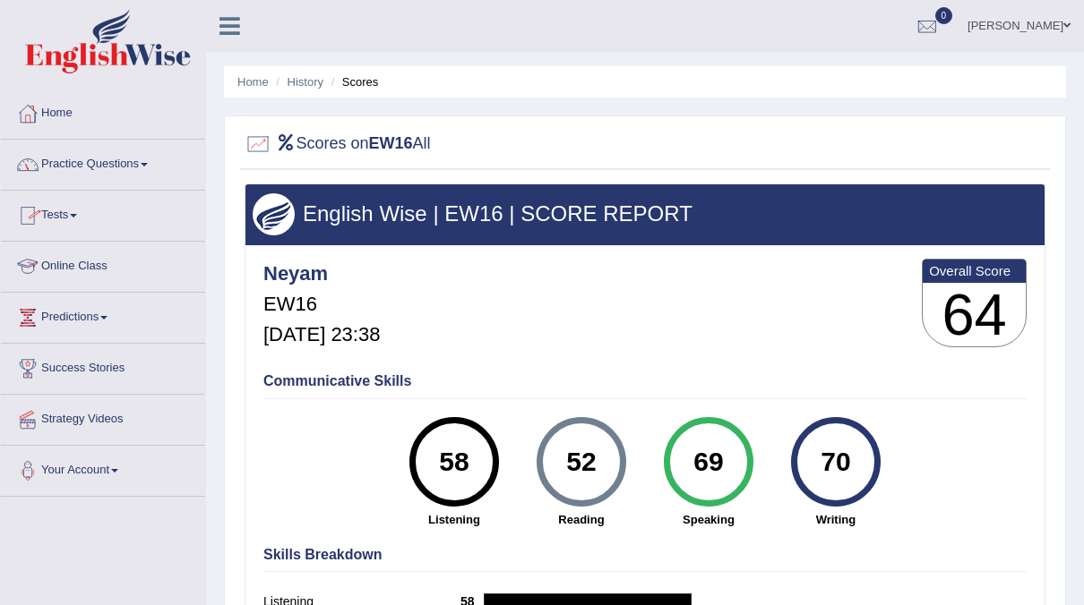
click at [64, 269] on link "Online Class" at bounding box center [103, 264] width 204 height 45
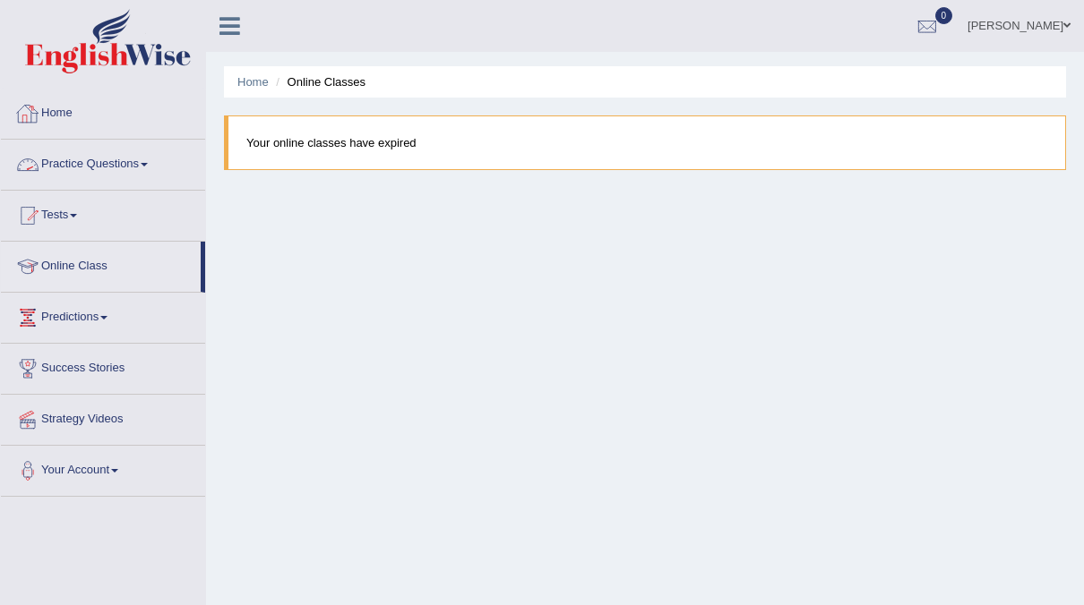
click at [74, 169] on link "Practice Questions" at bounding box center [103, 162] width 204 height 45
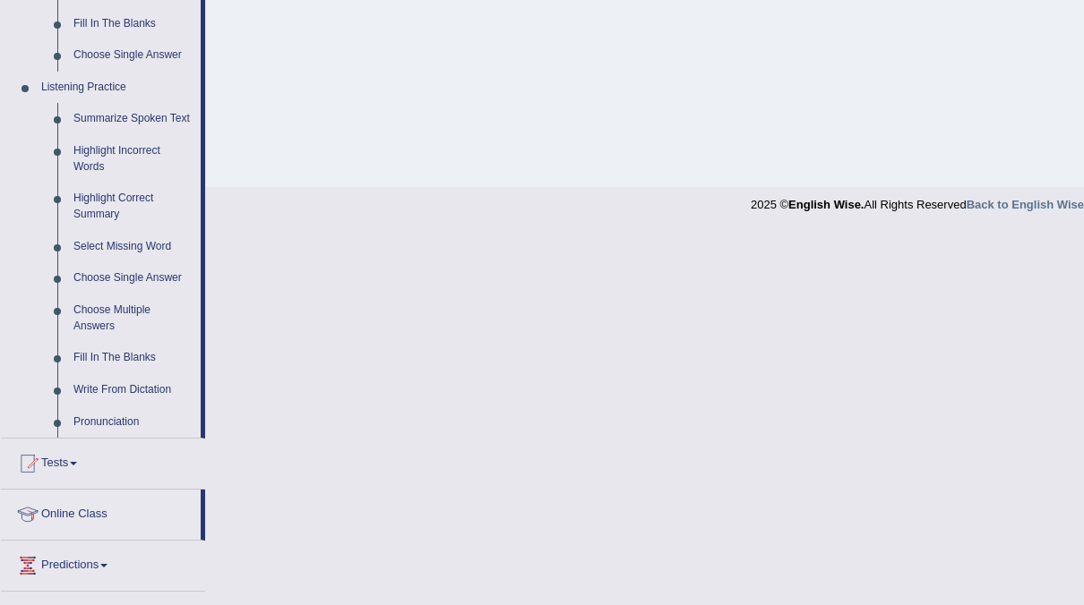
scroll to position [709, 0]
click at [89, 510] on link "Online Class" at bounding box center [101, 511] width 200 height 45
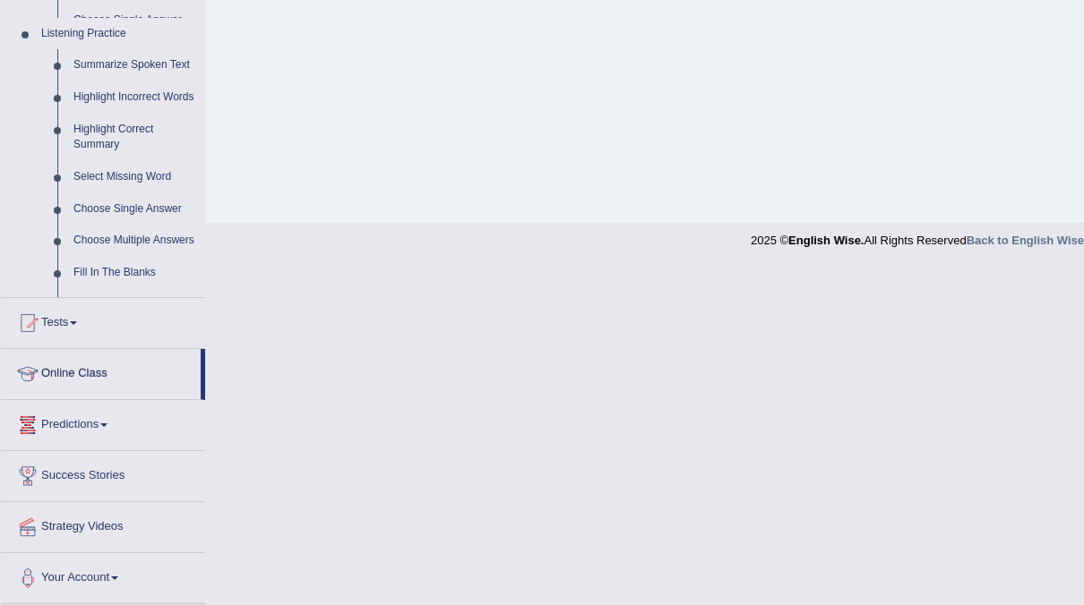
scroll to position [335, 0]
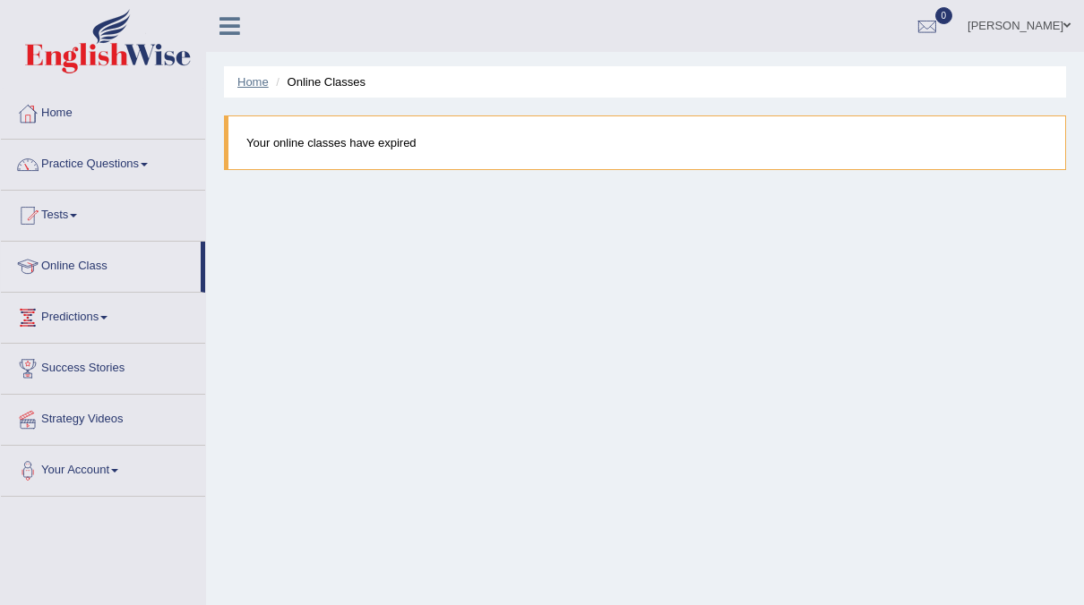
click at [257, 85] on link "Home" at bounding box center [252, 81] width 31 height 13
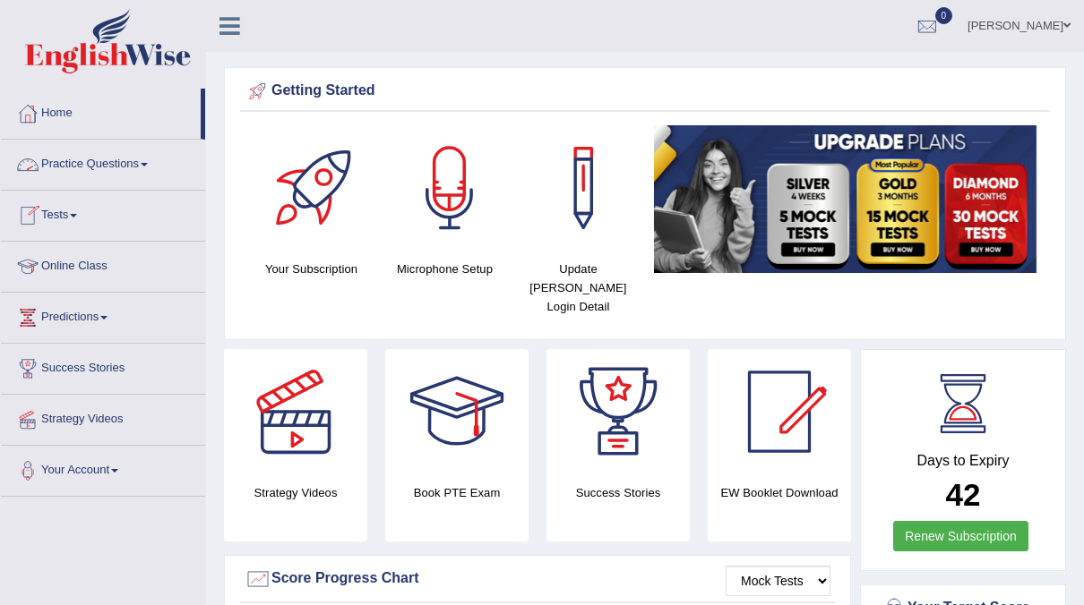
click at [135, 159] on link "Practice Questions" at bounding box center [103, 162] width 204 height 45
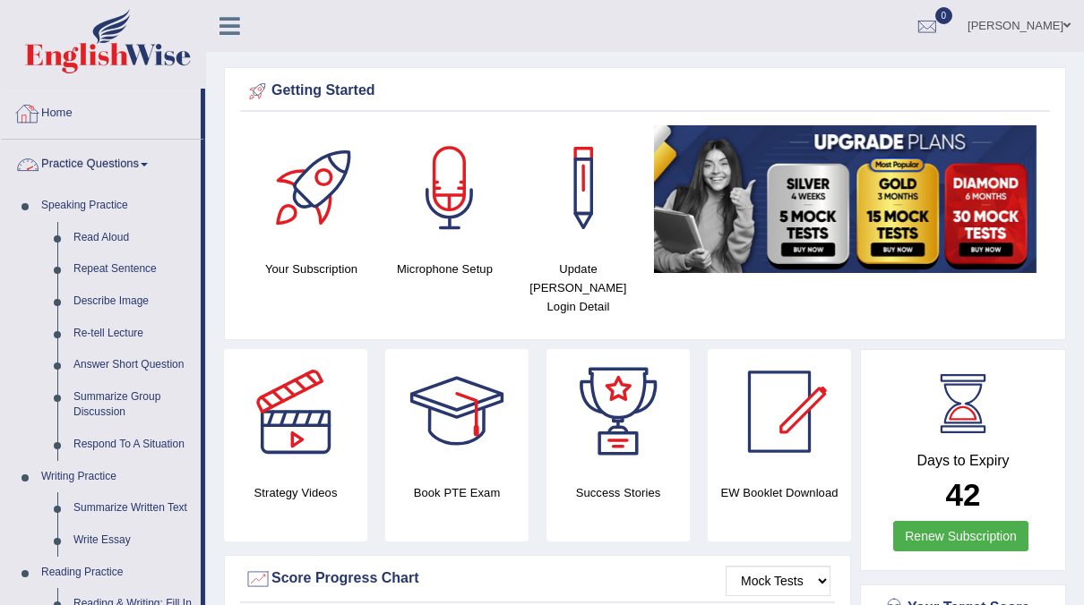
click at [58, 116] on link "Home" at bounding box center [101, 111] width 200 height 45
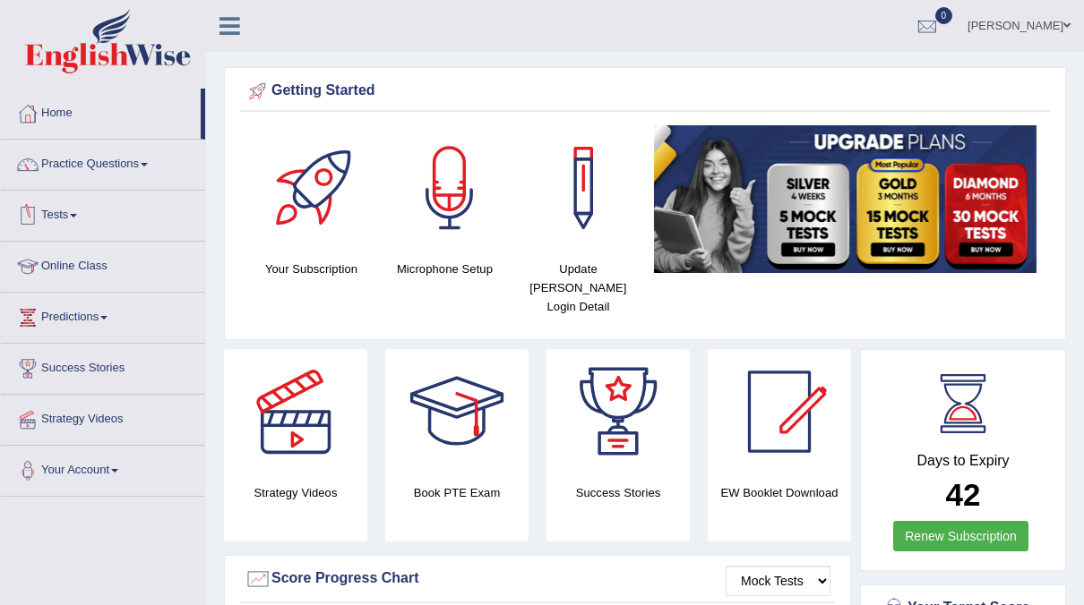
click at [71, 227] on link "Tests" at bounding box center [103, 213] width 204 height 45
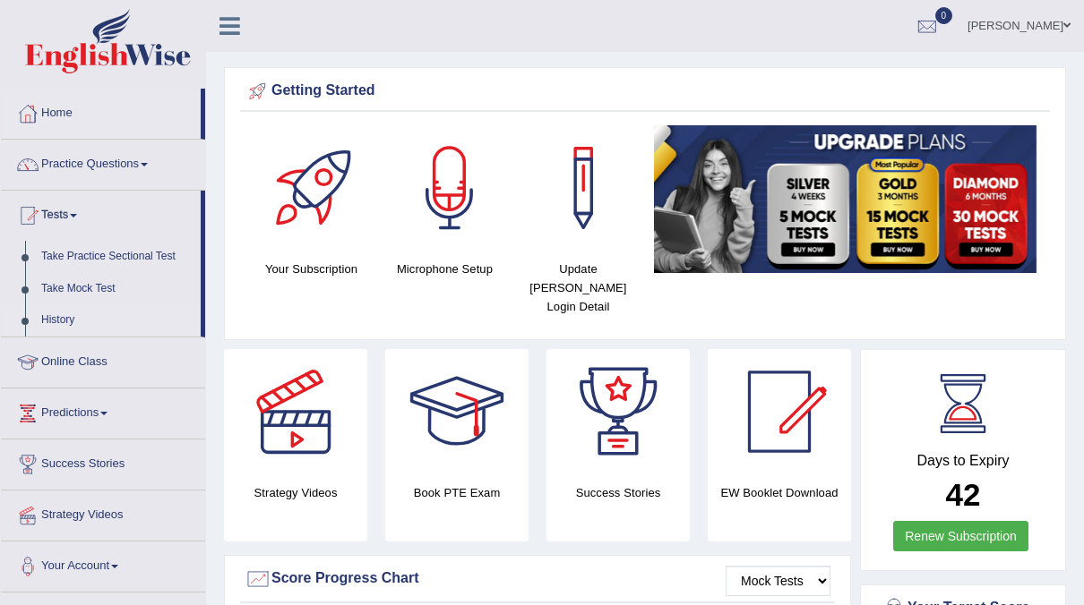
click at [69, 322] on link "History" at bounding box center [116, 320] width 167 height 32
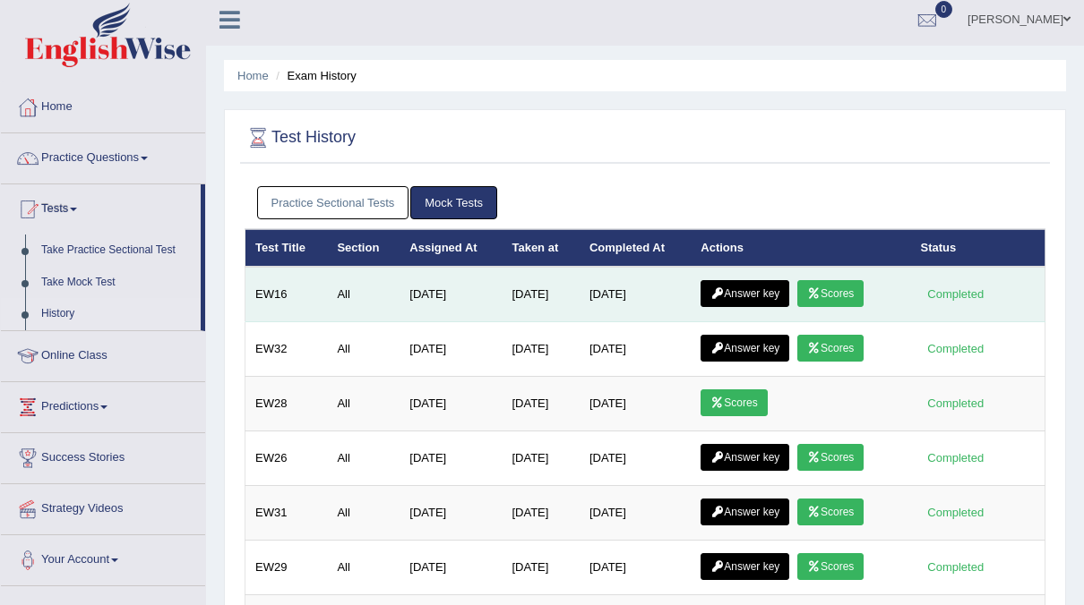
scroll to position [7, 0]
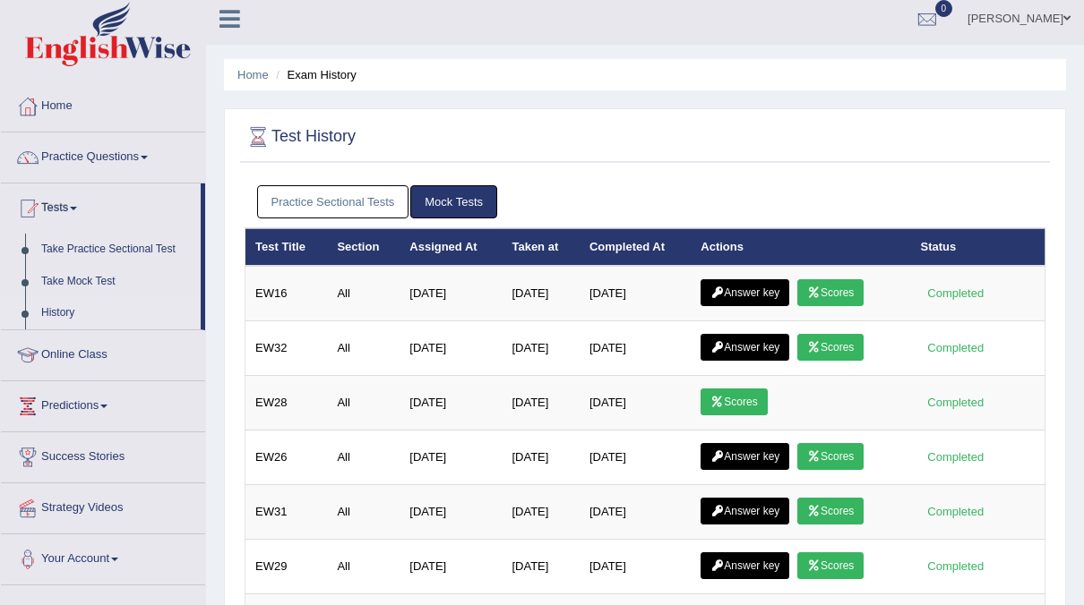
click at [332, 198] on link "Practice Sectional Tests" at bounding box center [333, 201] width 152 height 33
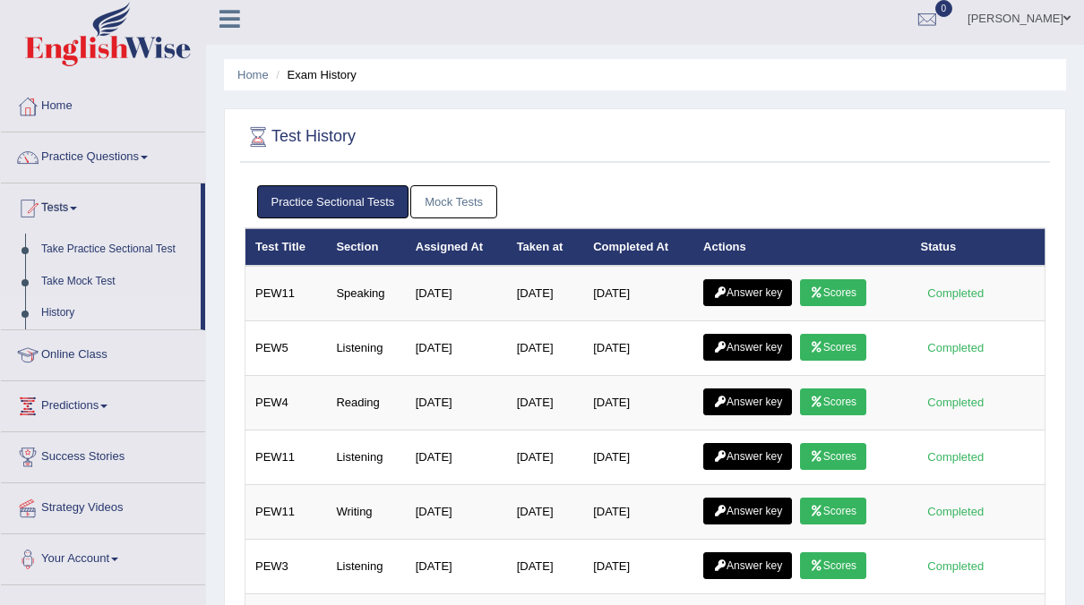
click at [463, 200] on link "Mock Tests" at bounding box center [453, 201] width 87 height 33
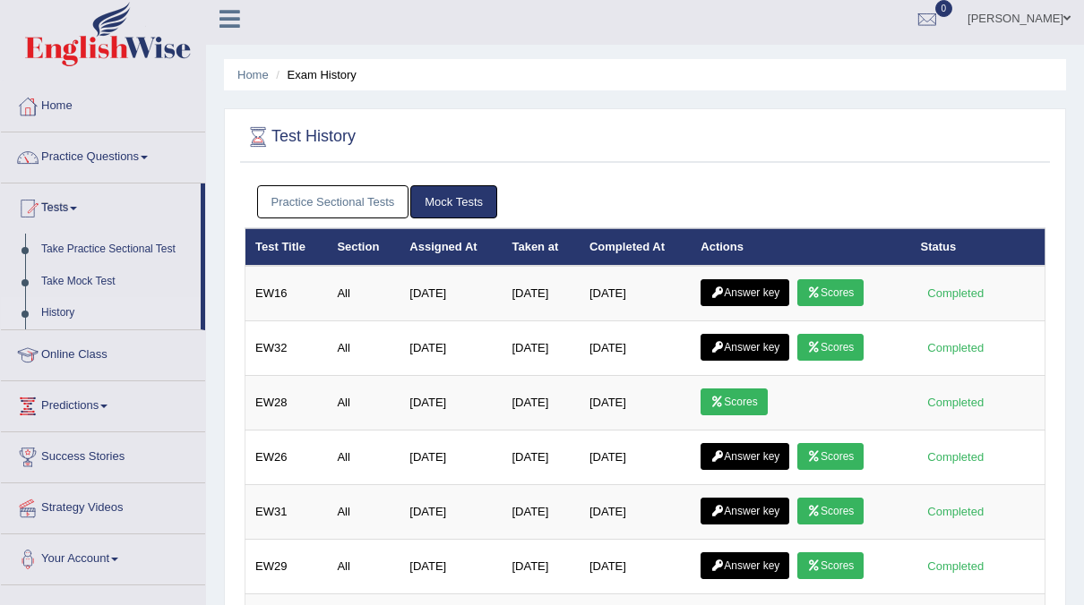
click at [354, 207] on link "Practice Sectional Tests" at bounding box center [333, 201] width 152 height 33
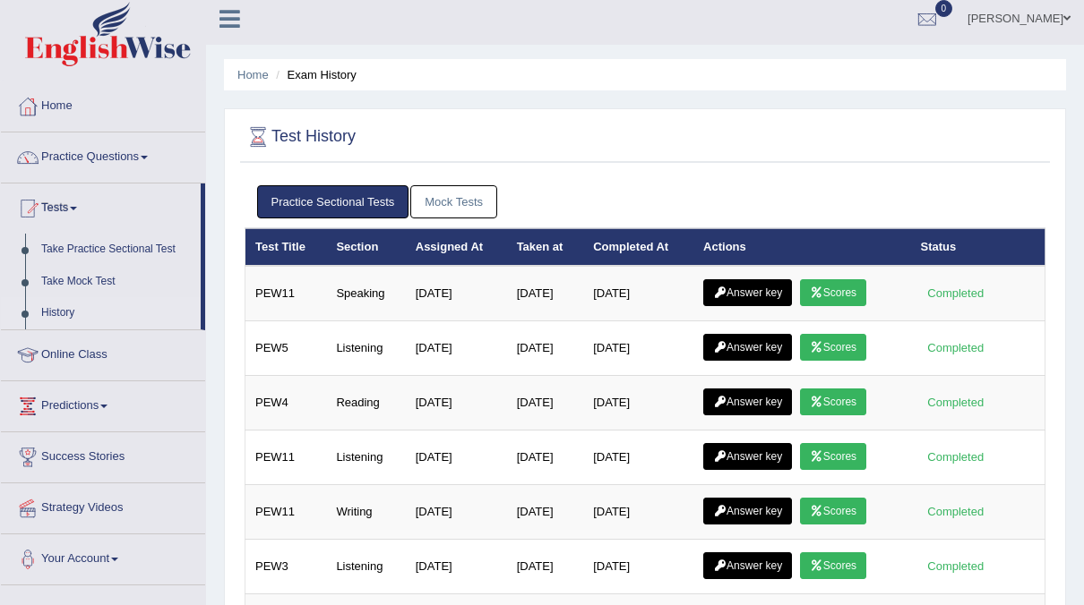
click at [468, 204] on link "Mock Tests" at bounding box center [453, 201] width 87 height 33
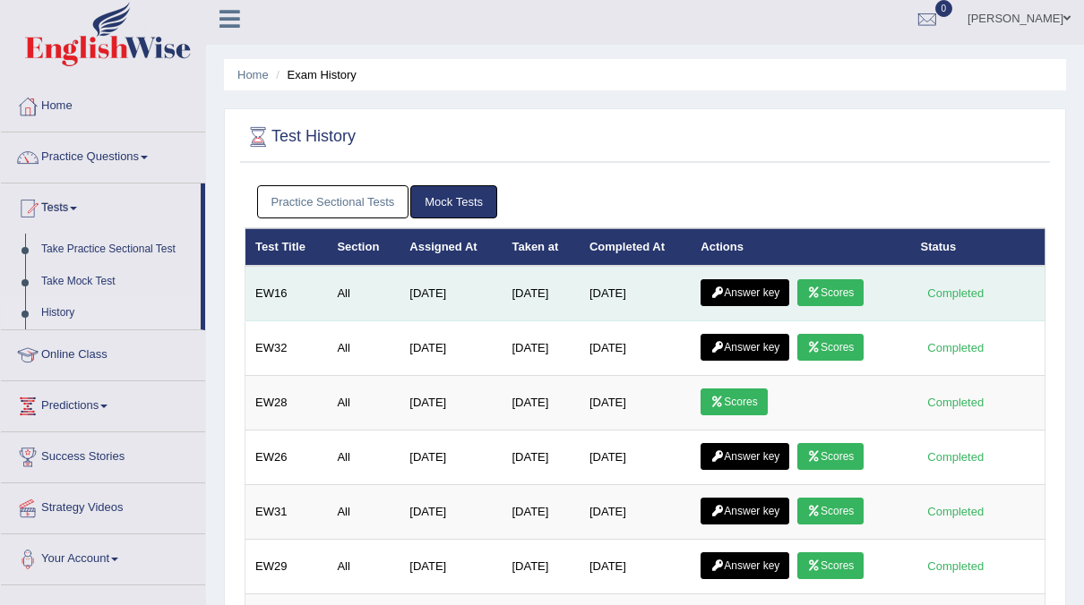
click at [761, 290] on link "Answer key" at bounding box center [744, 292] width 89 height 27
click at [747, 292] on link "Answer key" at bounding box center [744, 292] width 89 height 27
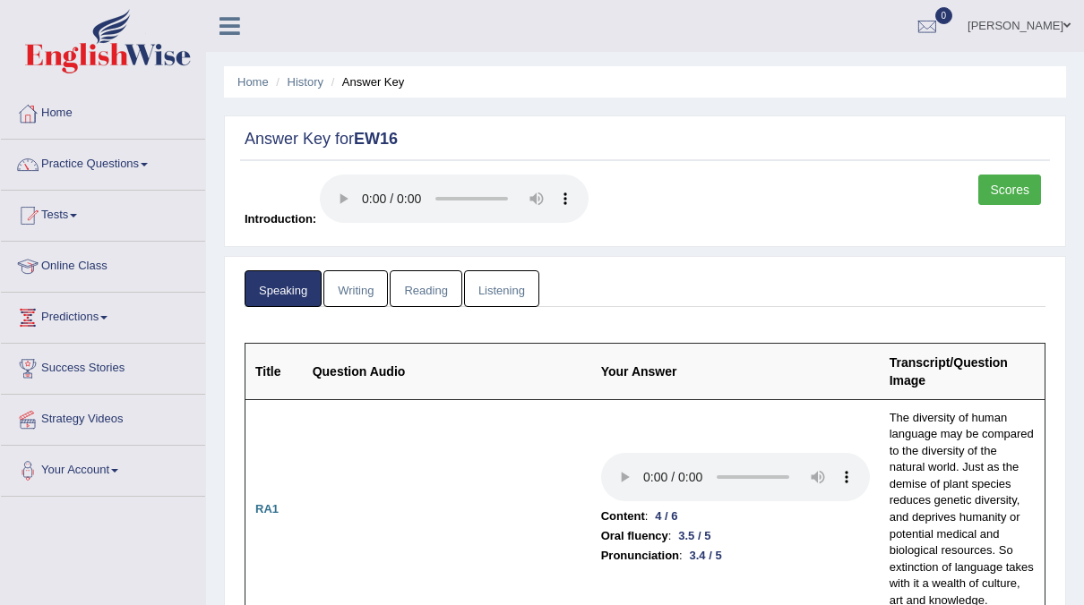
click at [412, 287] on link "Reading" at bounding box center [426, 288] width 72 height 37
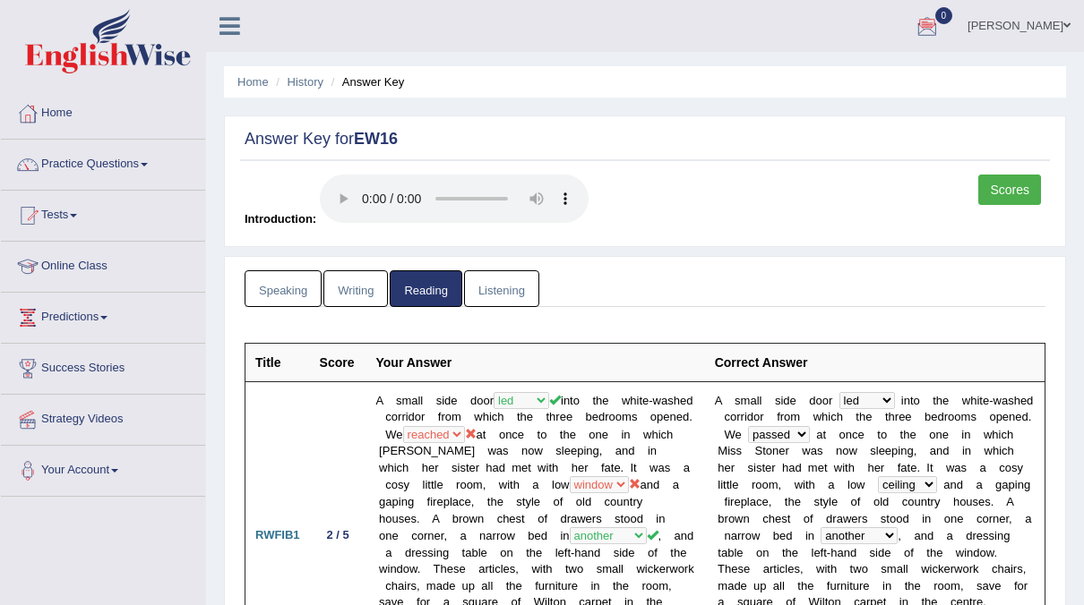
click at [352, 278] on link "Writing" at bounding box center [355, 288] width 64 height 37
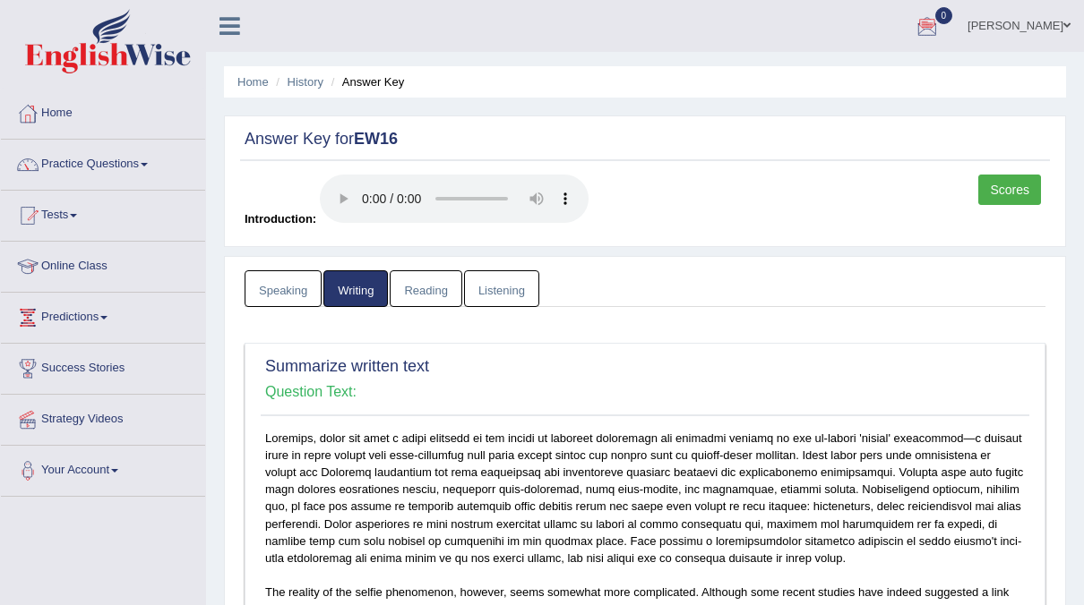
click at [302, 296] on link "Speaking" at bounding box center [282, 288] width 77 height 37
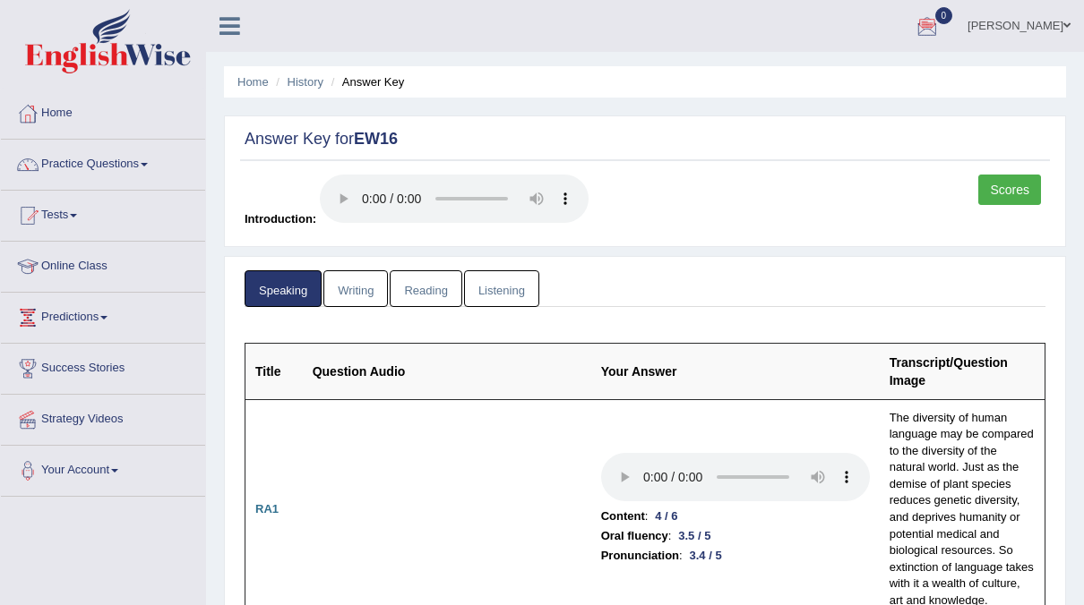
click at [435, 288] on link "Reading" at bounding box center [426, 288] width 72 height 37
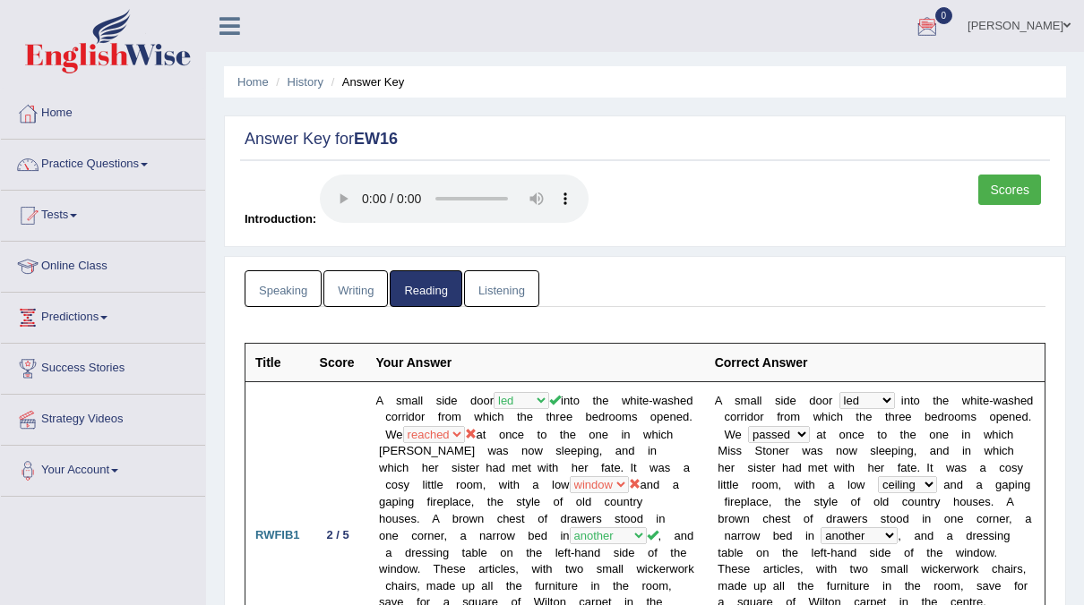
click at [119, 162] on link "Practice Questions" at bounding box center [103, 162] width 204 height 45
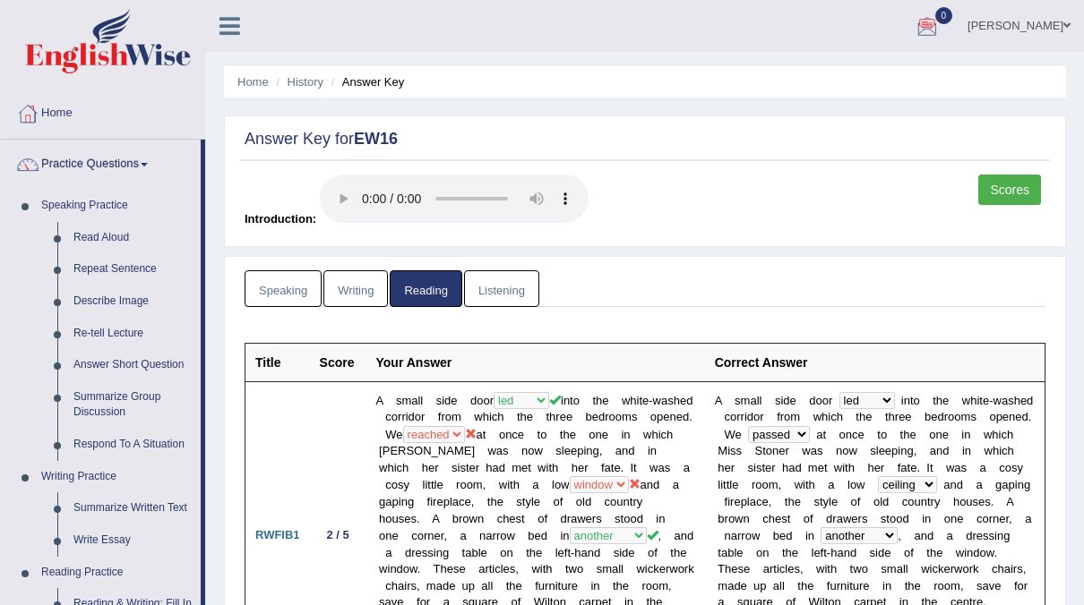
click at [484, 292] on link "Listening" at bounding box center [501, 288] width 75 height 37
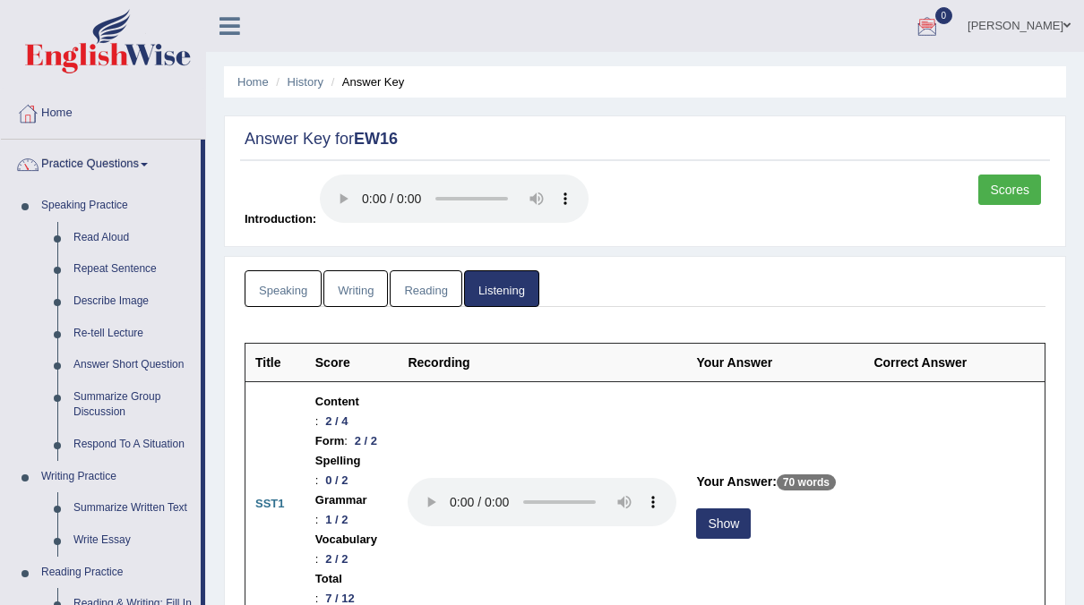
click at [415, 296] on link "Reading" at bounding box center [426, 288] width 72 height 37
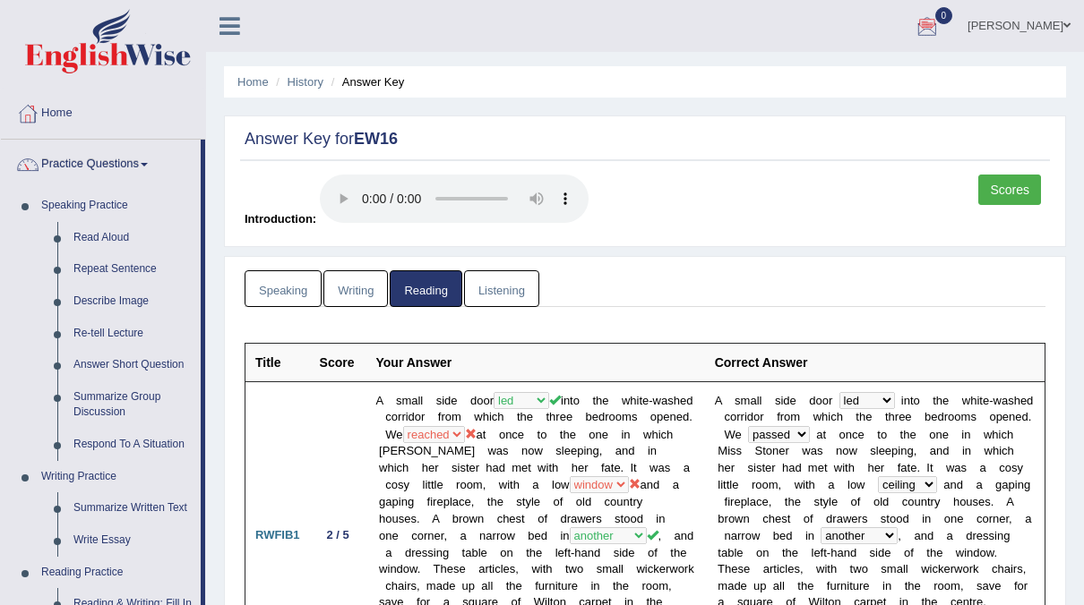
click at [1033, 21] on link "naimo" at bounding box center [1019, 23] width 130 height 47
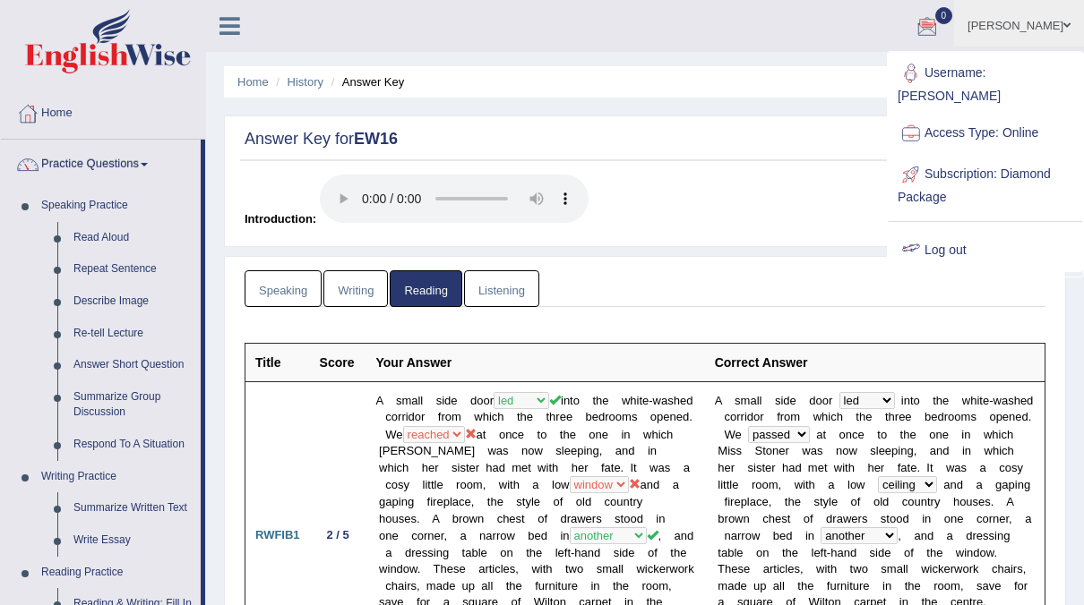
click at [931, 240] on link "Log out" at bounding box center [984, 250] width 193 height 41
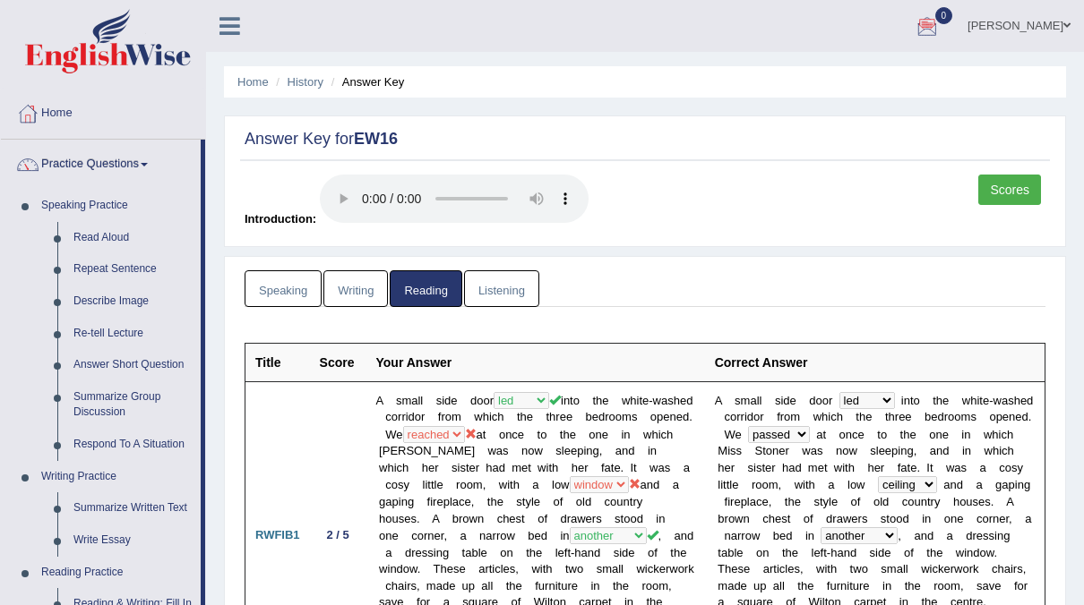
click at [1065, 29] on span at bounding box center [1066, 26] width 7 height 12
